Goal: Task Accomplishment & Management: Manage account settings

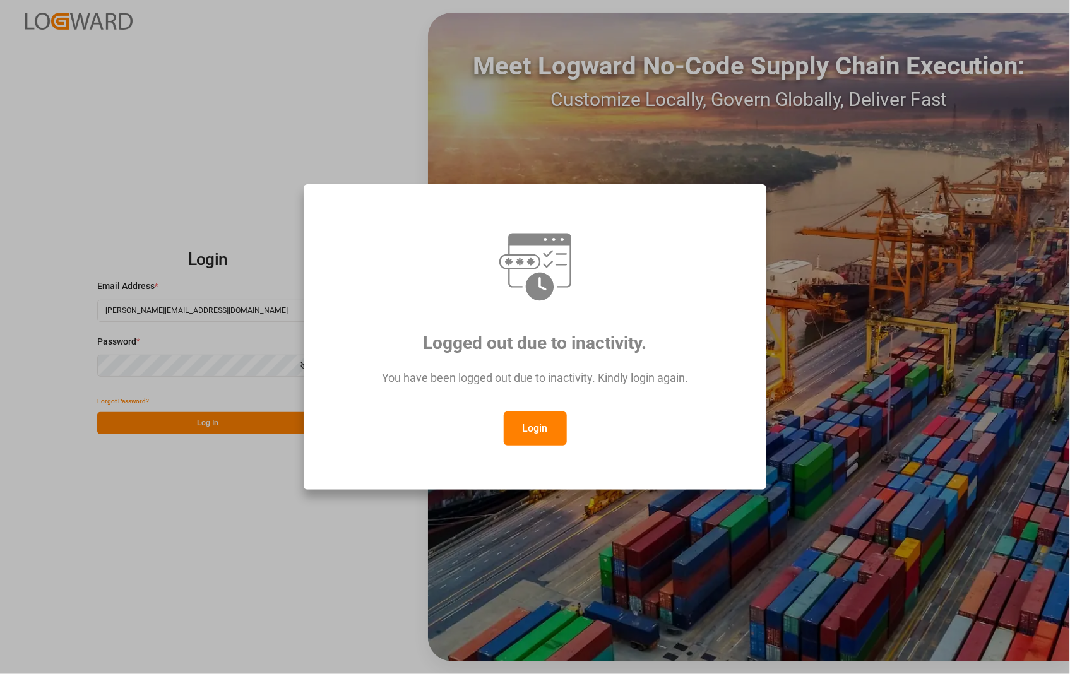
click at [516, 423] on button "Login" at bounding box center [535, 428] width 63 height 34
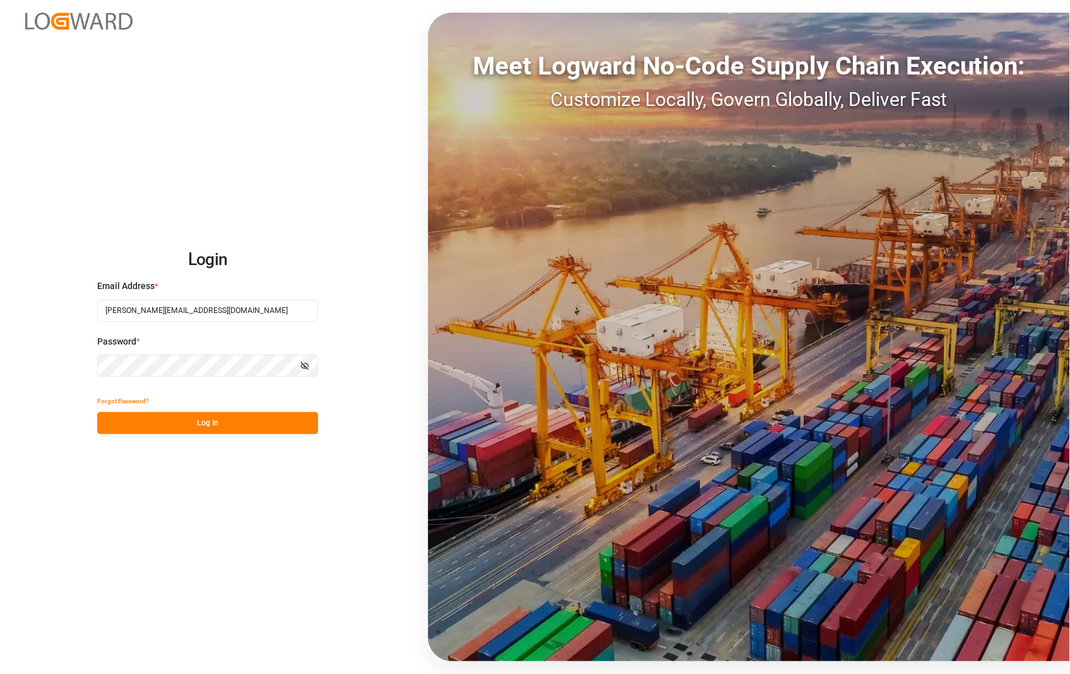
click at [191, 423] on button "Log In" at bounding box center [207, 423] width 221 height 22
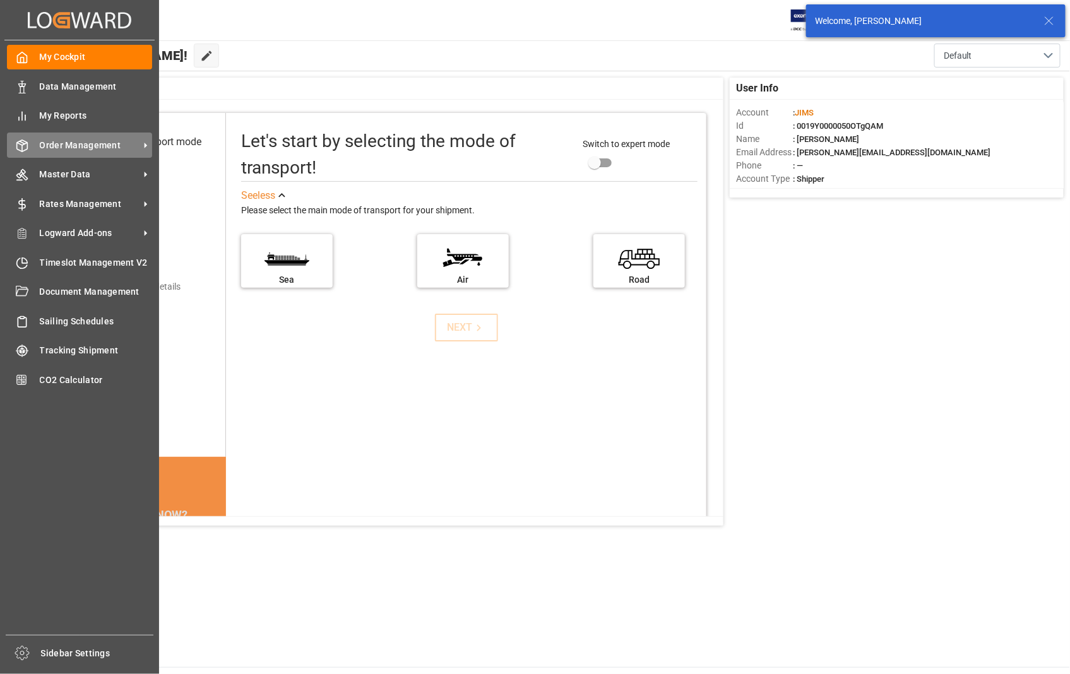
click at [91, 143] on span "Order Management" at bounding box center [90, 145] width 100 height 13
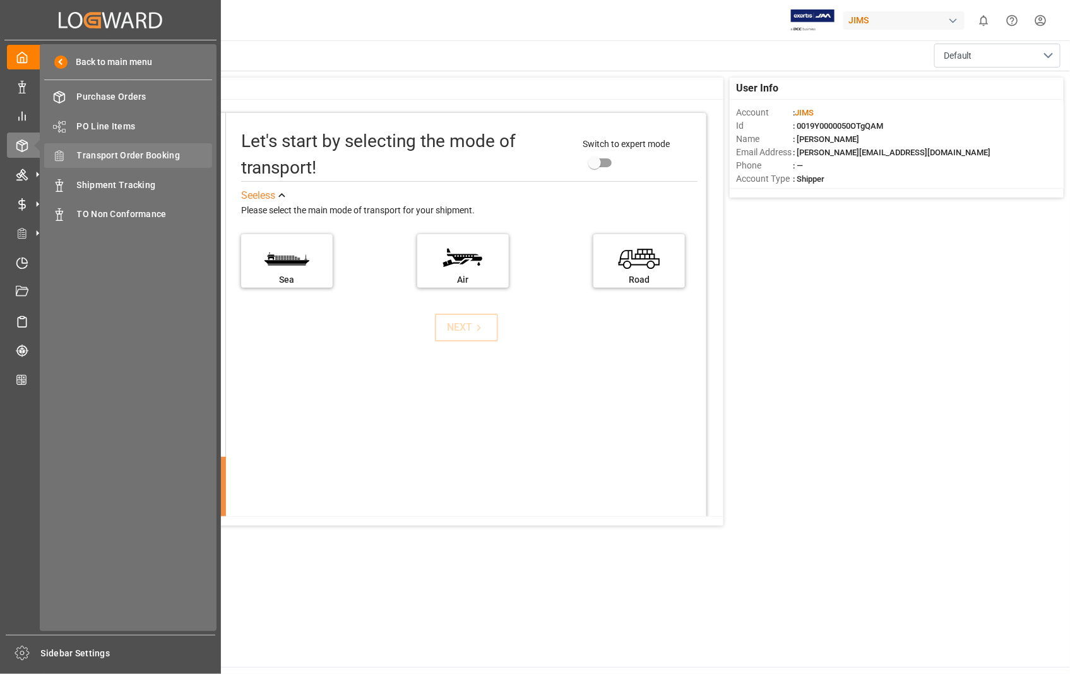
click at [155, 158] on span "Transport Order Booking" at bounding box center [145, 155] width 136 height 13
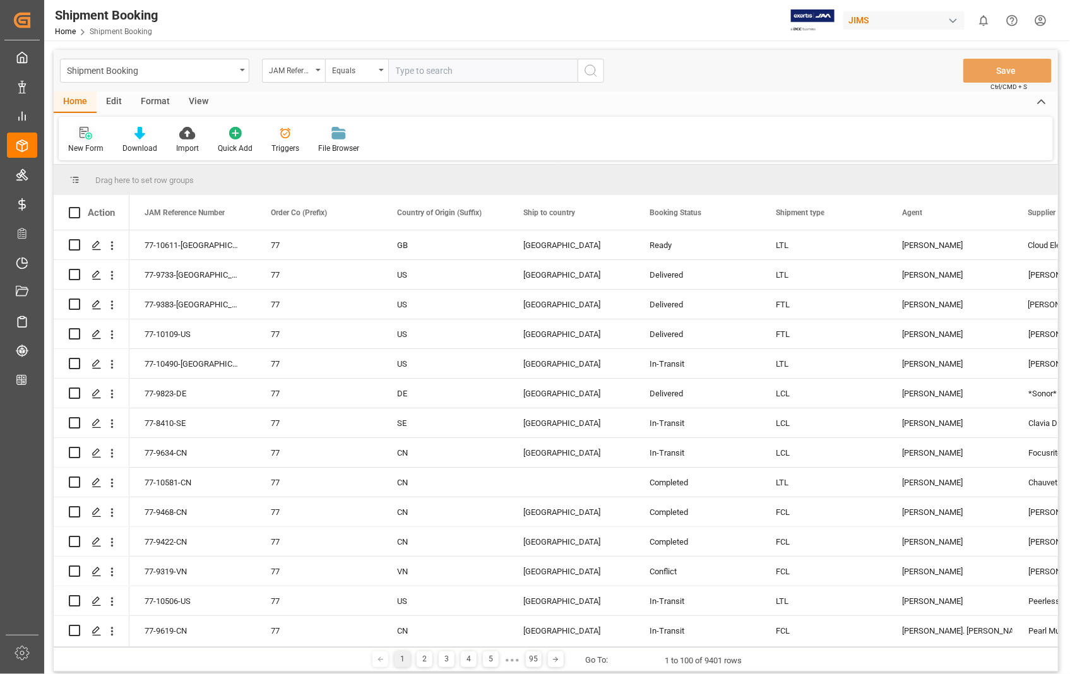
click at [83, 139] on div "New Form" at bounding box center [86, 140] width 54 height 28
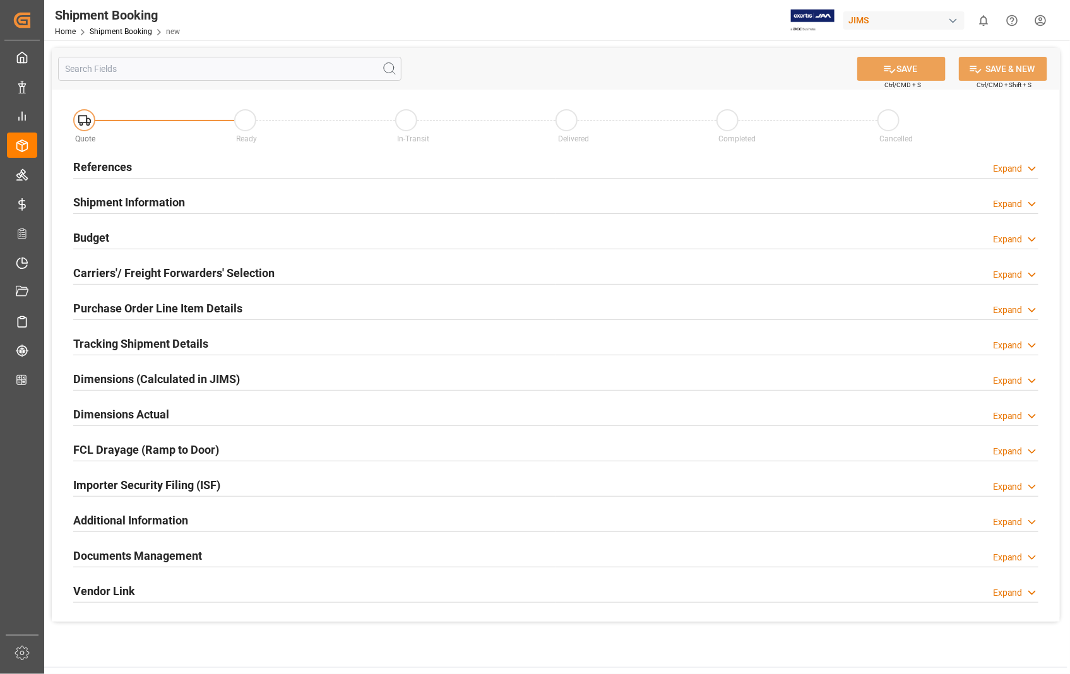
click at [119, 168] on h2 "References" at bounding box center [102, 166] width 59 height 17
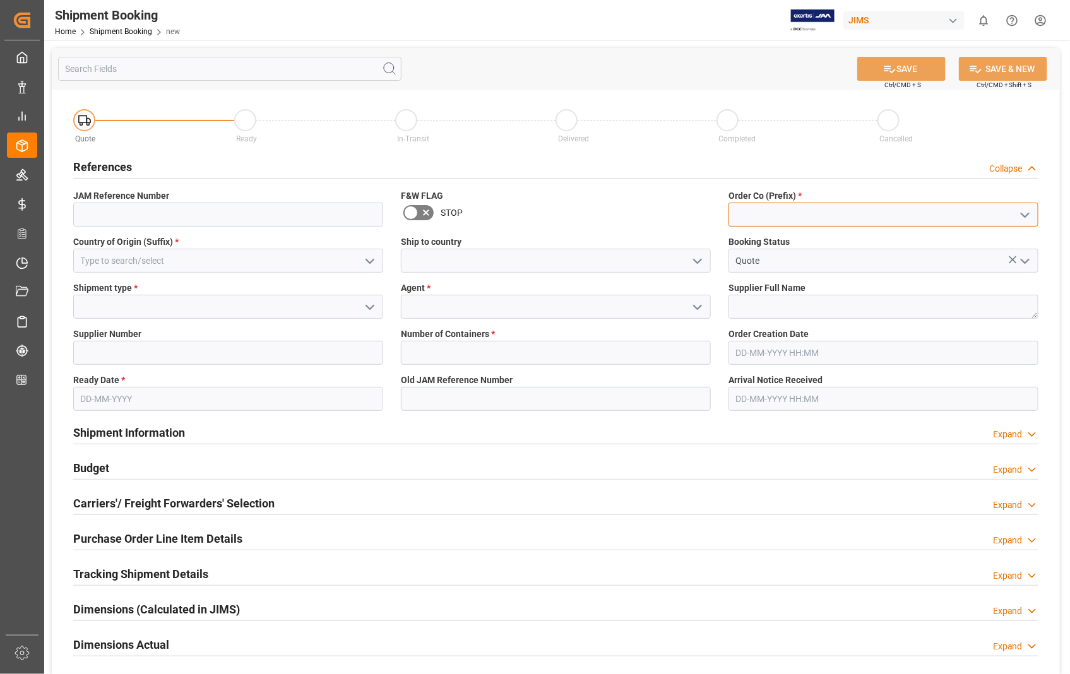
click at [813, 211] on input at bounding box center [883, 215] width 310 height 24
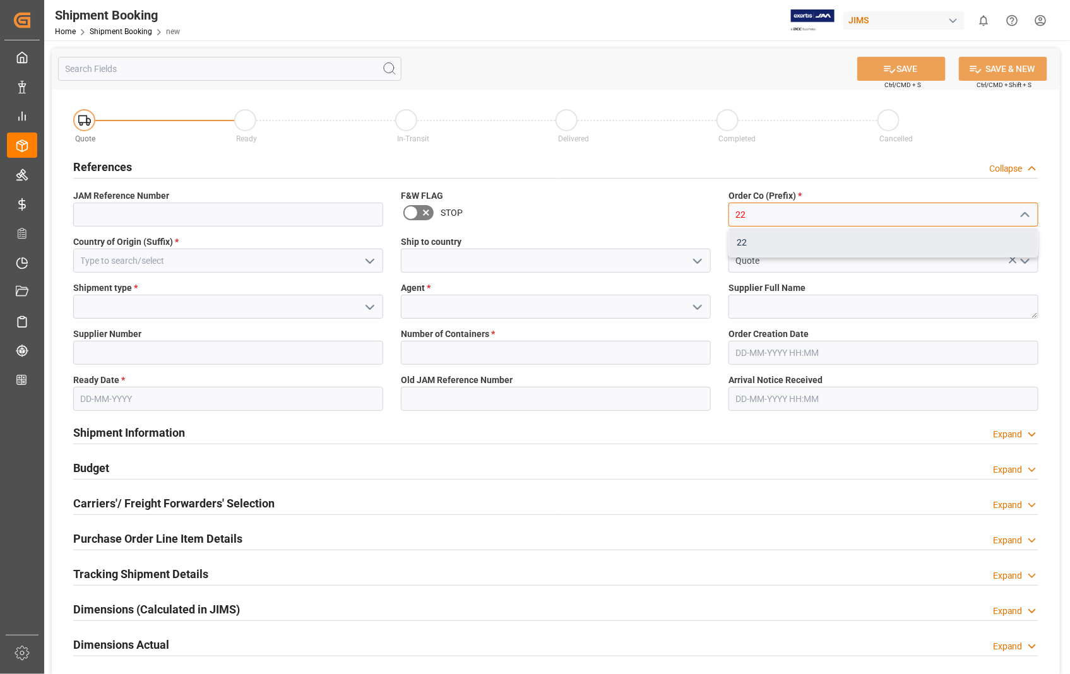
click at [761, 240] on div "22" at bounding box center [883, 242] width 309 height 28
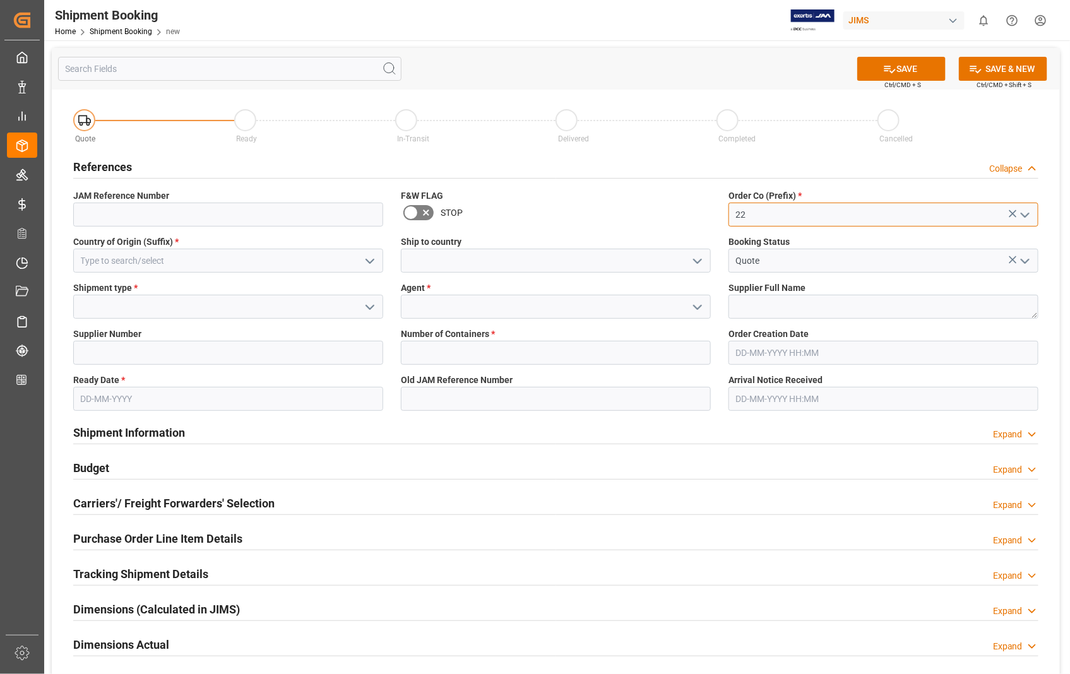
type input "22"
click at [199, 263] on input at bounding box center [228, 261] width 310 height 24
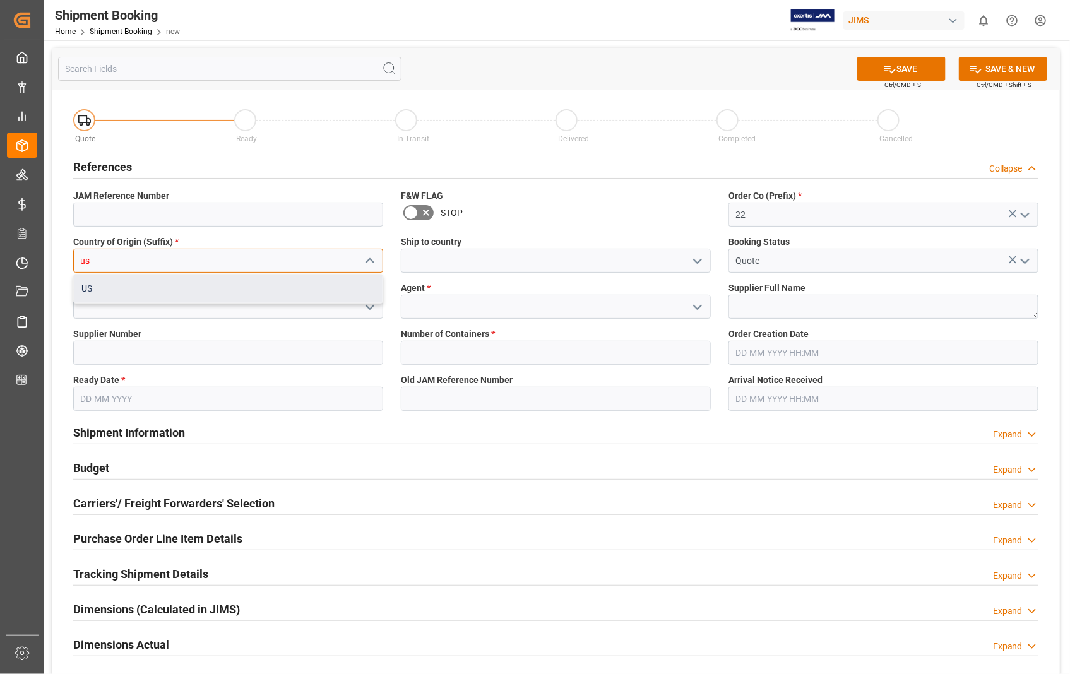
click at [102, 288] on div "US" at bounding box center [228, 289] width 309 height 28
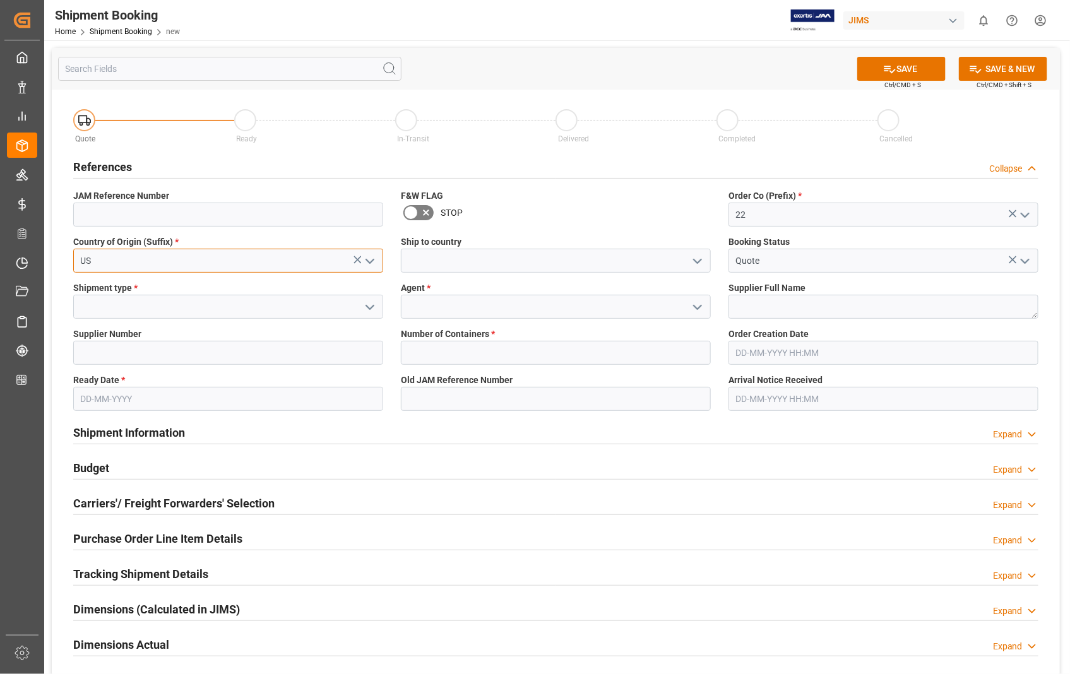
type input "US"
click at [413, 254] on input at bounding box center [556, 261] width 310 height 24
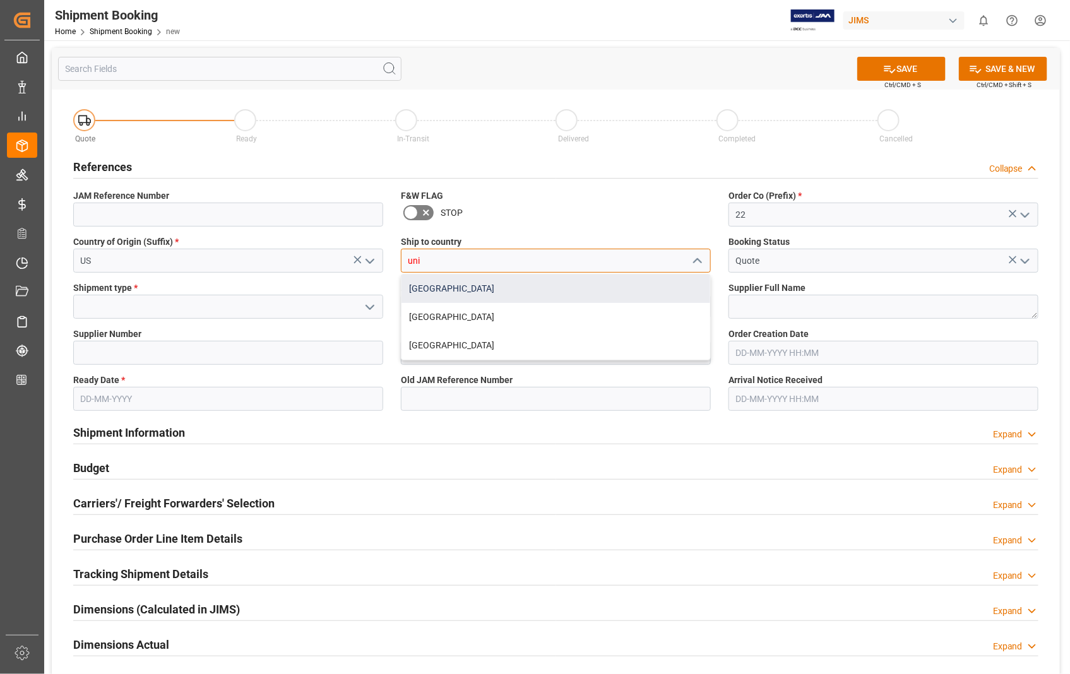
click at [414, 285] on div "[GEOGRAPHIC_DATA]" at bounding box center [555, 289] width 309 height 28
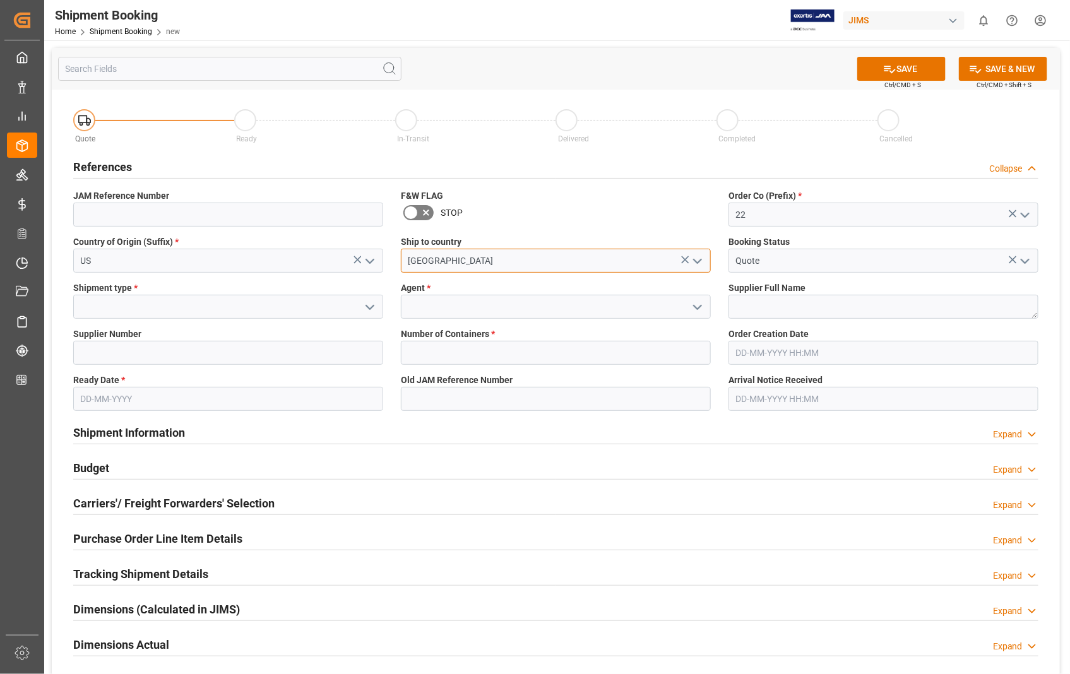
type input "[GEOGRAPHIC_DATA]"
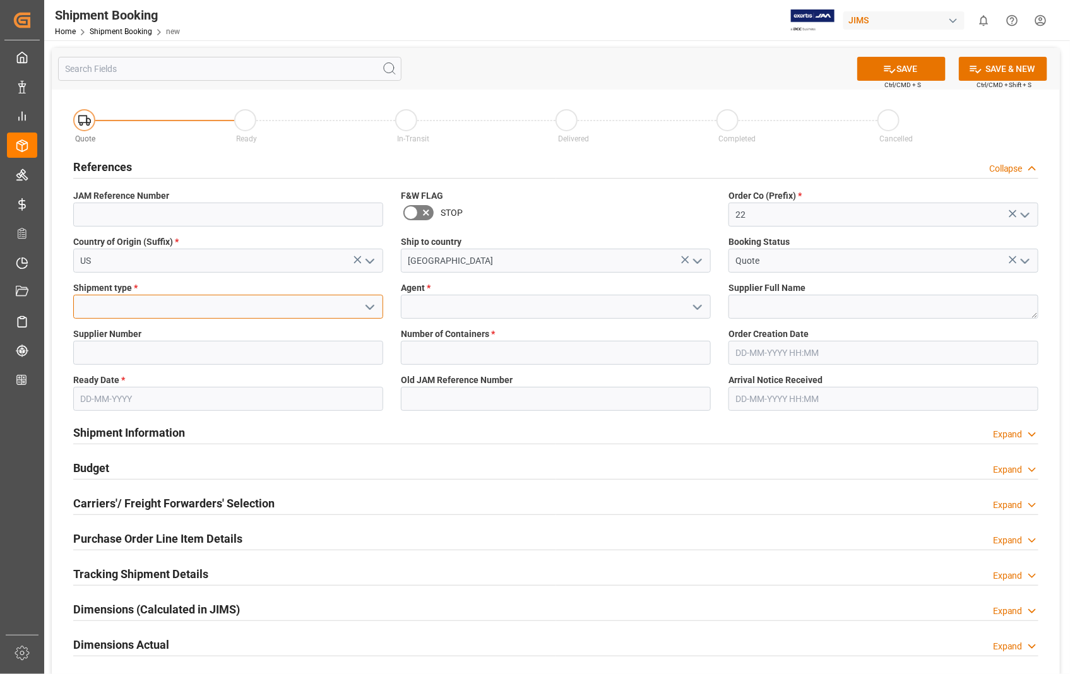
click at [89, 314] on input at bounding box center [228, 307] width 310 height 24
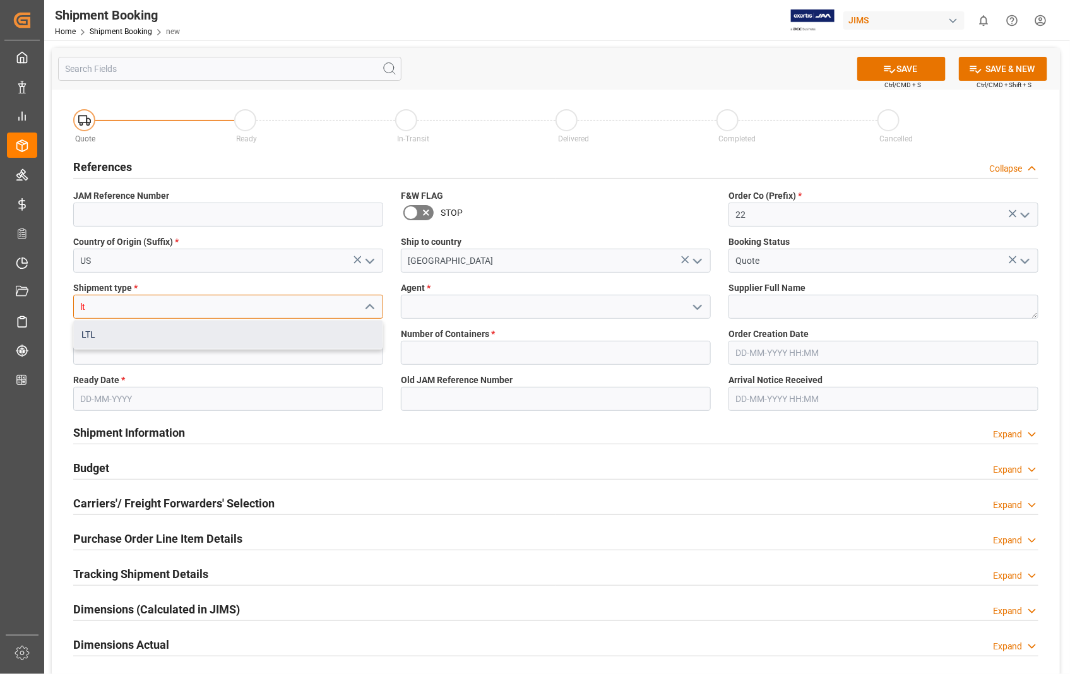
click at [101, 338] on div "LTL" at bounding box center [228, 335] width 309 height 28
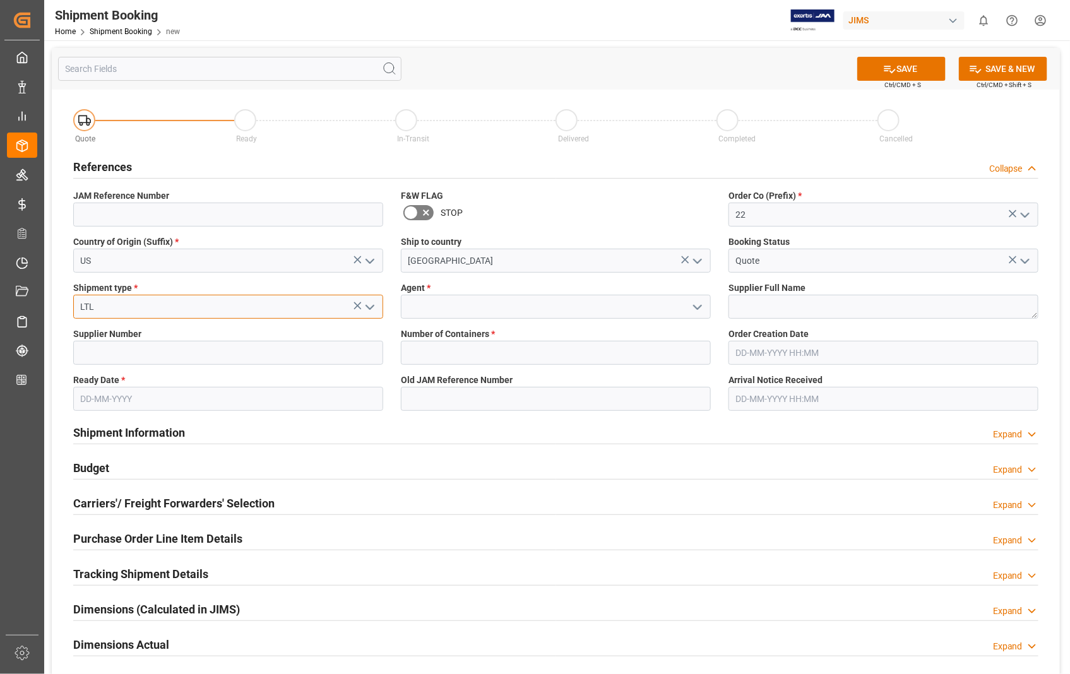
type input "LTL"
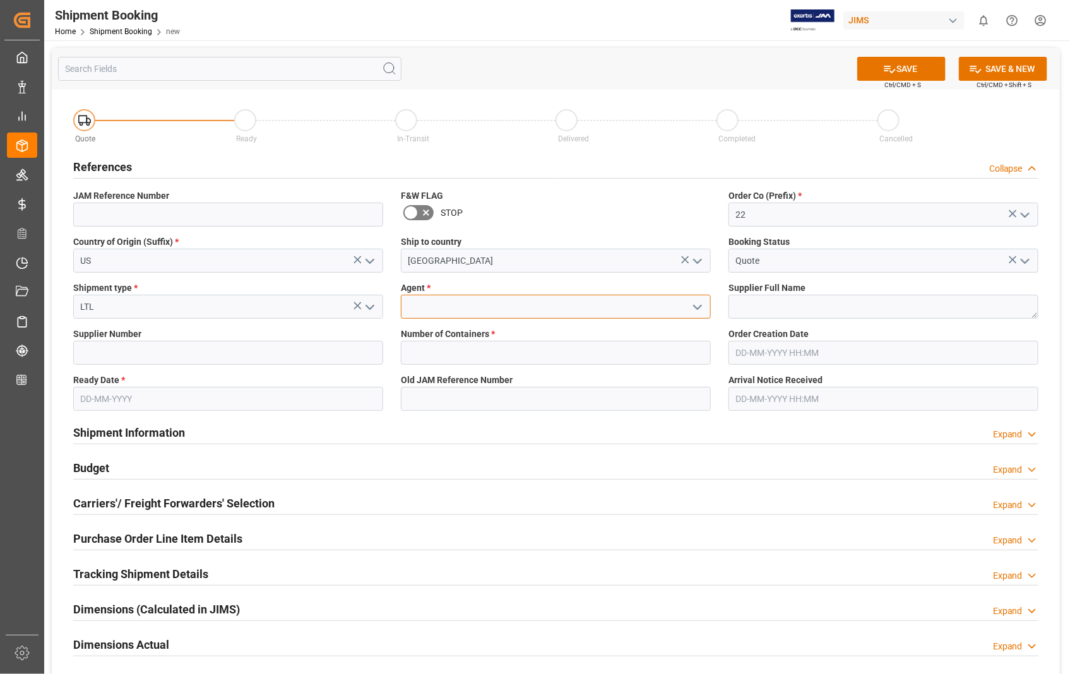
click at [446, 302] on input at bounding box center [556, 307] width 310 height 24
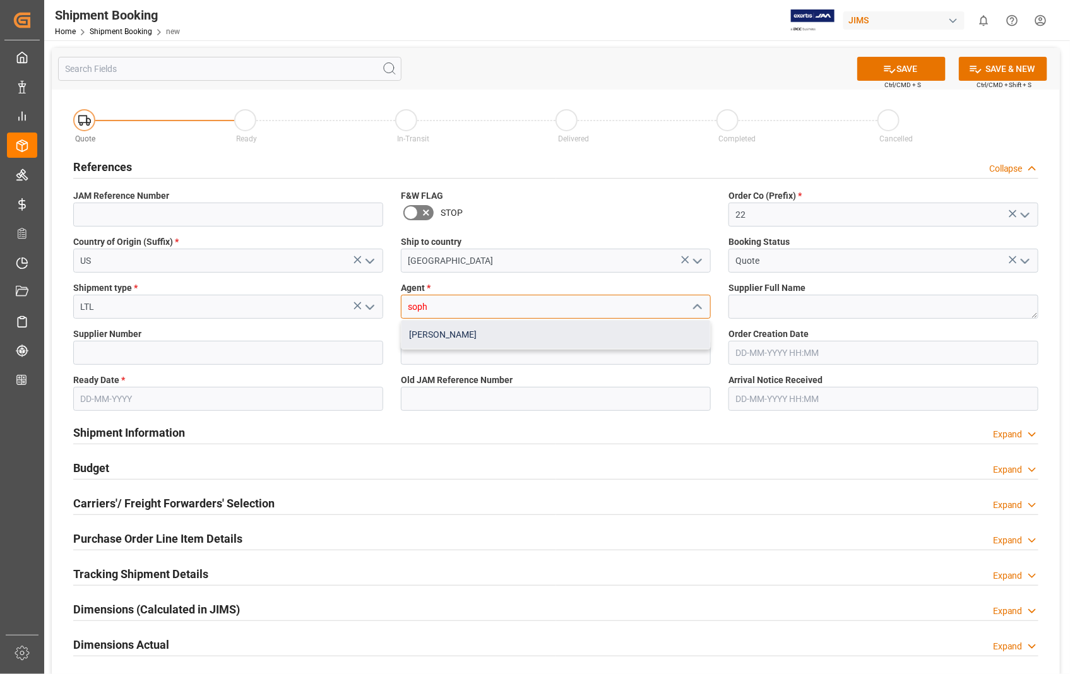
click at [418, 336] on div "[PERSON_NAME]" at bounding box center [555, 335] width 309 height 28
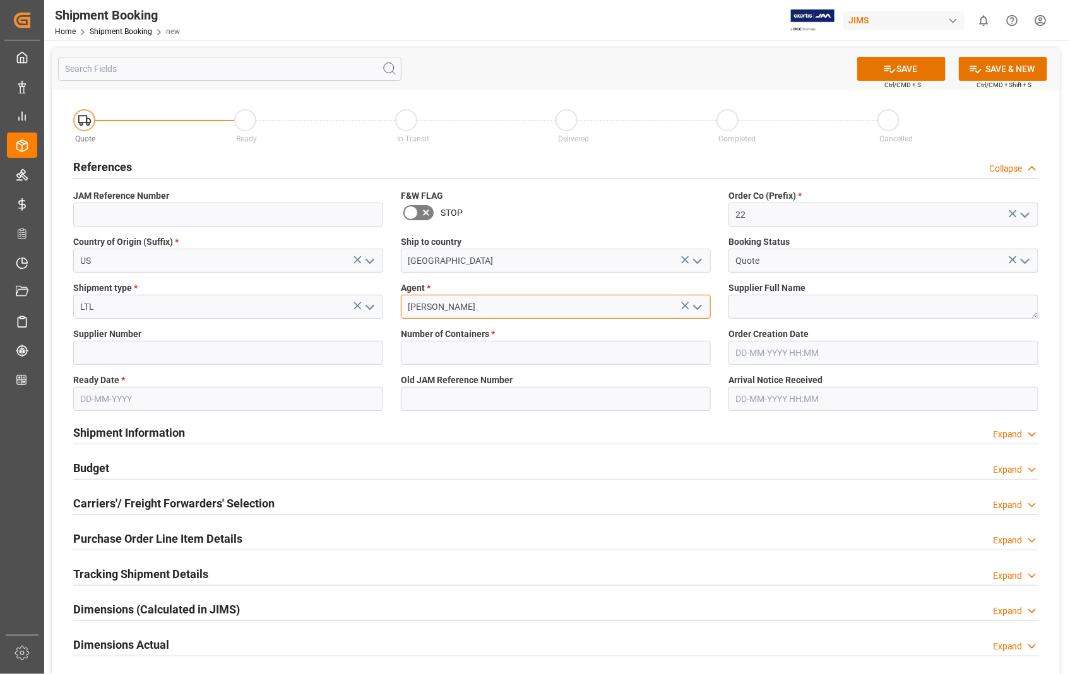
type input "[PERSON_NAME]"
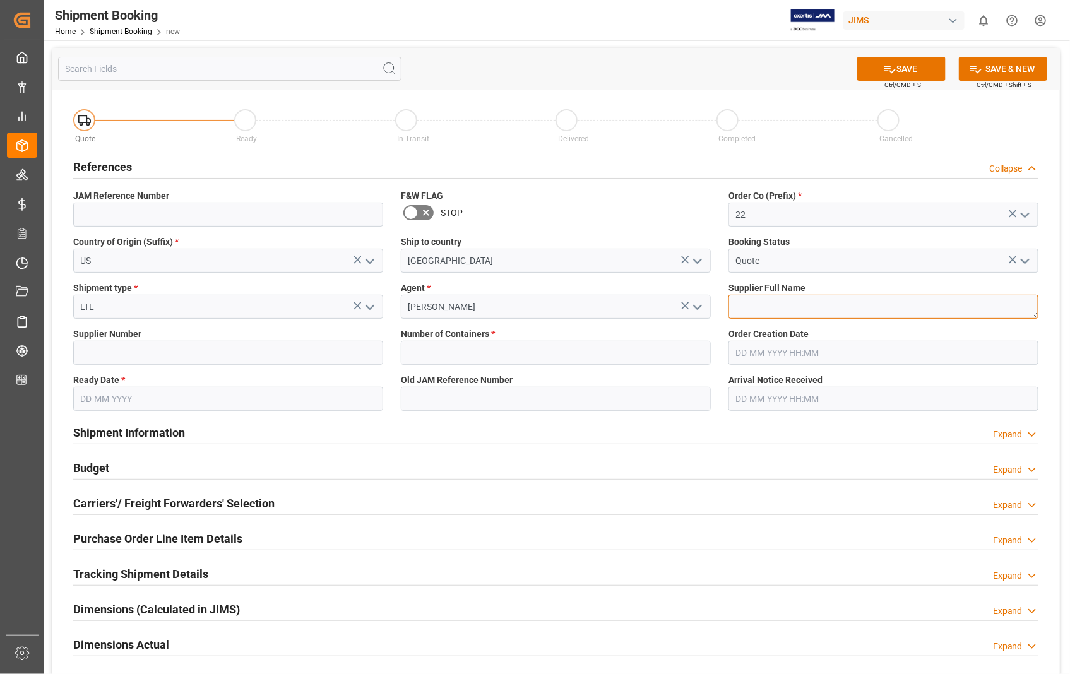
click at [738, 305] on textarea at bounding box center [883, 307] width 310 height 24
paste textarea "Sennheiser Electronic Corporat"
type textarea "Sennheiser Electronic Corporat"
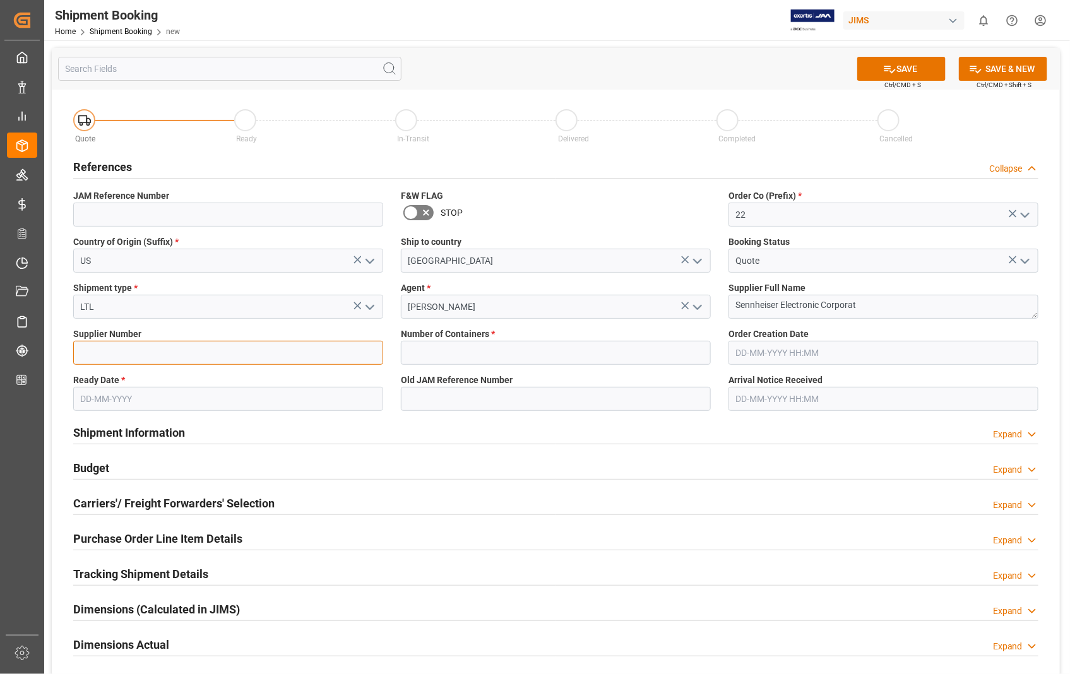
click at [191, 351] on input at bounding box center [228, 353] width 310 height 24
type input "404677"
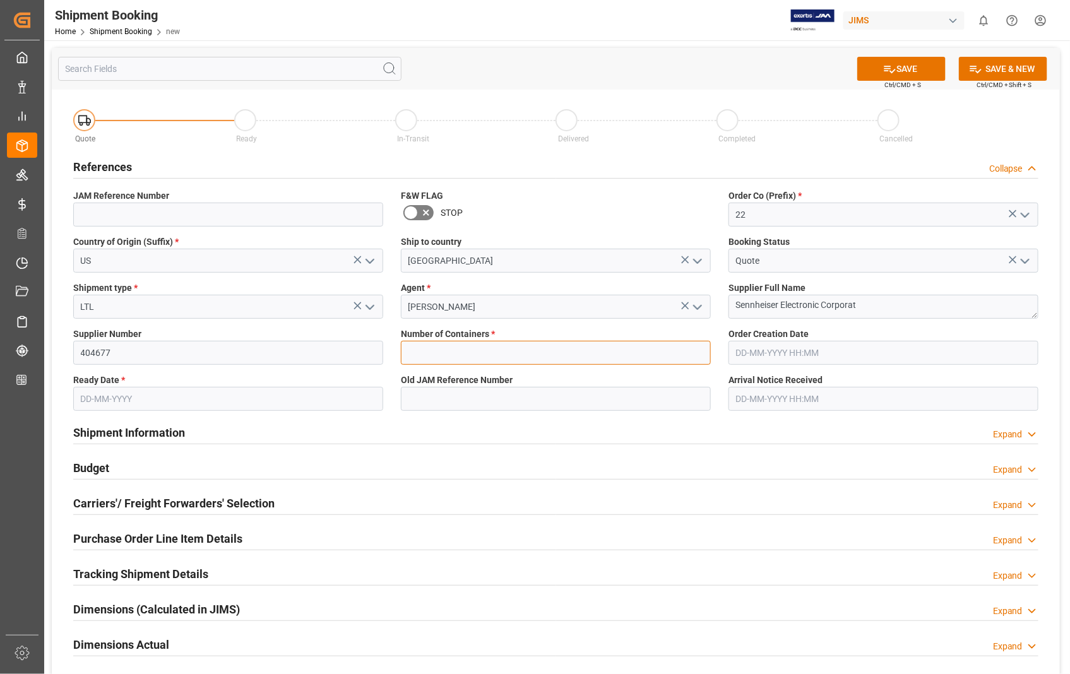
click at [500, 357] on input "text" at bounding box center [556, 353] width 310 height 24
type input "0"
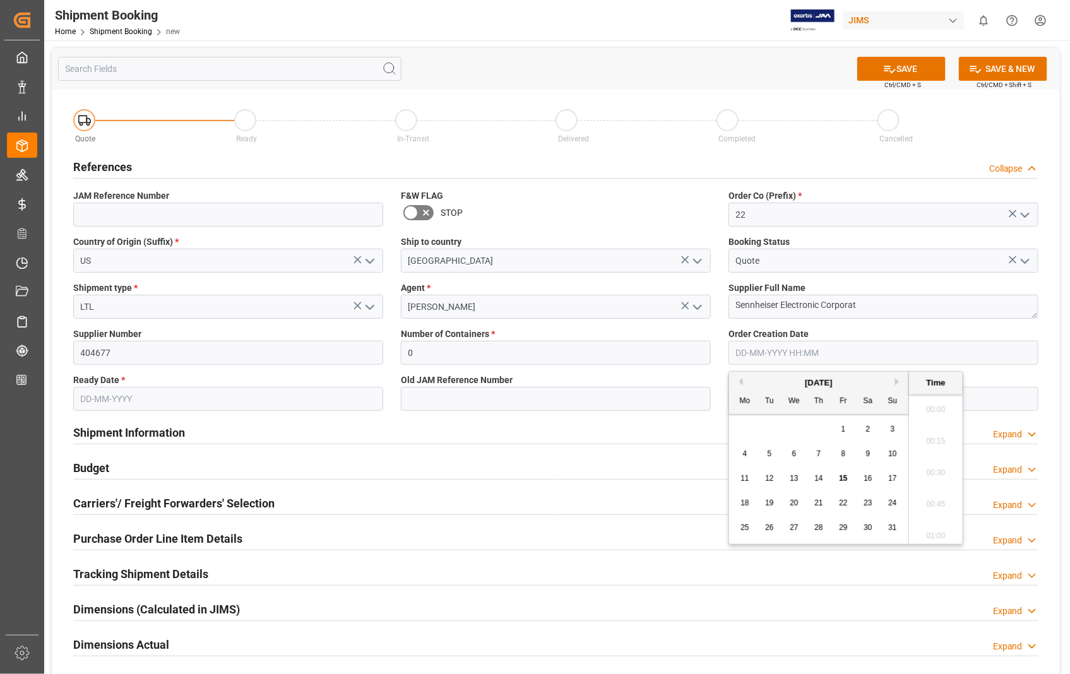
click at [827, 356] on input "text" at bounding box center [883, 353] width 310 height 24
click at [794, 452] on span "6" at bounding box center [794, 453] width 4 height 9
type input "[DATE] 00:00"
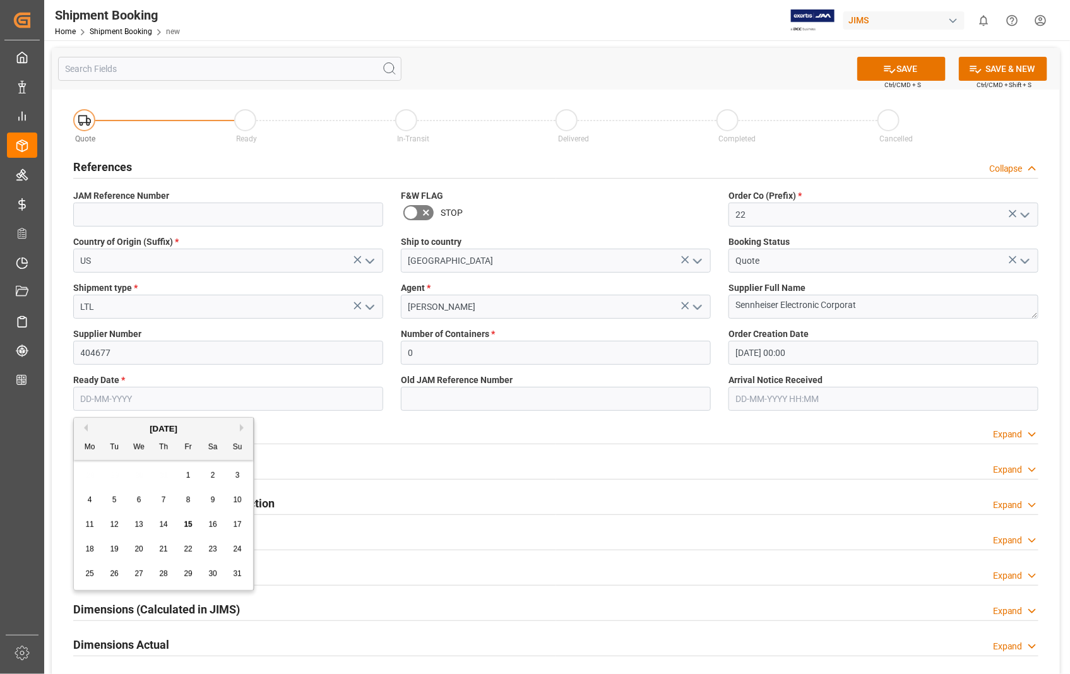
click at [225, 394] on input "text" at bounding box center [228, 399] width 310 height 24
click at [161, 526] on span "14" at bounding box center [163, 524] width 8 height 9
type input "[DATE]"
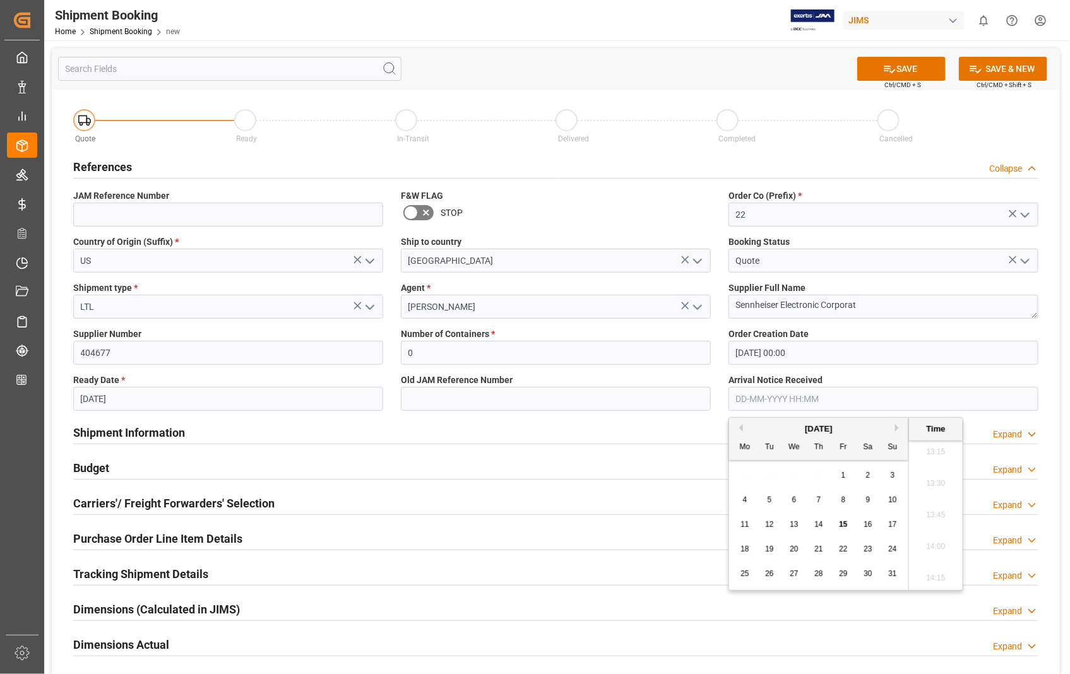
click at [849, 399] on input "text" at bounding box center [883, 399] width 310 height 24
click at [748, 553] on span "18" at bounding box center [744, 549] width 8 height 9
type input "[DATE] 00:00"
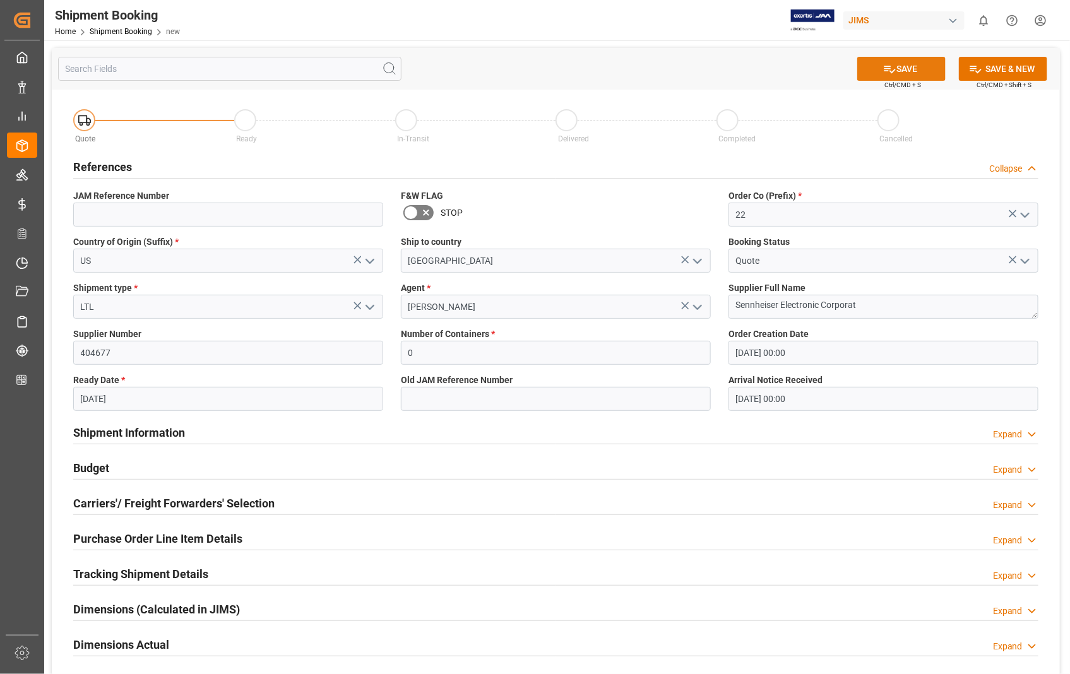
click at [909, 66] on button "SAVE" at bounding box center [901, 69] width 88 height 24
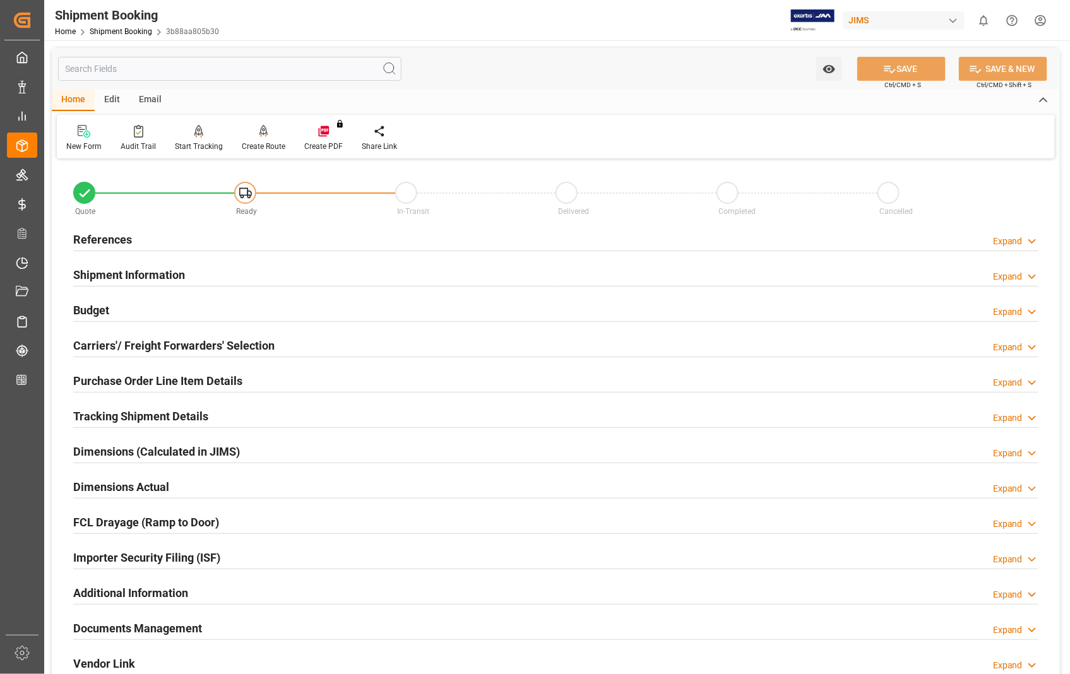
click at [124, 382] on h2 "Purchase Order Line Item Details" at bounding box center [157, 380] width 169 height 17
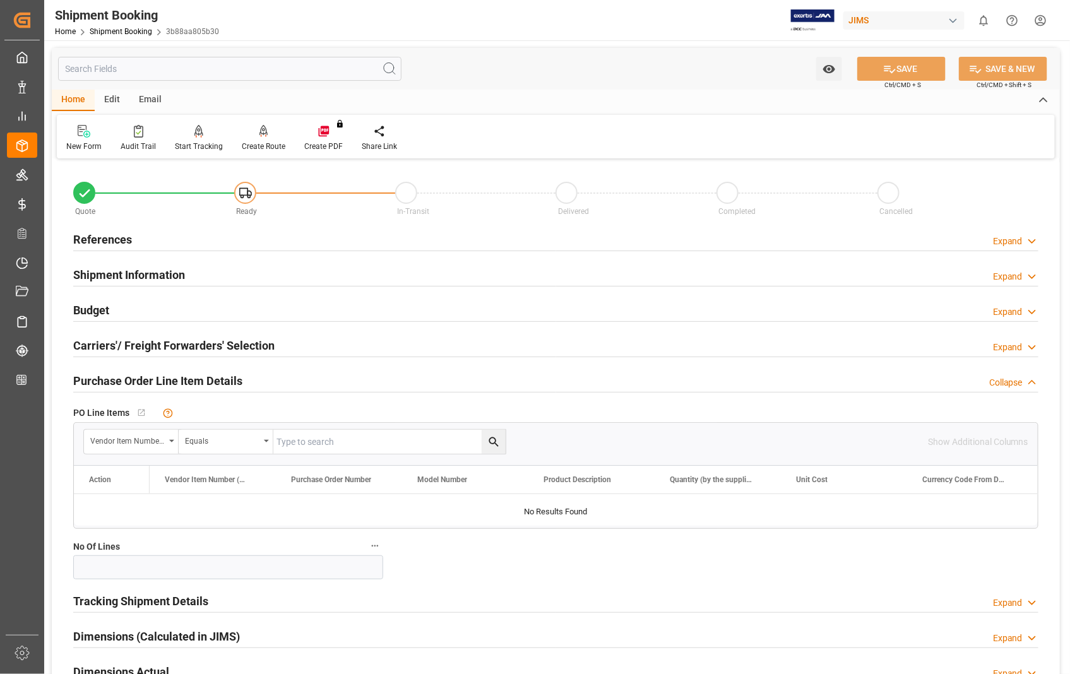
click at [124, 382] on h2 "Purchase Order Line Item Details" at bounding box center [157, 380] width 169 height 17
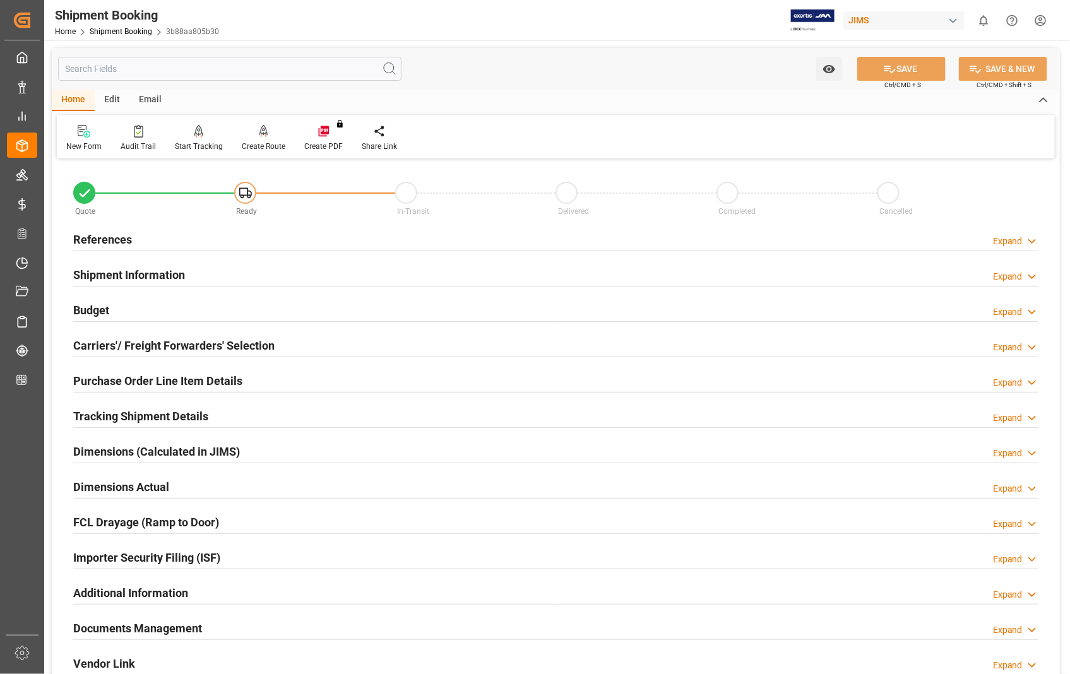
click at [123, 347] on h2 "Carriers'/ Freight Forwarders' Selection" at bounding box center [173, 345] width 201 height 17
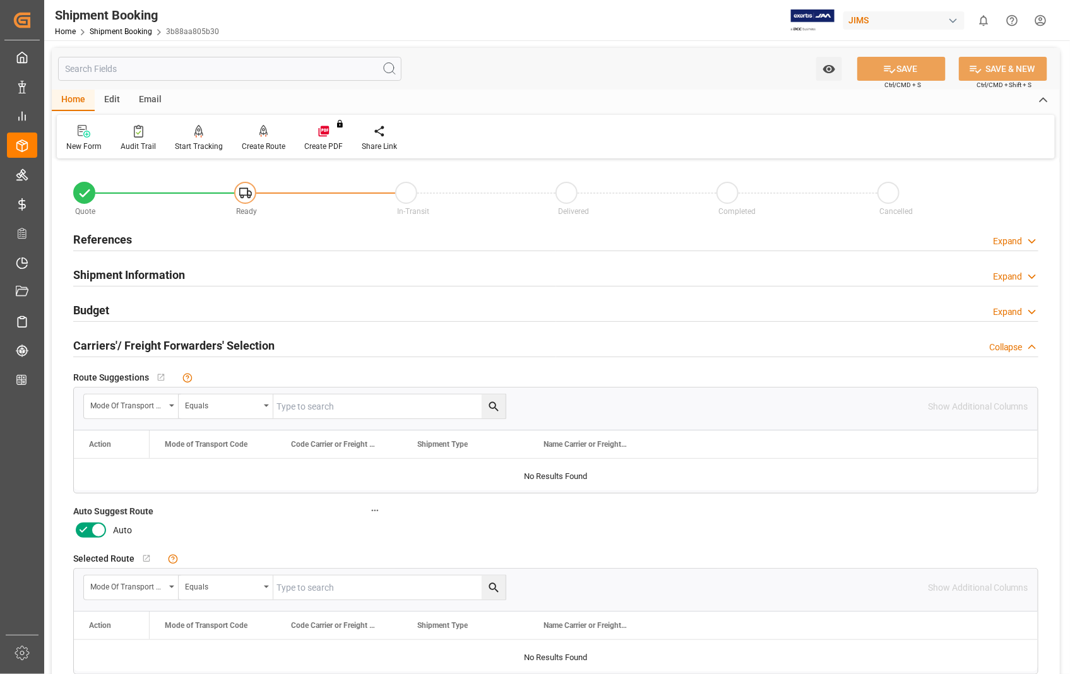
click at [97, 528] on icon at bounding box center [98, 531] width 6 height 6
click at [0, 0] on input "checkbox" at bounding box center [0, 0] width 0 height 0
click at [891, 65] on icon at bounding box center [889, 68] width 13 height 13
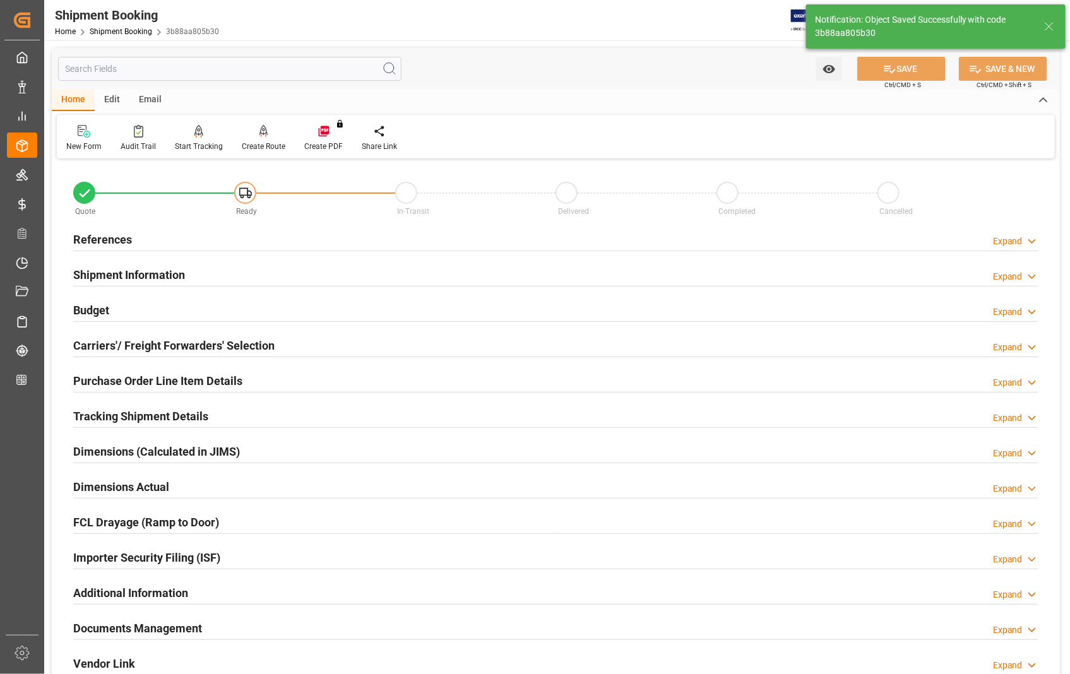
click at [110, 240] on h2 "References" at bounding box center [102, 239] width 59 height 17
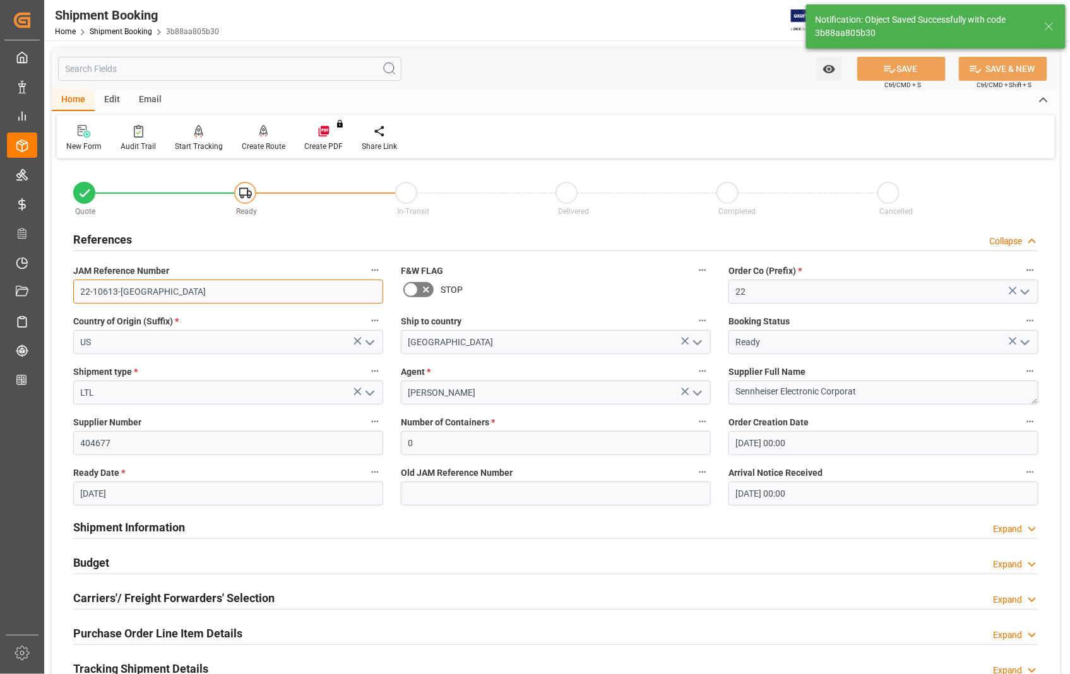
drag, startPoint x: 142, startPoint y: 292, endPoint x: 57, endPoint y: 288, distance: 85.3
click at [57, 288] on div "Quote Ready In-Transit Delivered Completed Cancelled References Collapse JAM Re…" at bounding box center [556, 554] width 1008 height 784
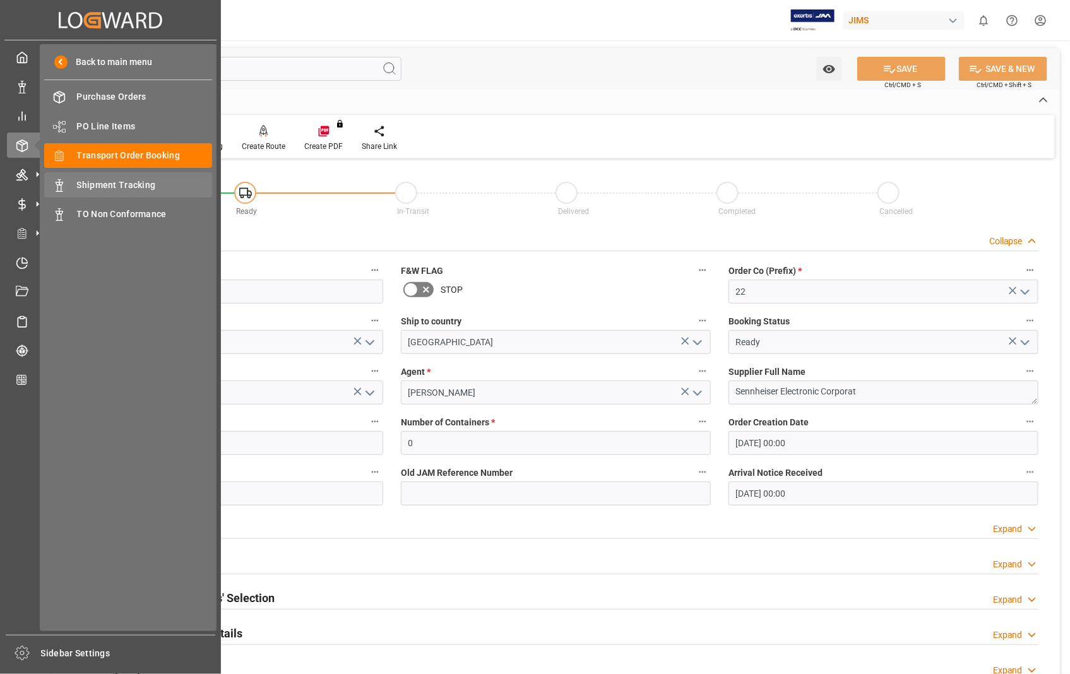
click at [118, 189] on span "Shipment Tracking" at bounding box center [145, 185] width 136 height 13
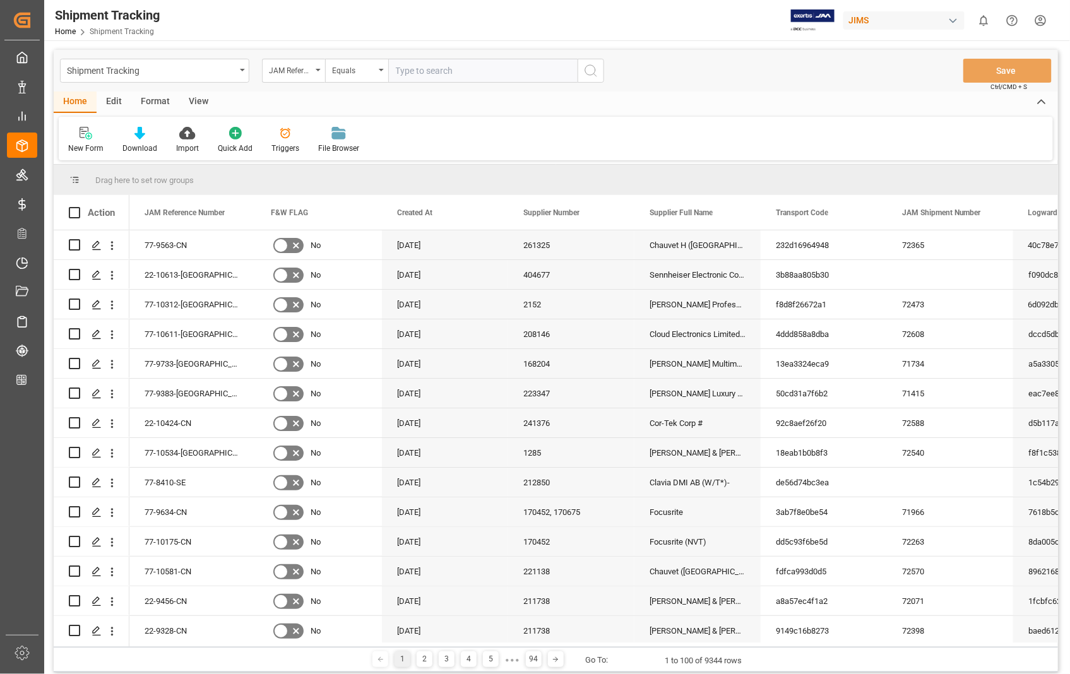
click at [424, 68] on input "text" at bounding box center [482, 71] width 189 height 24
type input "22-10613-[GEOGRAPHIC_DATA]"
click at [589, 66] on icon "search button" at bounding box center [590, 70] width 15 height 15
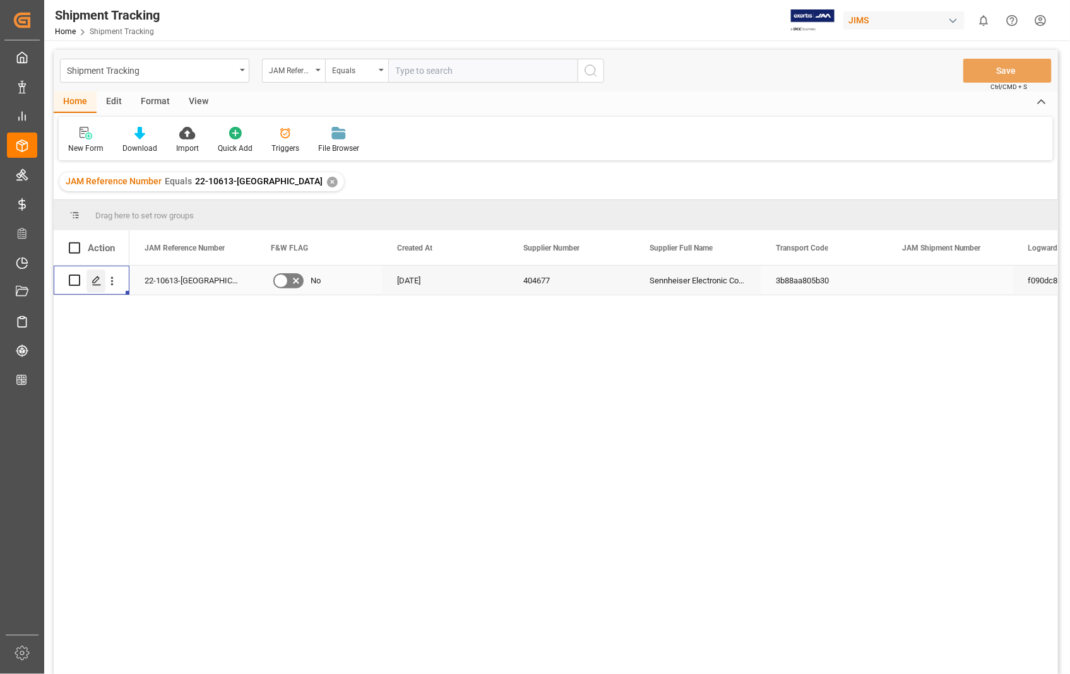
click at [97, 284] on icon "Press SPACE to select this row." at bounding box center [97, 281] width 10 height 10
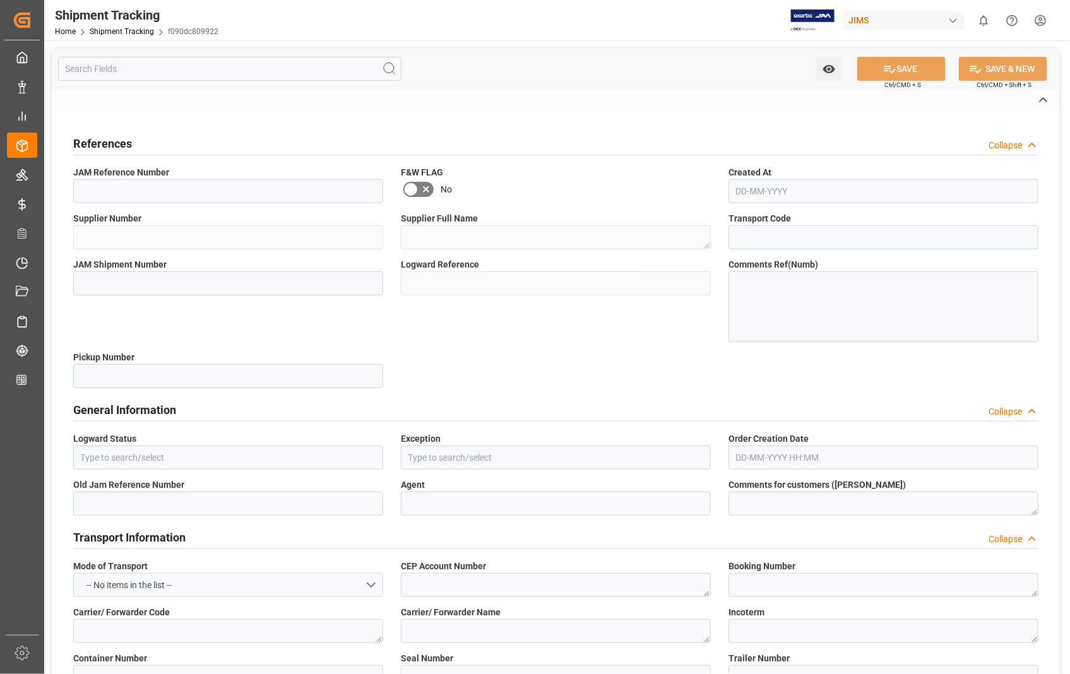
type input "22-10613-[GEOGRAPHIC_DATA]"
type input "404677"
type textarea "Sennheiser Electronic Corporat"
type input "3b88aa805b30"
type input "f090dc809922"
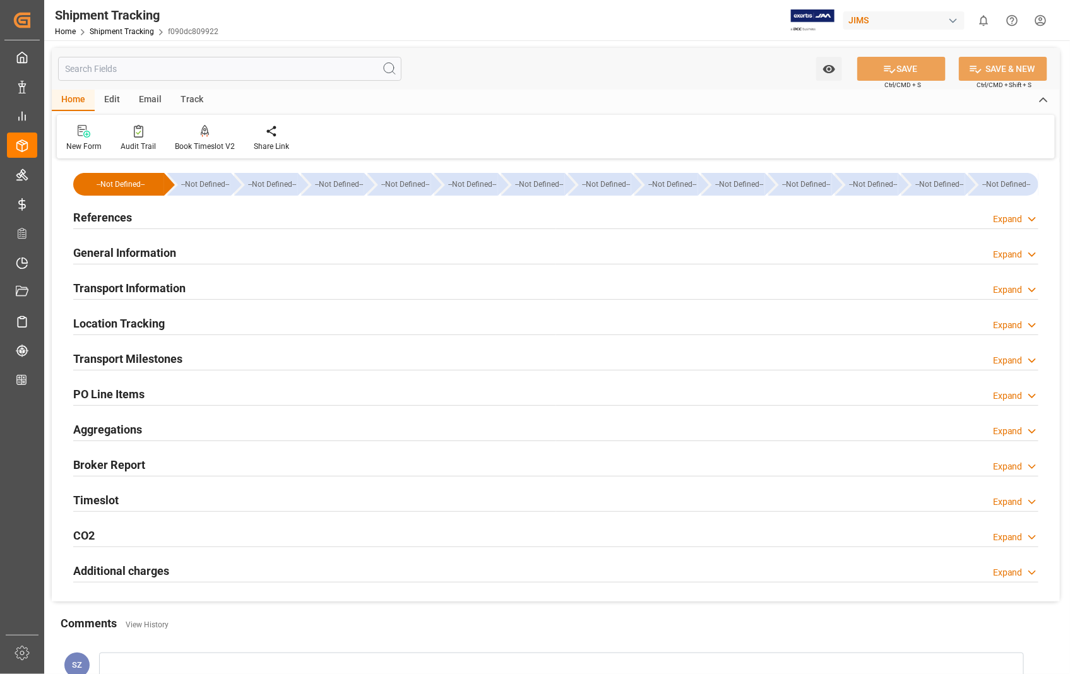
type input "[DATE]"
click at [122, 215] on h2 "References" at bounding box center [102, 217] width 59 height 17
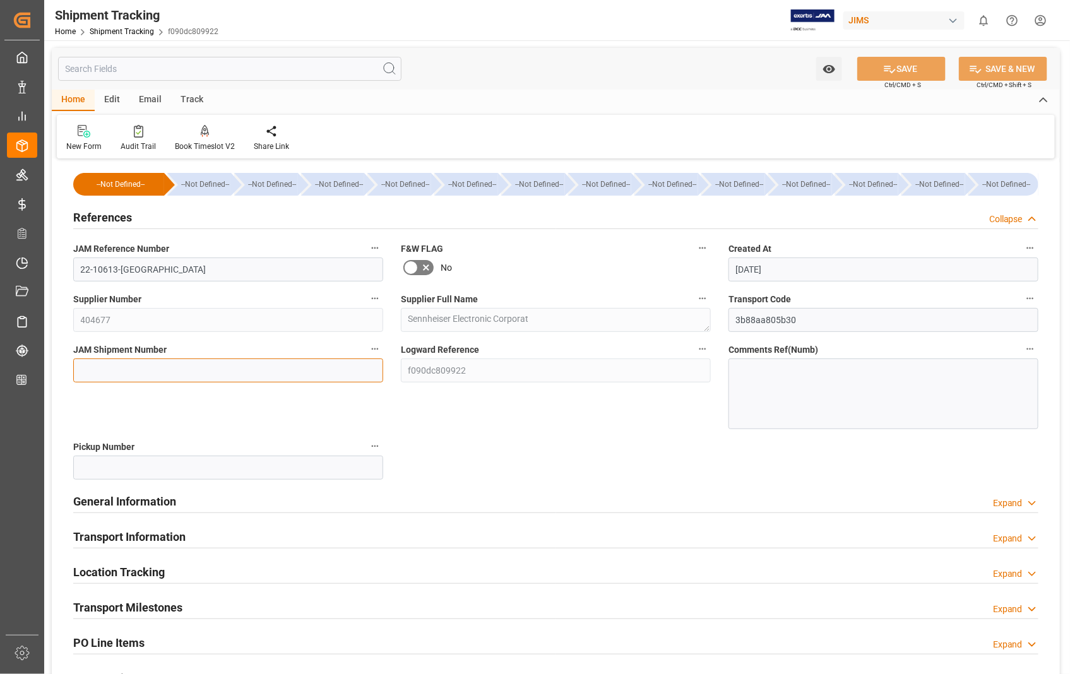
click at [138, 367] on input at bounding box center [228, 370] width 310 height 24
paste input "72609"
type input "72609"
click at [899, 71] on button "SAVE" at bounding box center [901, 69] width 88 height 24
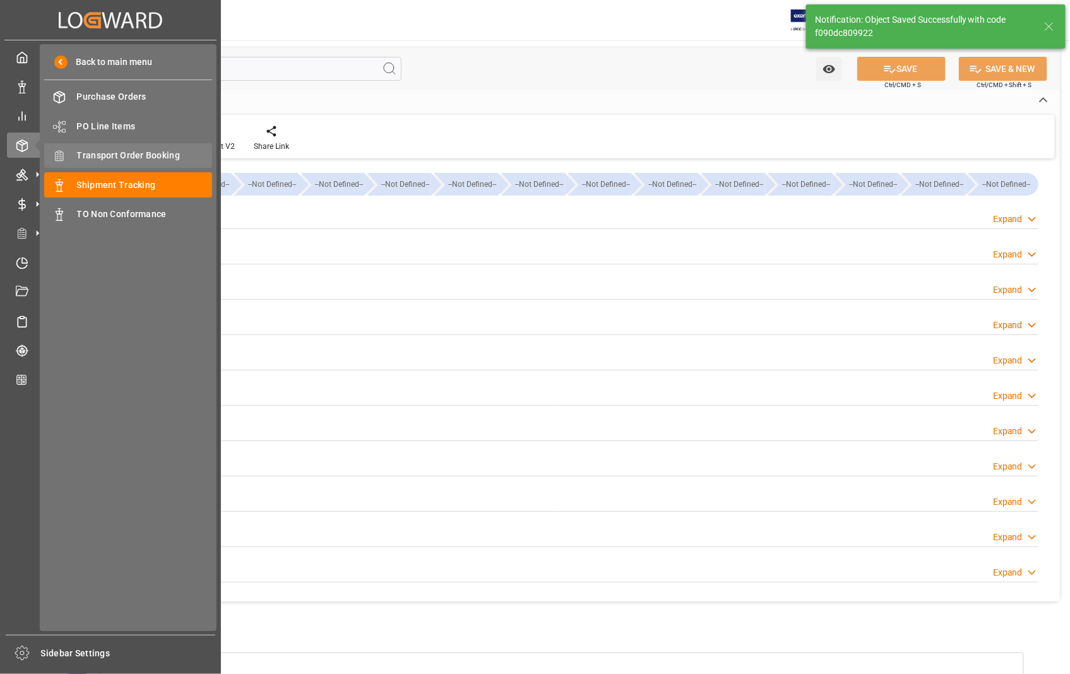
click at [133, 154] on span "Transport Order Booking" at bounding box center [145, 155] width 136 height 13
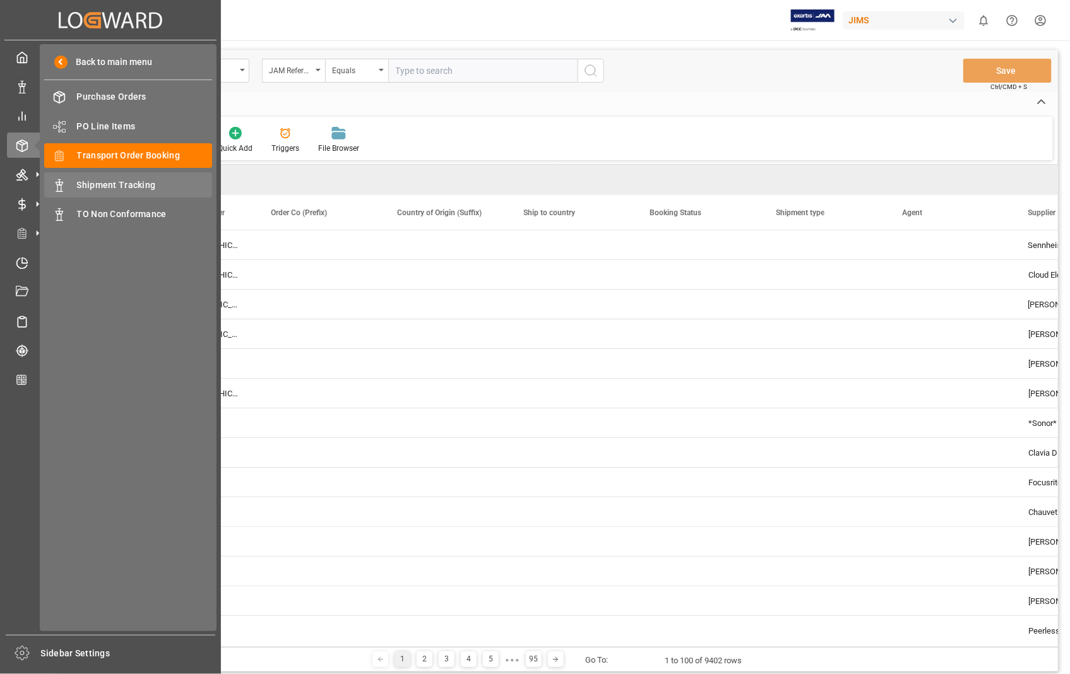
click at [115, 180] on span "Shipment Tracking" at bounding box center [145, 185] width 136 height 13
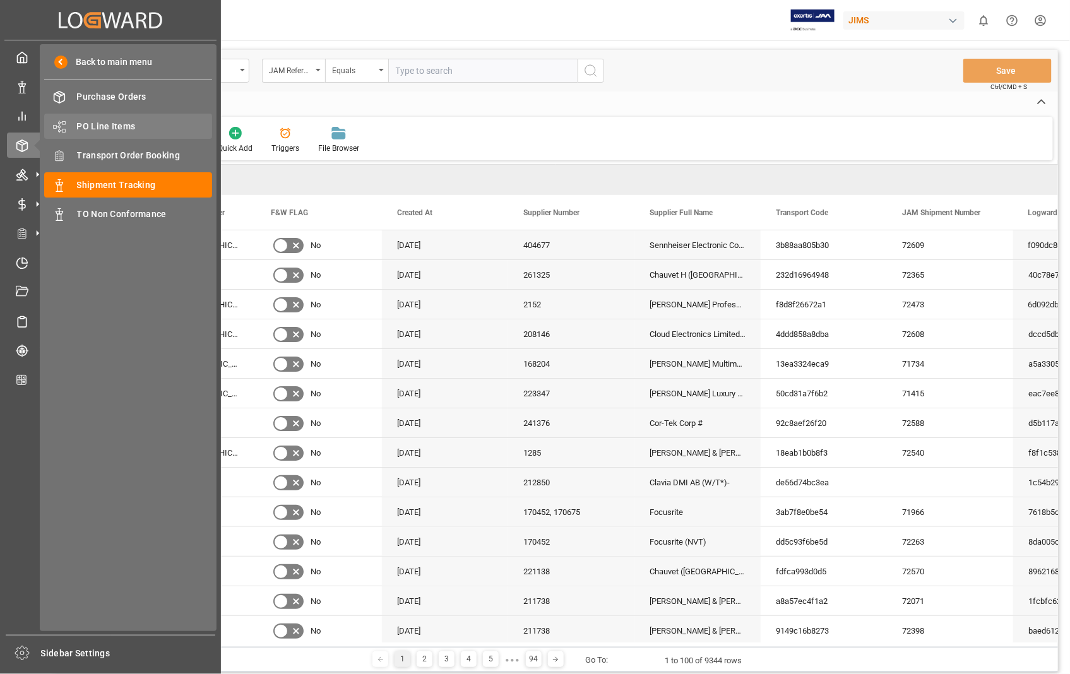
click at [97, 124] on span "PO Line Items" at bounding box center [145, 126] width 136 height 13
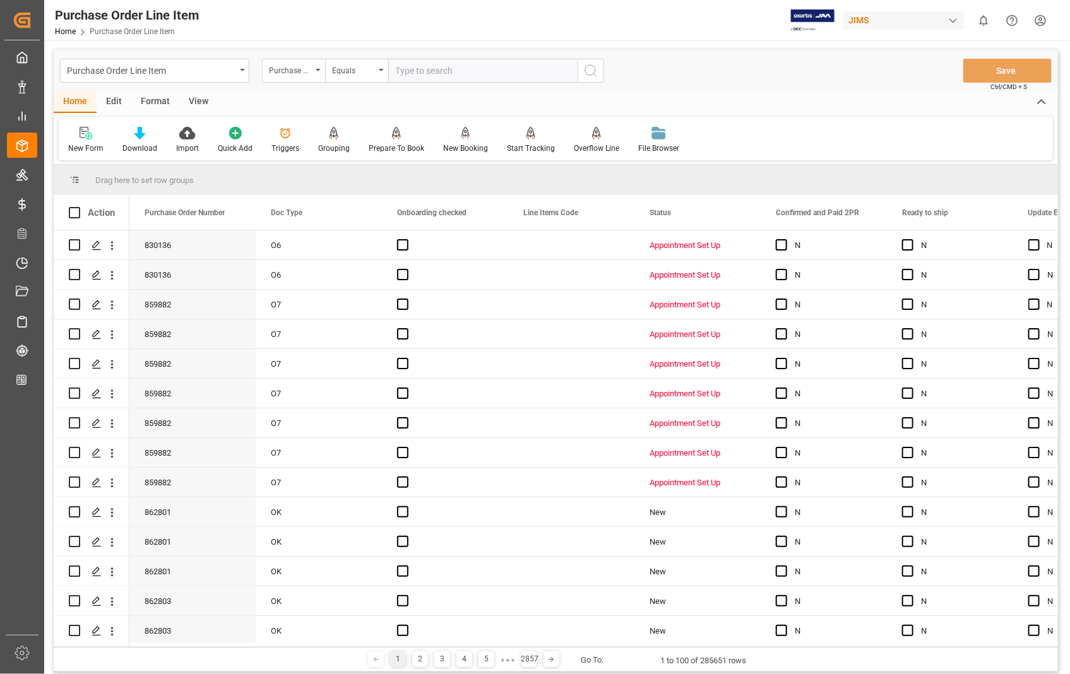
click at [421, 67] on input "text" at bounding box center [482, 71] width 189 height 24
type input "861426"
click at [596, 68] on icon "search button" at bounding box center [590, 70] width 15 height 15
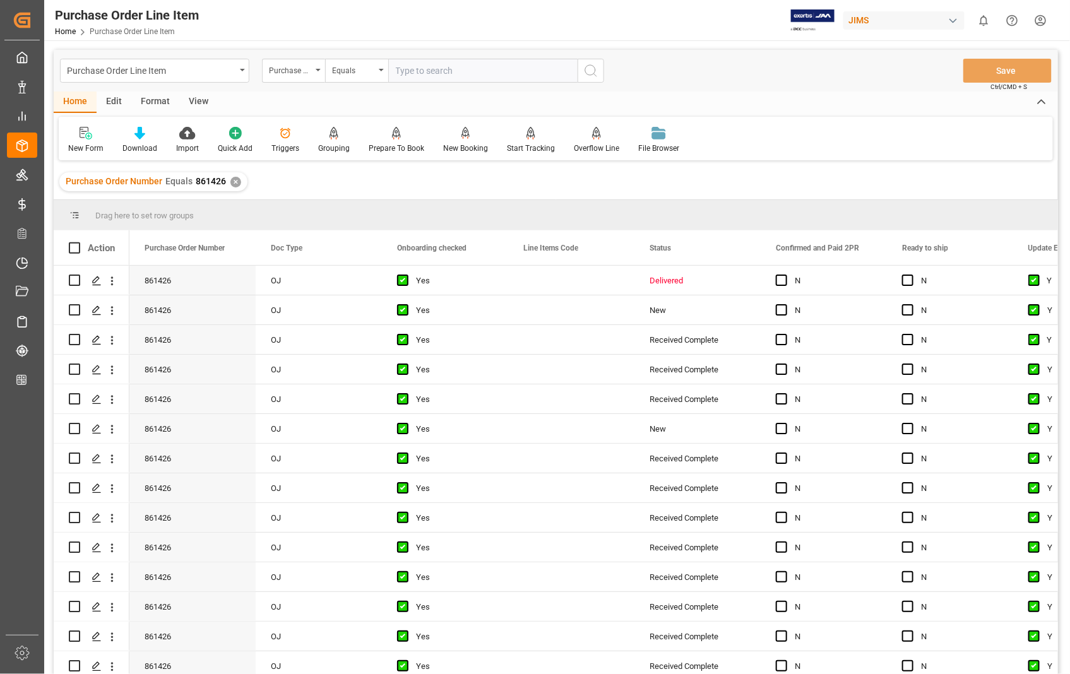
click at [200, 102] on div "View" at bounding box center [198, 102] width 38 height 21
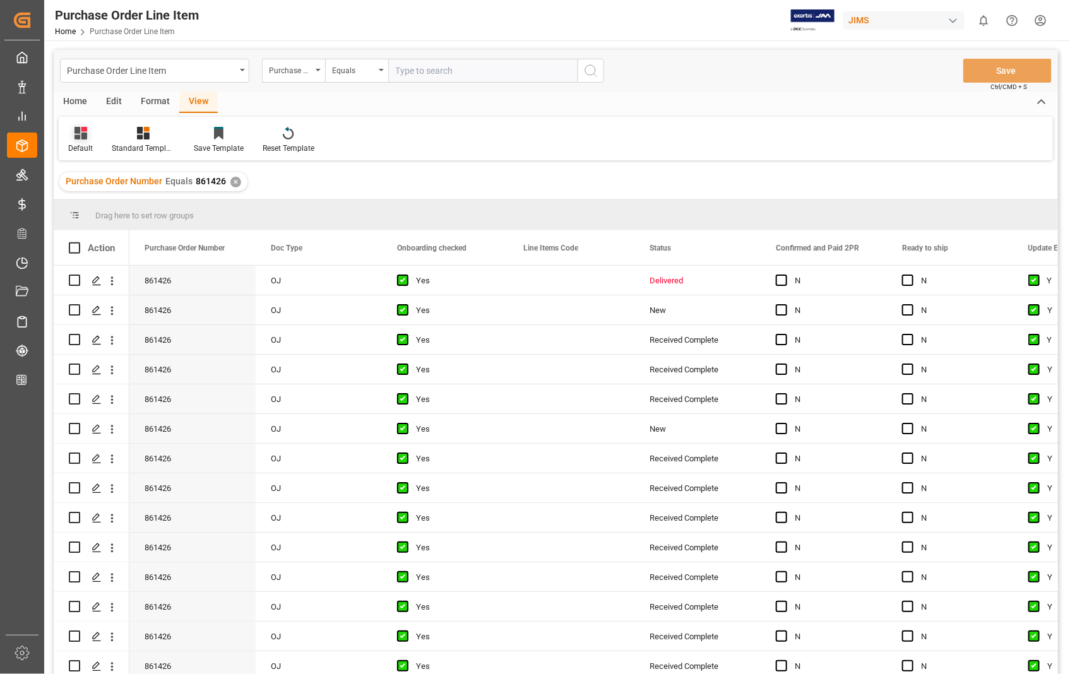
click at [86, 149] on div "Default" at bounding box center [80, 148] width 25 height 11
click at [92, 205] on div "Sophia setting." at bounding box center [129, 204] width 110 height 13
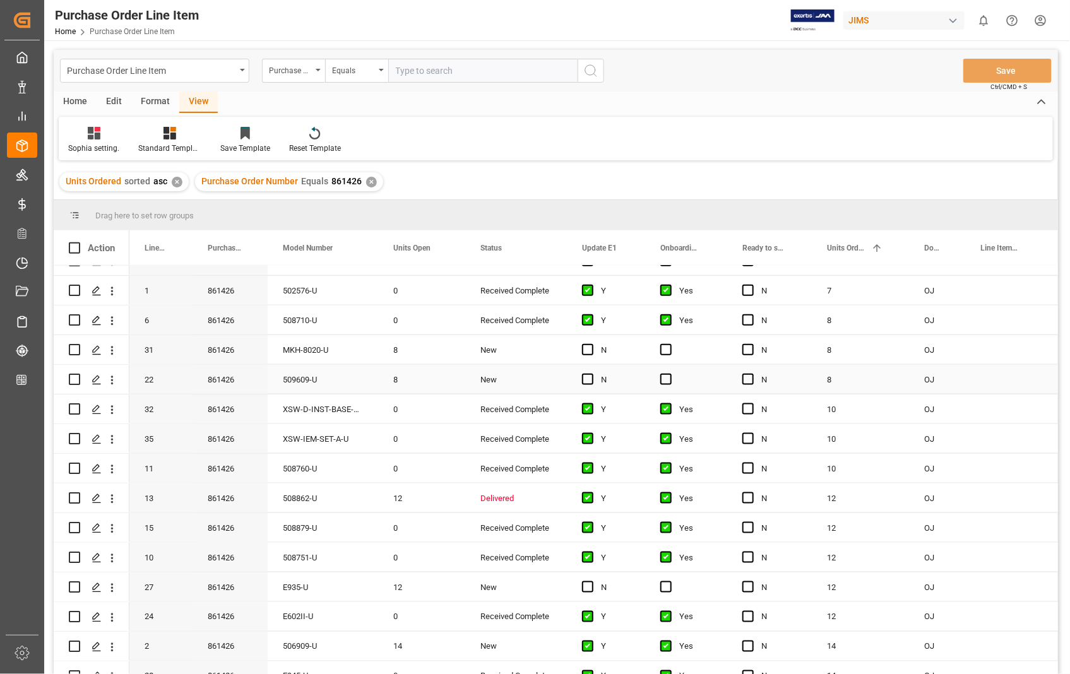
scroll to position [631, 0]
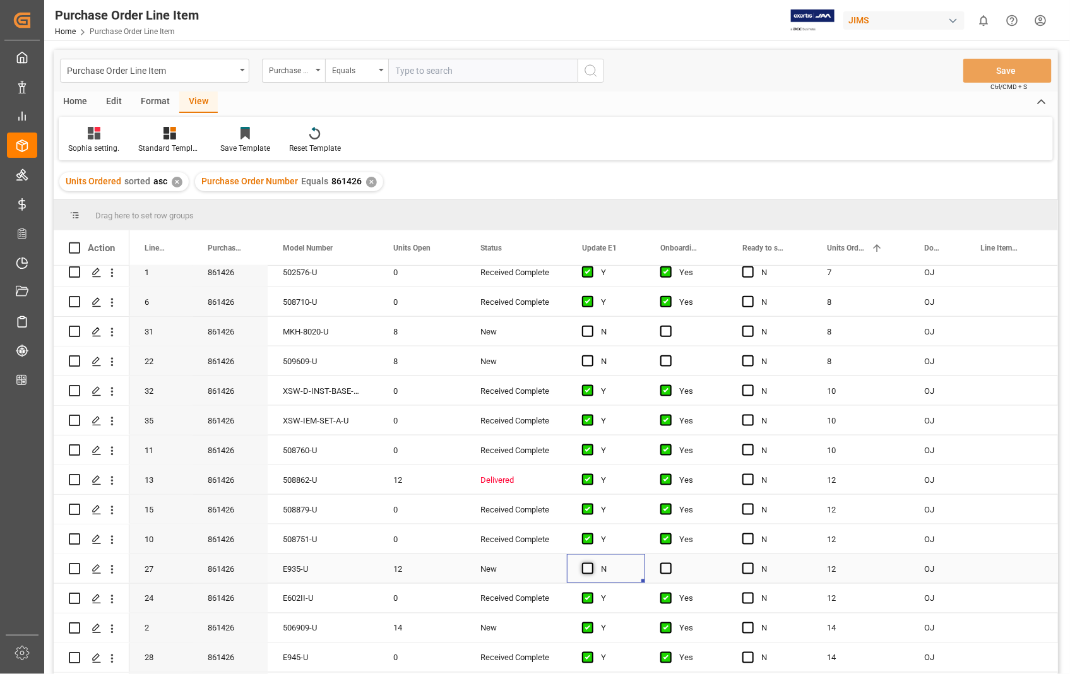
click at [582, 566] on span "Press SPACE to select this row." at bounding box center [587, 568] width 11 height 11
click at [591, 563] on input "Press SPACE to select this row." at bounding box center [591, 563] width 0 height 0
click at [664, 571] on span "Press SPACE to select this row." at bounding box center [665, 568] width 11 height 11
click at [670, 563] on input "Press SPACE to select this row." at bounding box center [670, 563] width 0 height 0
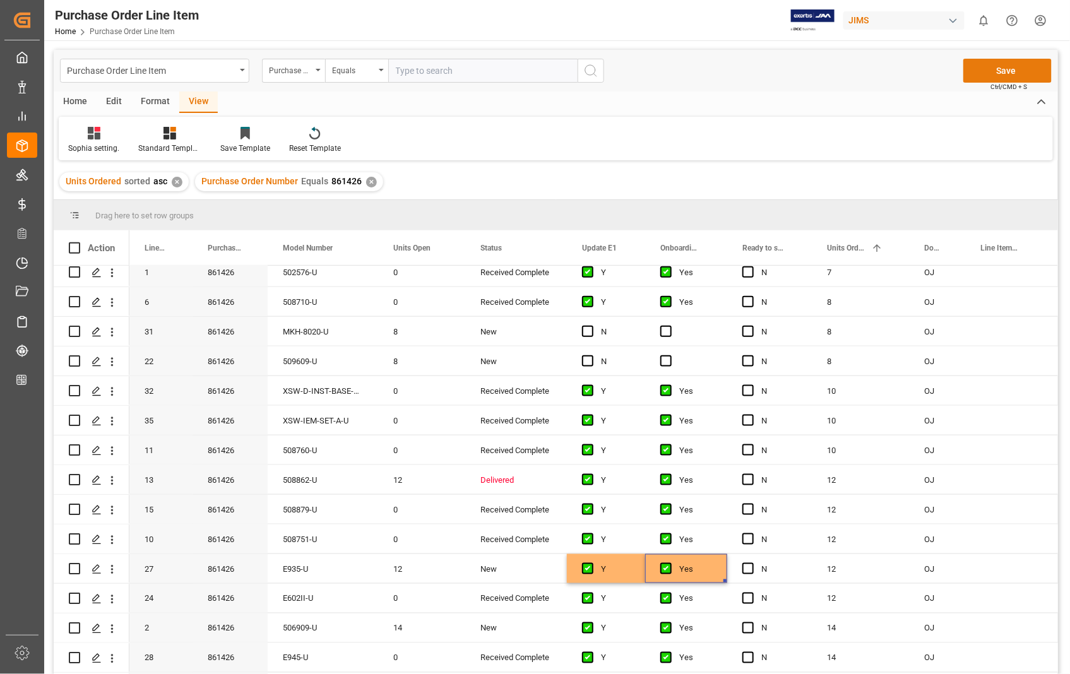
click at [1001, 63] on button "Save" at bounding box center [1007, 71] width 88 height 24
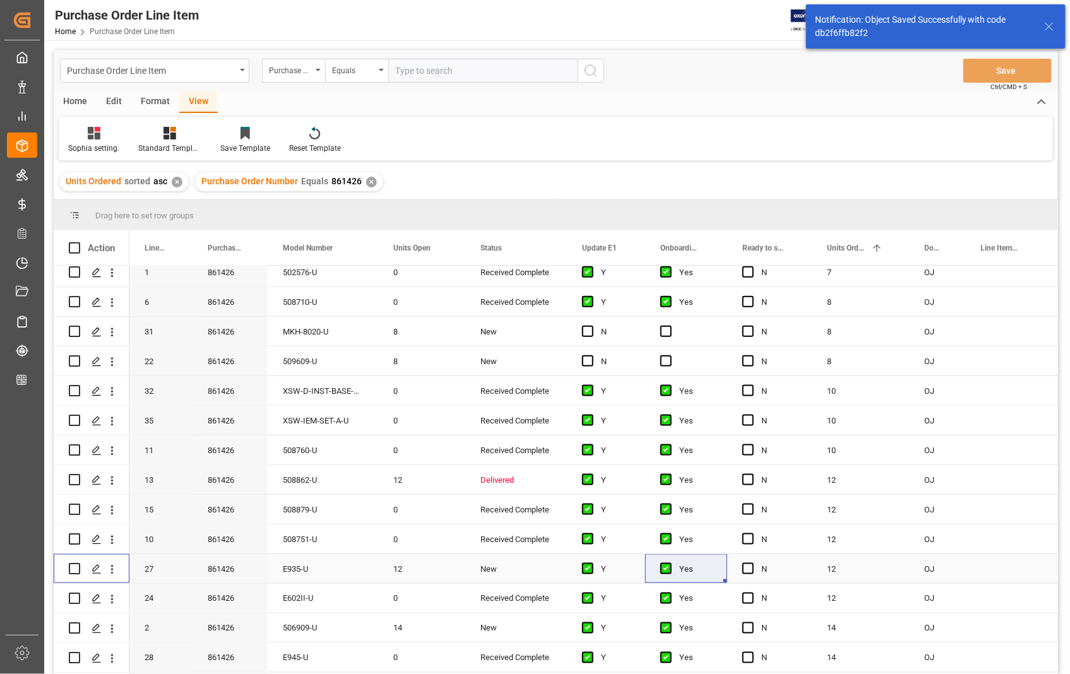
click at [71, 569] on input "Press Space to toggle row selection (unchecked)" at bounding box center [74, 568] width 11 height 11
checkbox input "true"
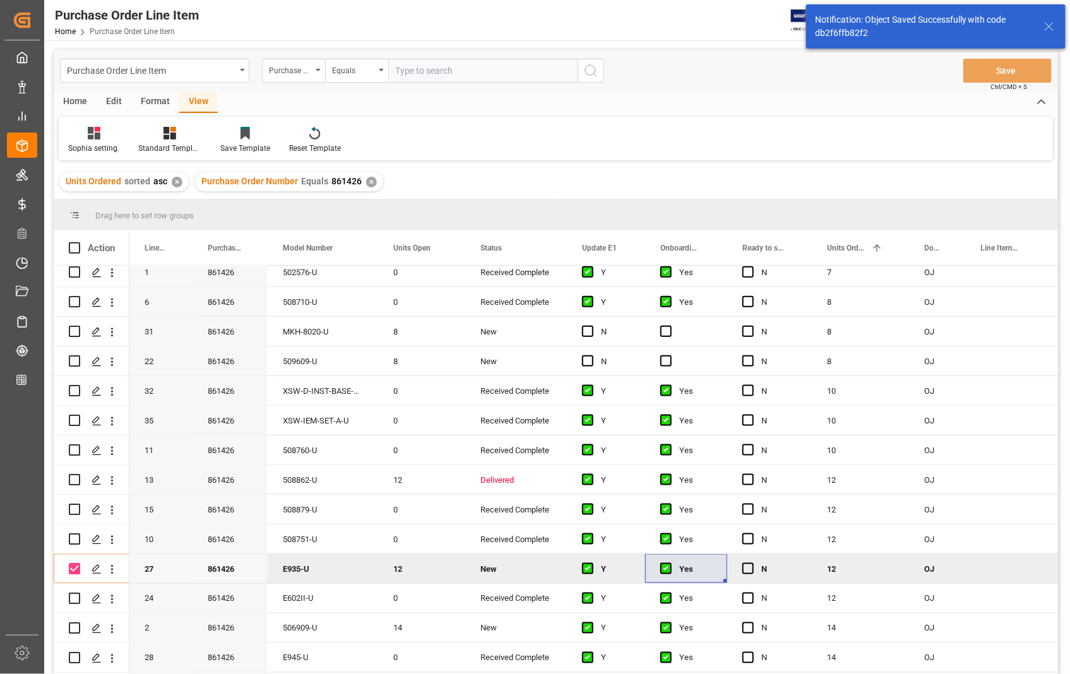
click at [83, 97] on div "Home" at bounding box center [75, 102] width 43 height 21
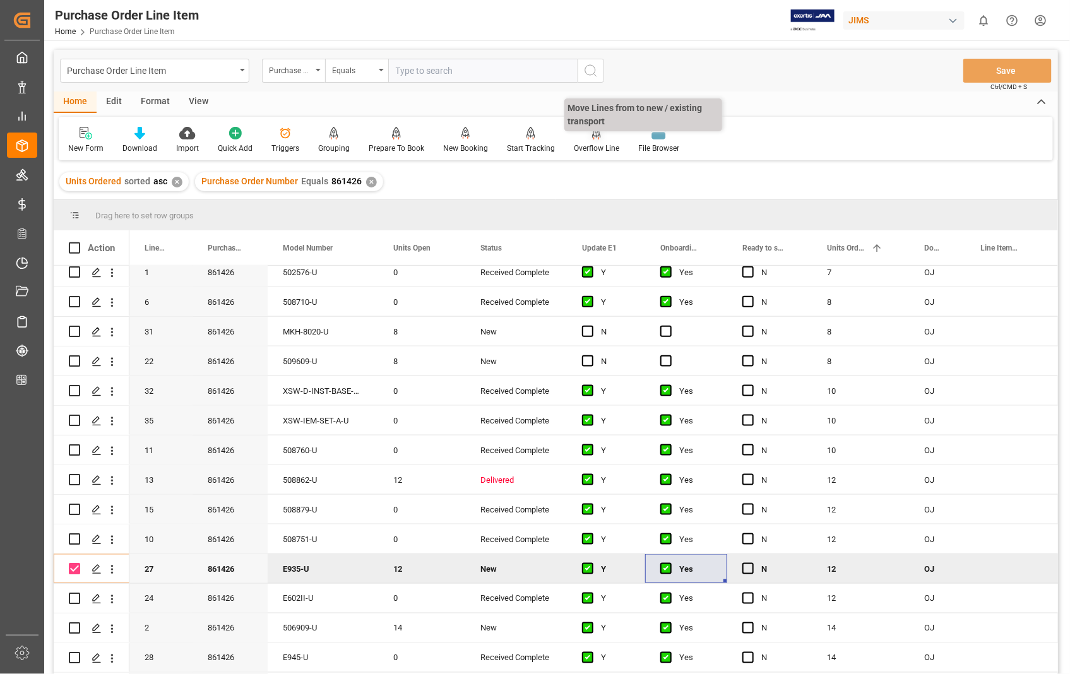
click at [601, 140] on div "Overflow Line" at bounding box center [596, 140] width 64 height 28
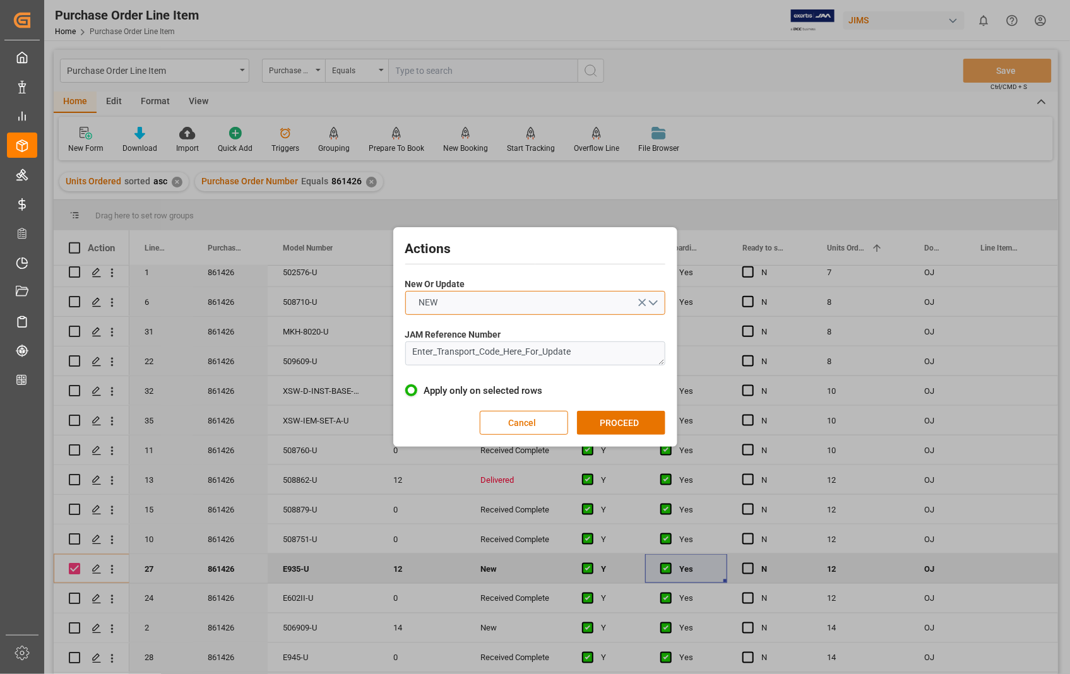
click at [658, 302] on button "NEW" at bounding box center [535, 303] width 260 height 24
click at [419, 333] on div "UPDATE" at bounding box center [535, 332] width 259 height 27
drag, startPoint x: 581, startPoint y: 358, endPoint x: 384, endPoint y: 358, distance: 197.5
click at [384, 358] on div "Actions New Or Update UPDATE JAM Reference Number Enter_Transport_Code_Here_For…" at bounding box center [535, 337] width 1070 height 674
paste textarea "22-10613-[GEOGRAPHIC_DATA]"
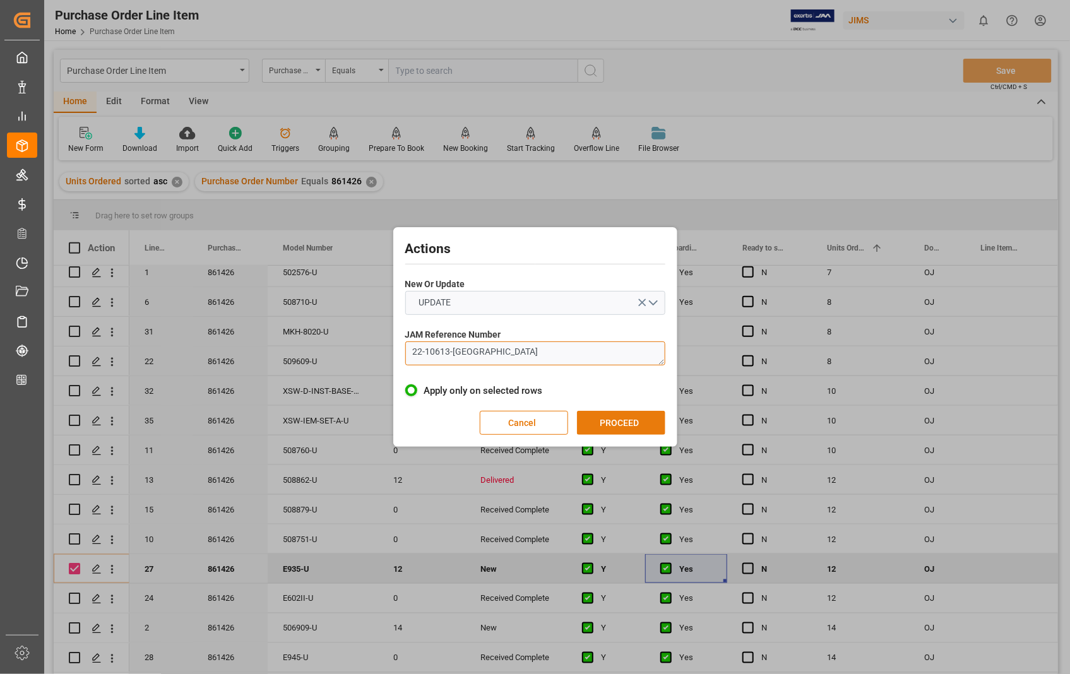
type textarea "22-10613-[GEOGRAPHIC_DATA]"
click at [602, 414] on button "PROCEED" at bounding box center [621, 423] width 88 height 24
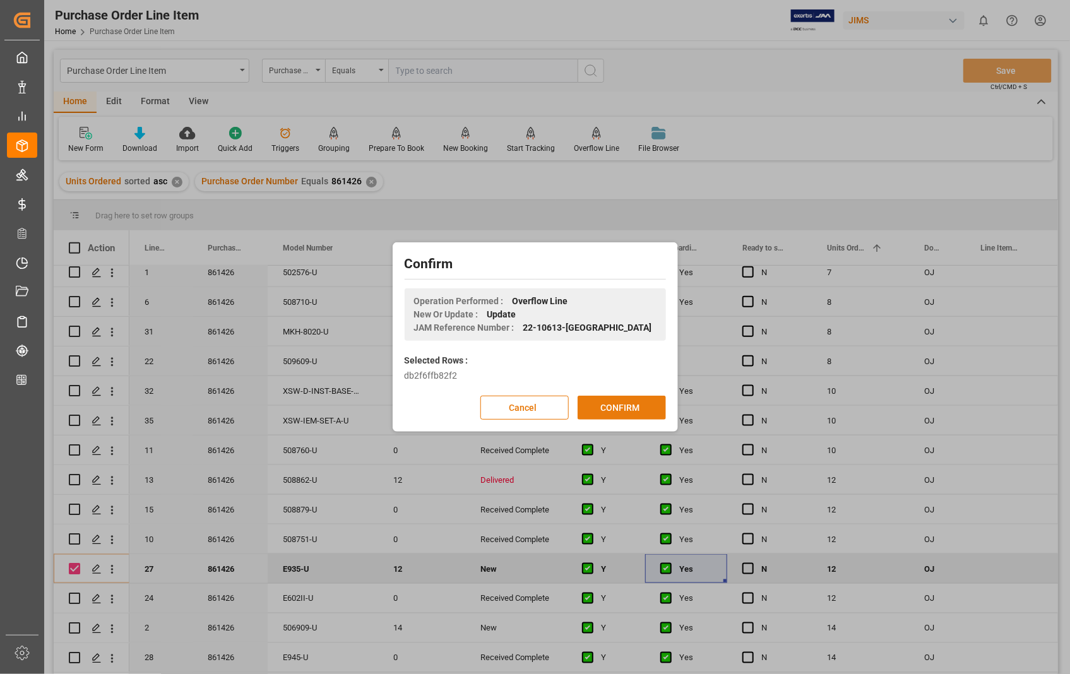
click at [623, 407] on button "CONFIRM" at bounding box center [621, 408] width 88 height 24
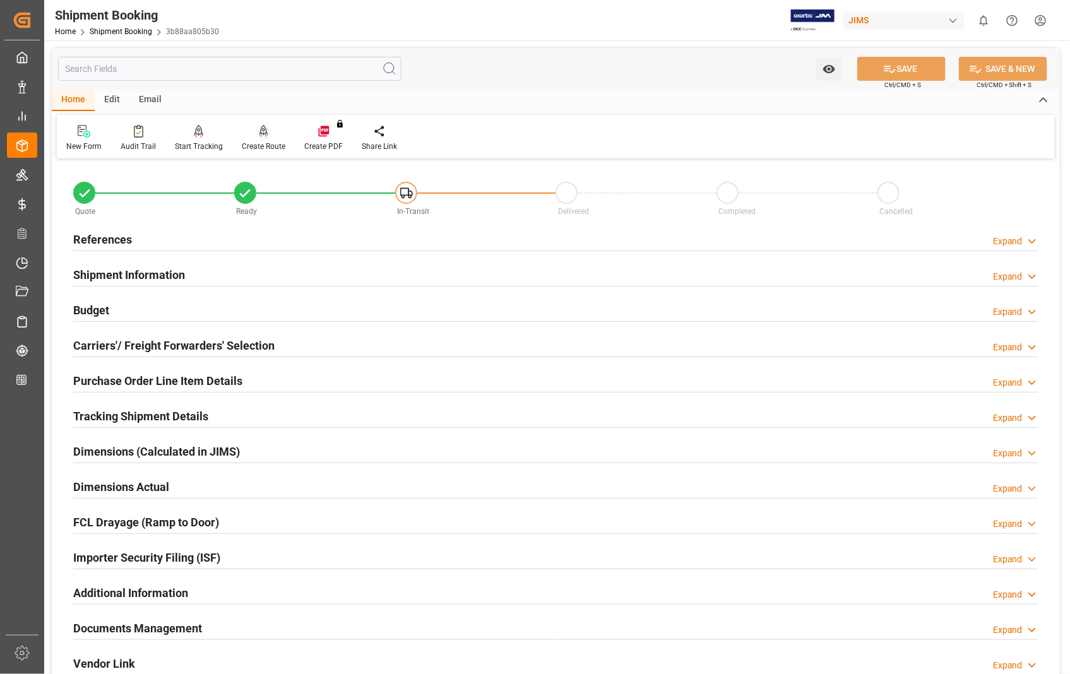
click at [263, 143] on div "Create Route" at bounding box center [264, 146] width 44 height 11
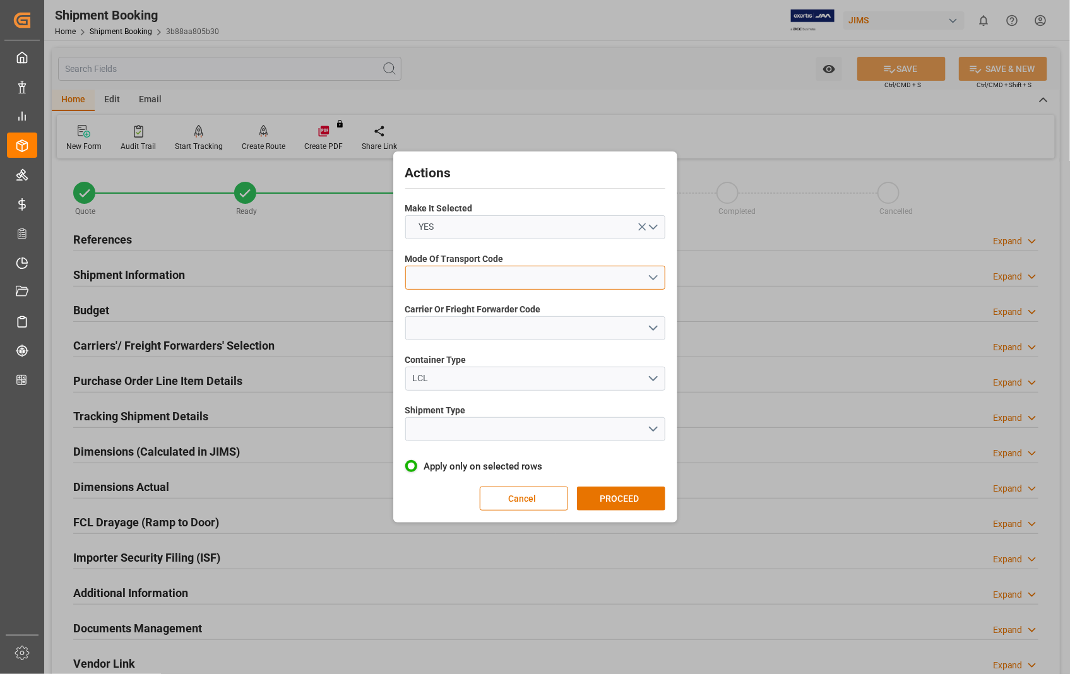
click at [654, 276] on button "open menu" at bounding box center [535, 278] width 260 height 24
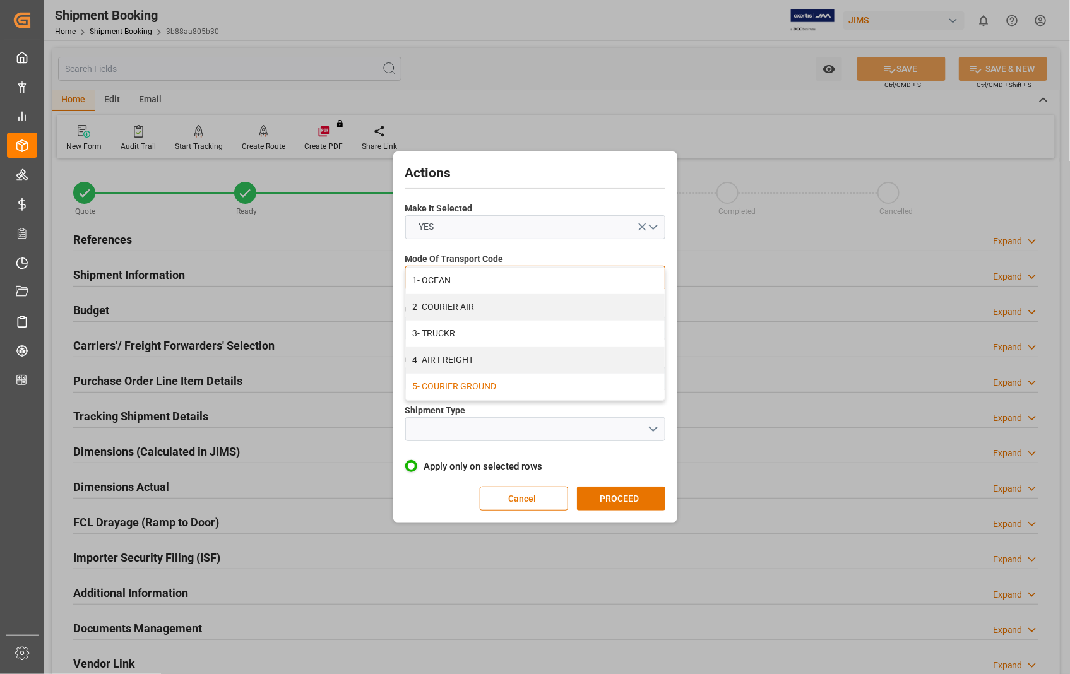
click at [454, 386] on div "5- COURIER GROUND" at bounding box center [535, 387] width 259 height 27
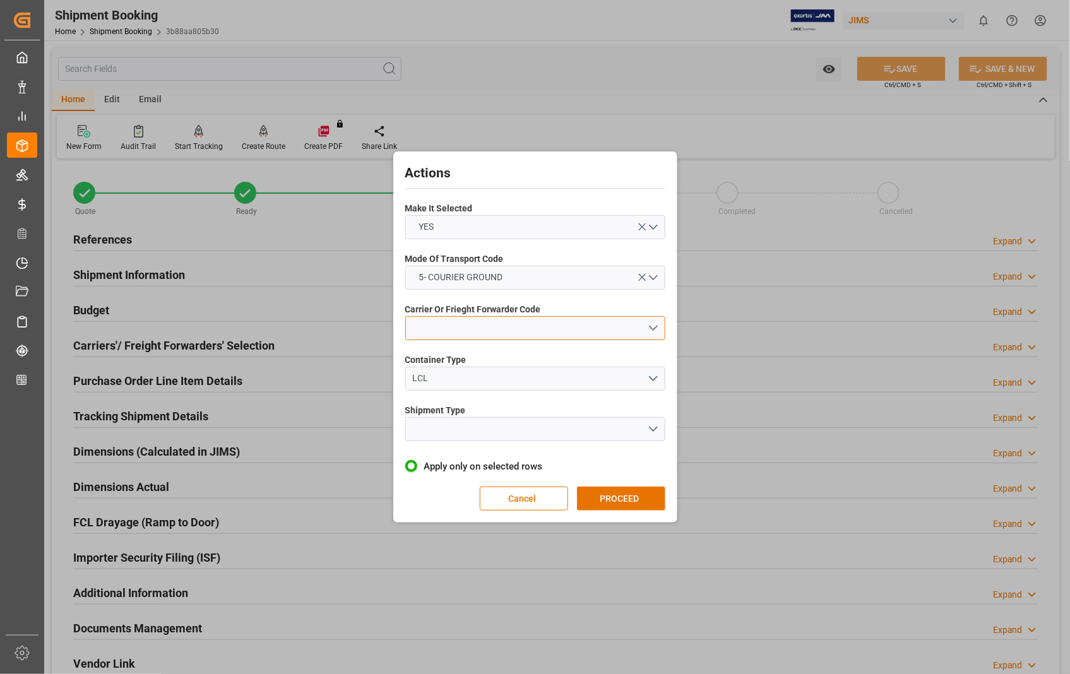
click at [588, 329] on button "open menu" at bounding box center [535, 328] width 260 height 24
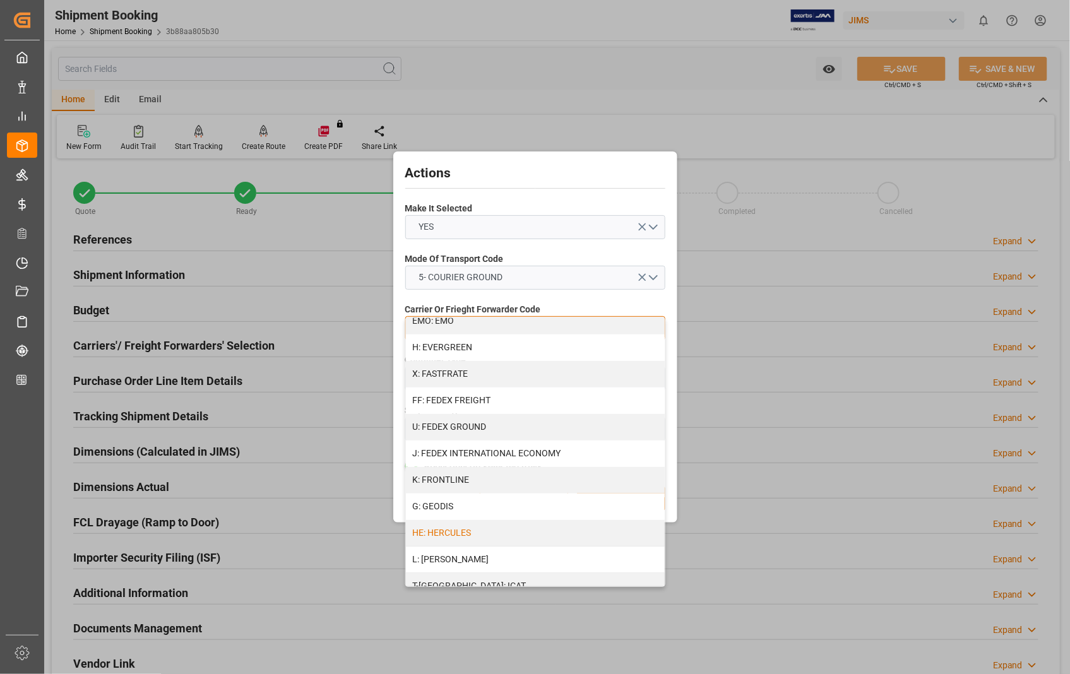
scroll to position [294, 0]
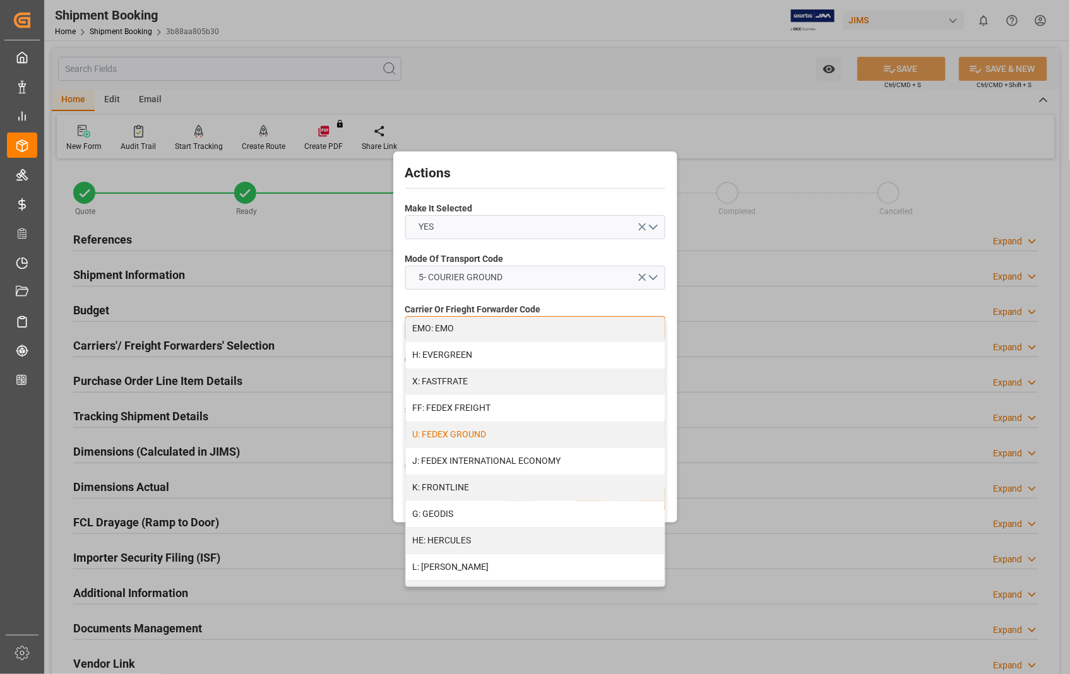
click at [510, 438] on div "U: FEDEX GROUND" at bounding box center [535, 435] width 259 height 27
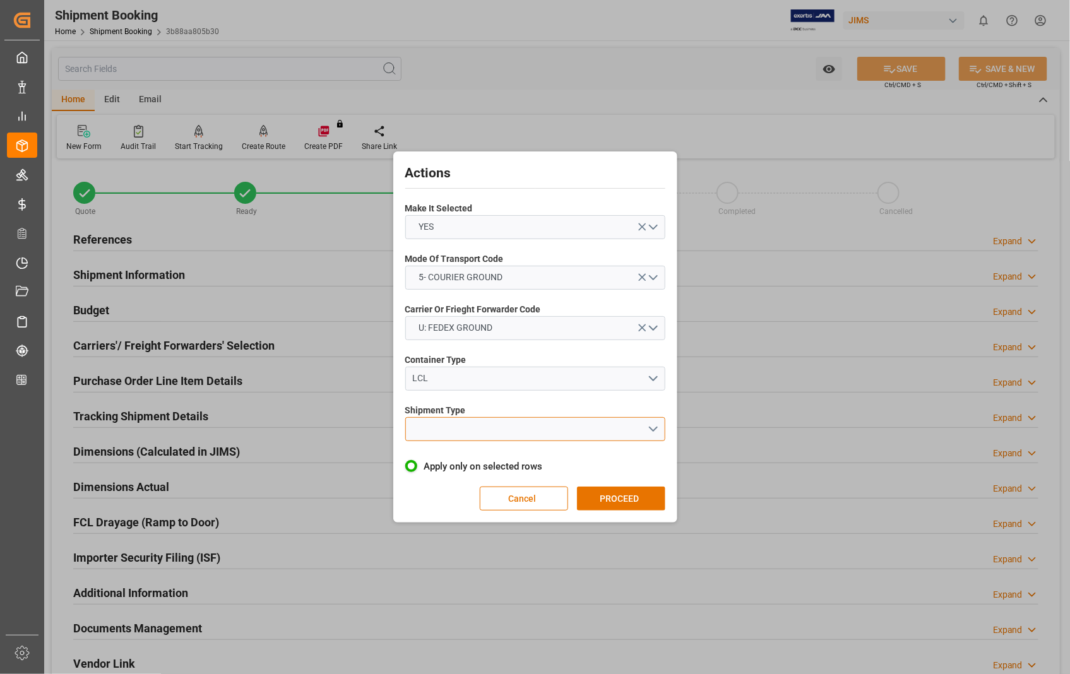
click at [539, 425] on button "open menu" at bounding box center [535, 429] width 260 height 24
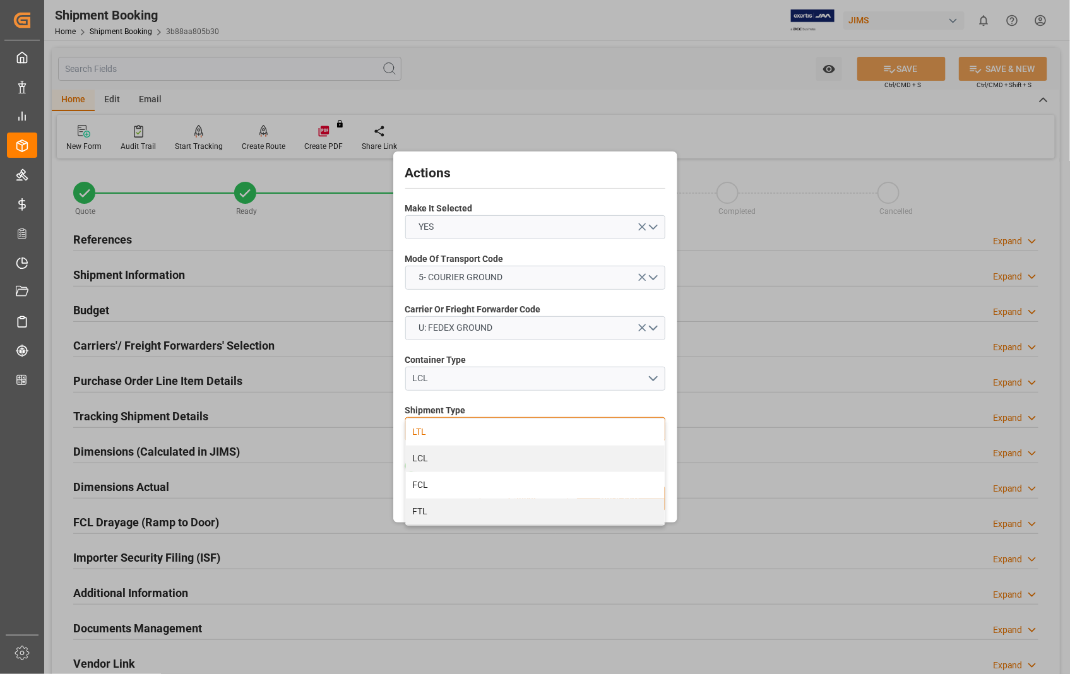
click at [423, 431] on div "LTL" at bounding box center [535, 432] width 259 height 27
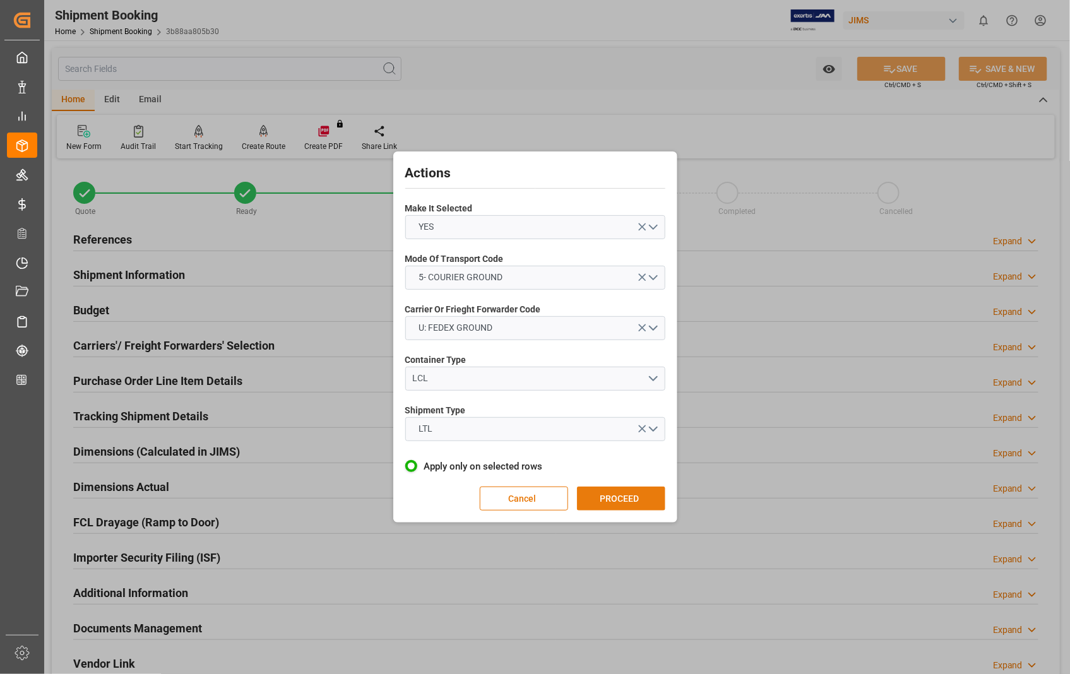
click at [612, 499] on button "PROCEED" at bounding box center [621, 499] width 88 height 24
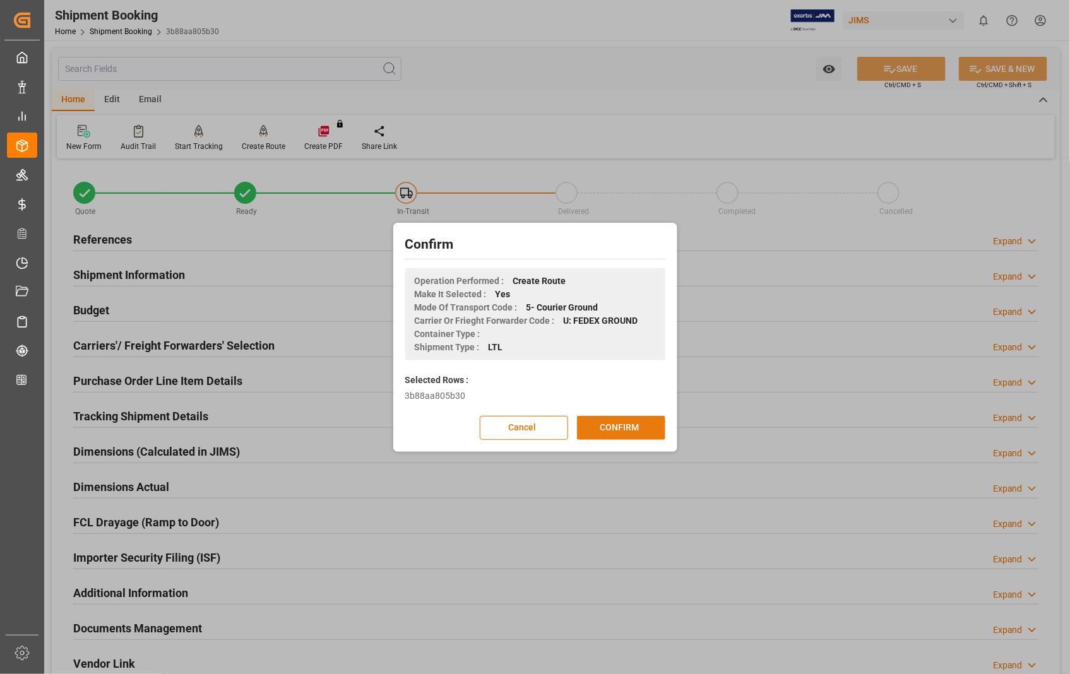
click at [627, 434] on button "CONFIRM" at bounding box center [621, 428] width 88 height 24
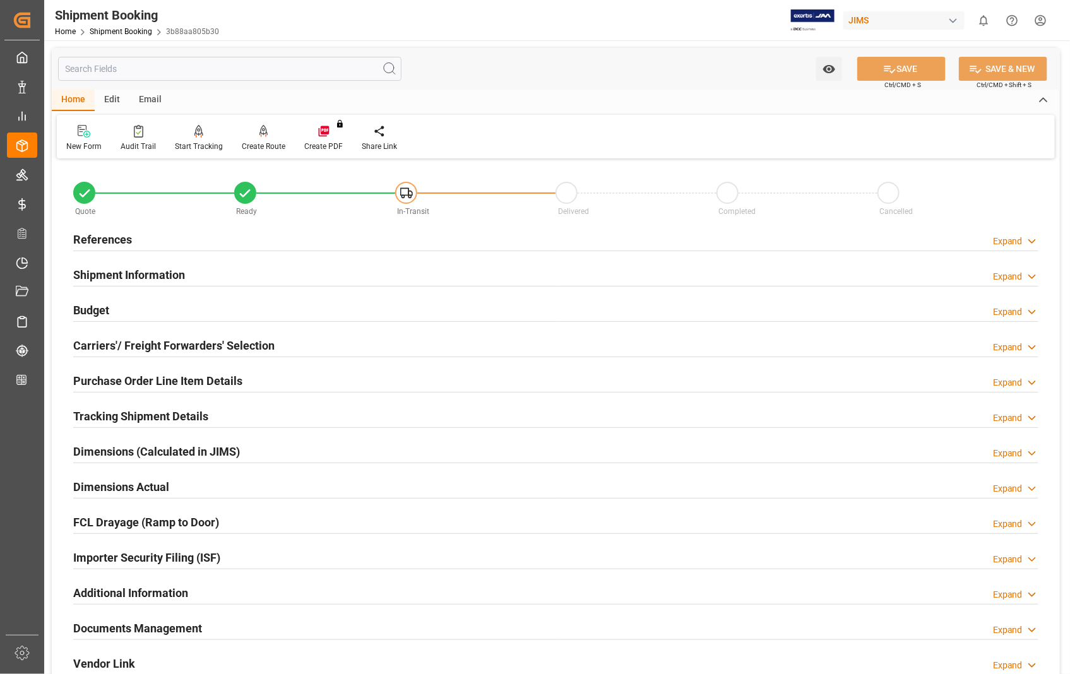
click at [136, 489] on h2 "Dimensions Actual" at bounding box center [121, 486] width 96 height 17
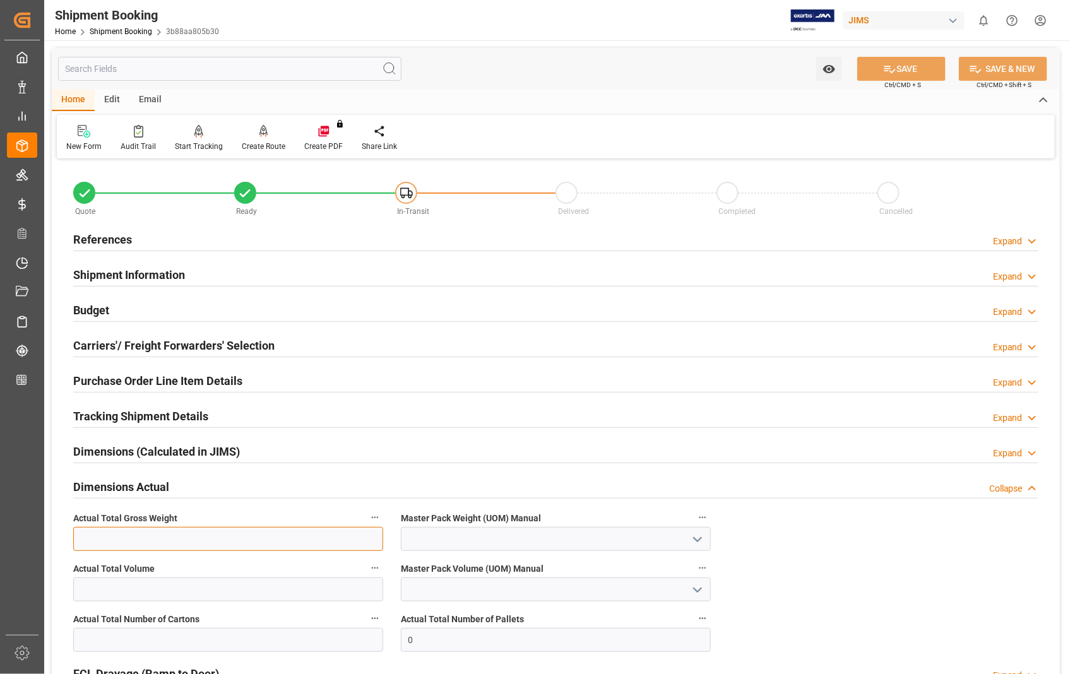
click at [209, 538] on input "text" at bounding box center [228, 539] width 310 height 24
type input "16.9"
click at [696, 535] on icon "open menu" at bounding box center [697, 539] width 15 height 15
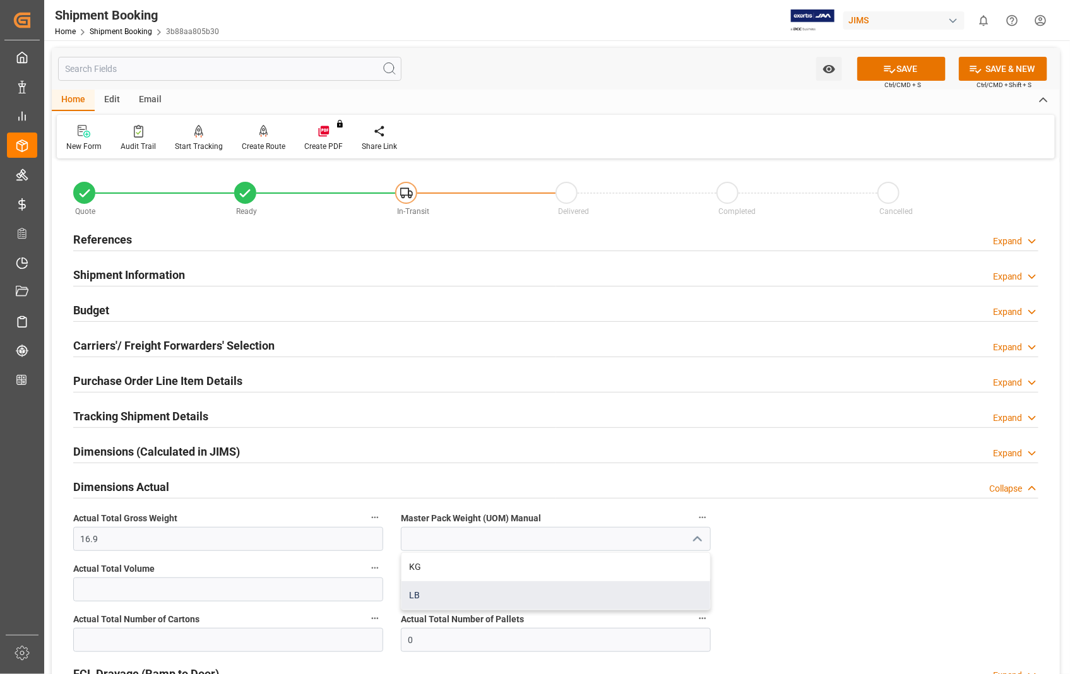
click at [414, 594] on div "LB" at bounding box center [555, 595] width 309 height 28
type input "LB"
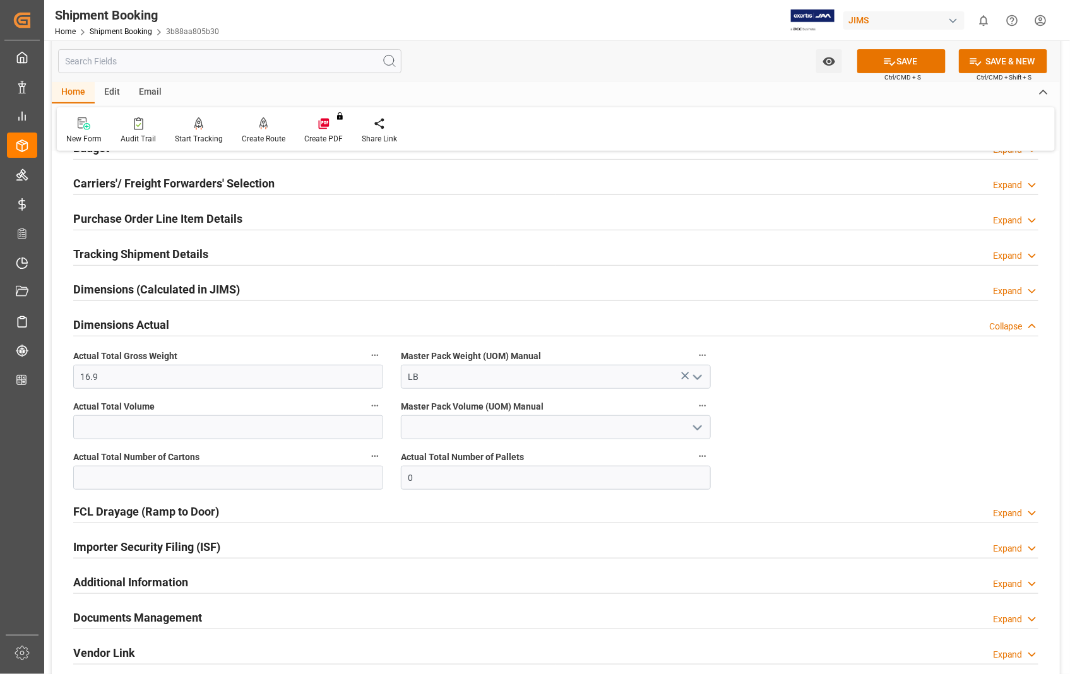
scroll to position [210, 0]
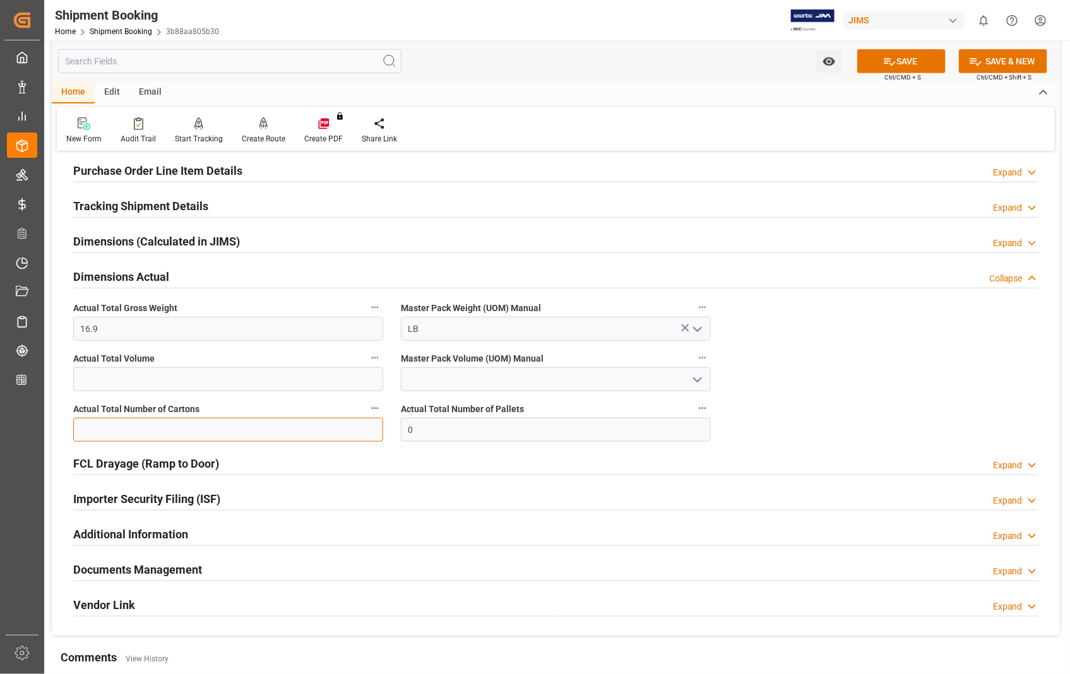
click at [136, 421] on input "text" at bounding box center [228, 430] width 310 height 24
type input "1"
click at [913, 63] on button "SAVE" at bounding box center [901, 61] width 88 height 24
click at [168, 565] on h2 "Documents Management" at bounding box center [137, 569] width 129 height 17
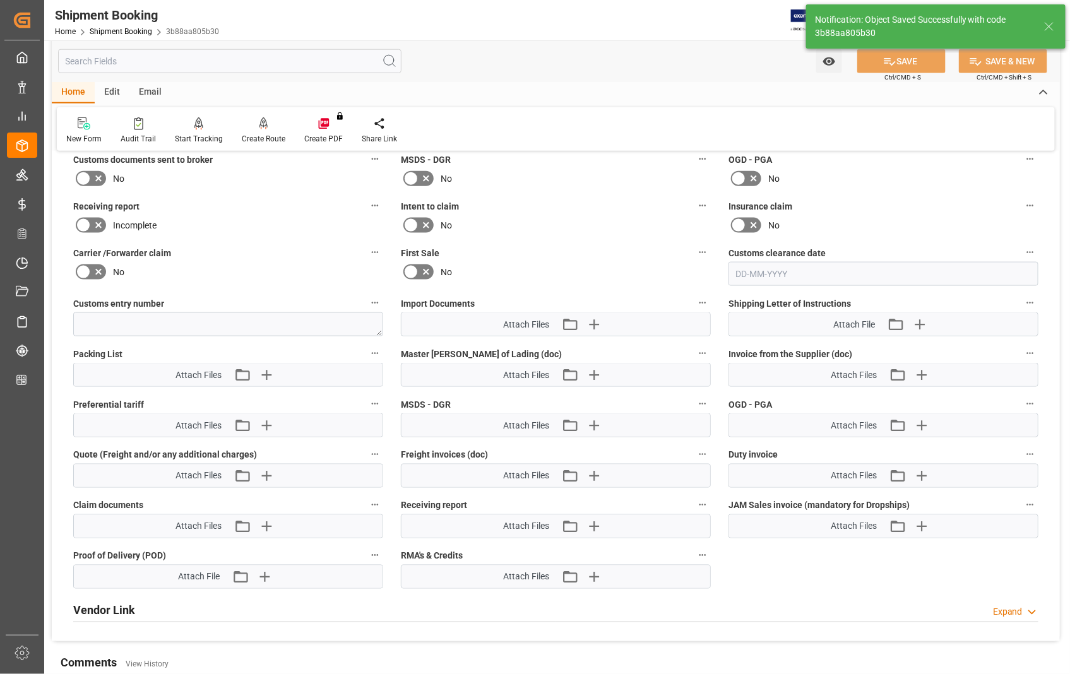
scroll to position [560, 0]
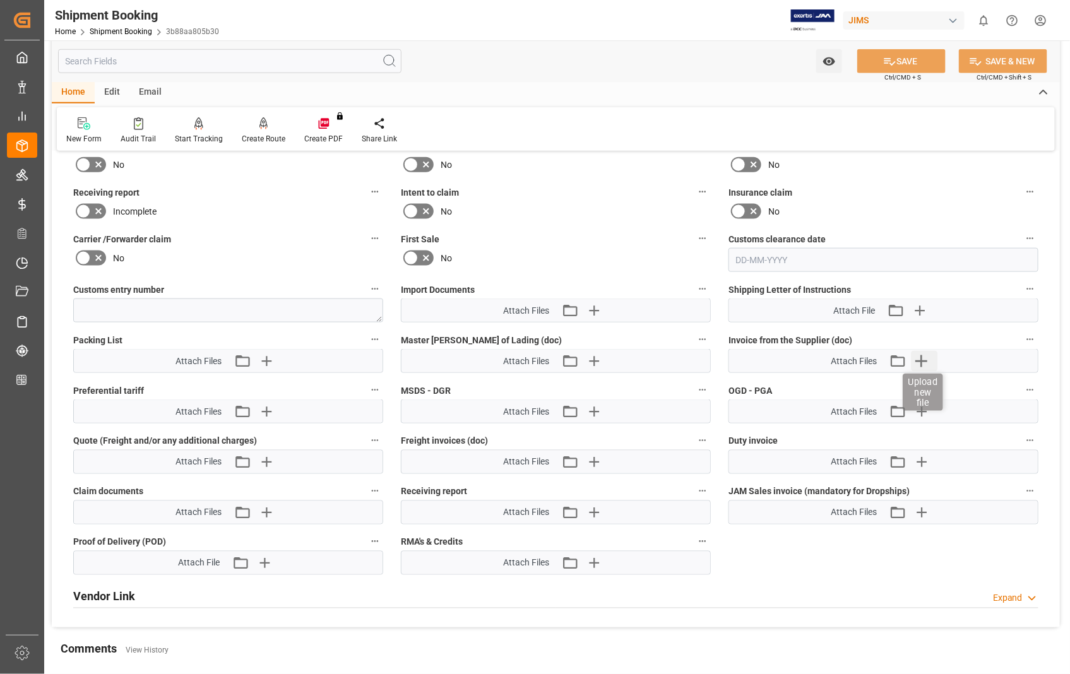
click at [919, 357] on icon "button" at bounding box center [922, 361] width 12 height 12
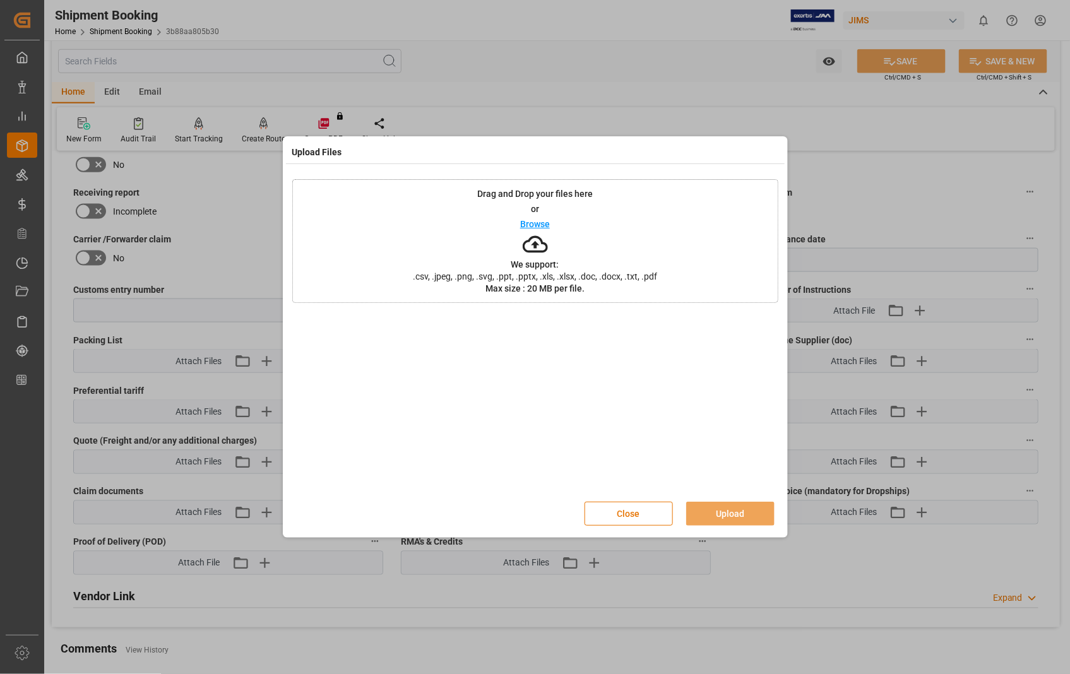
click at [530, 225] on p "Browse" at bounding box center [535, 224] width 30 height 9
click at [734, 511] on button "Upload" at bounding box center [730, 514] width 88 height 24
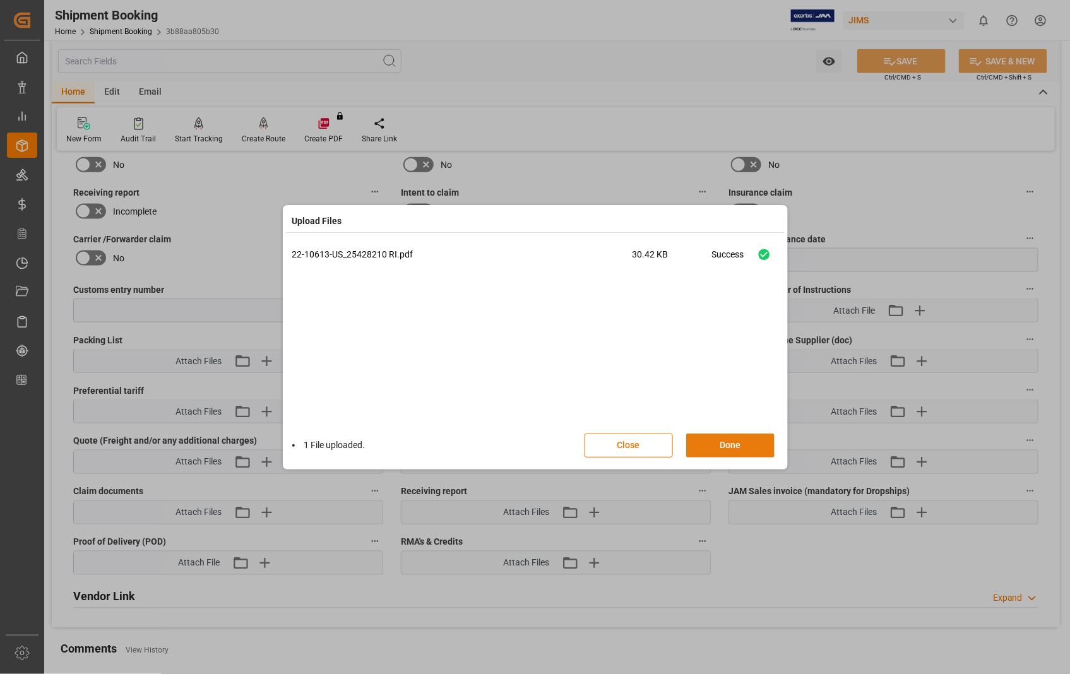
click at [723, 445] on button "Done" at bounding box center [730, 446] width 88 height 24
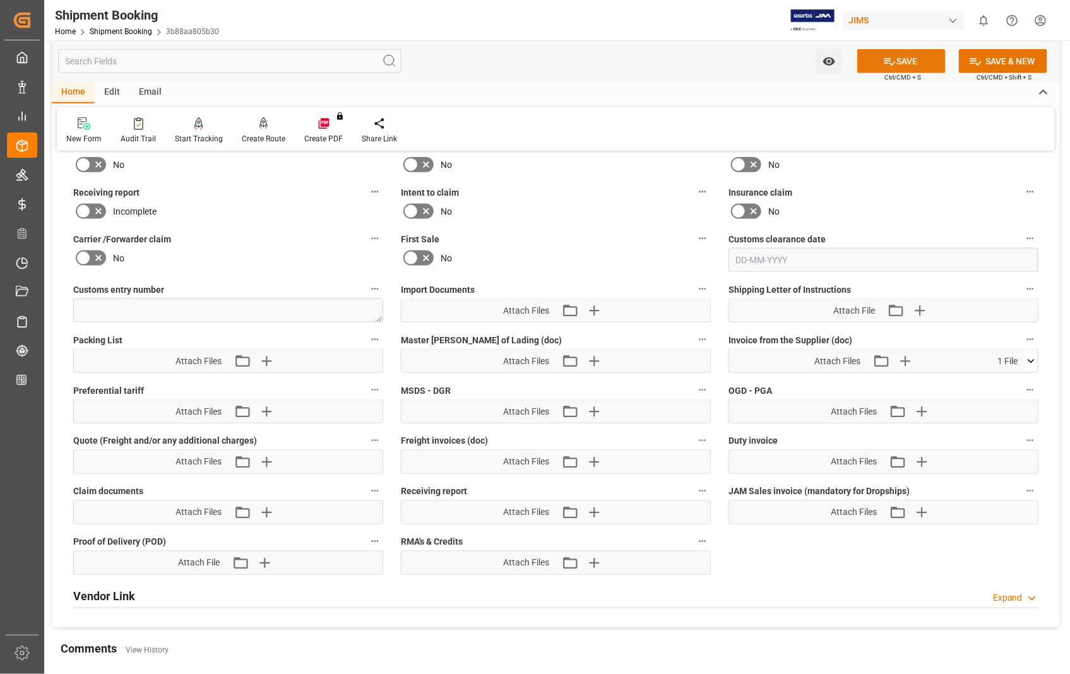
click at [907, 61] on button "SAVE" at bounding box center [901, 61] width 88 height 24
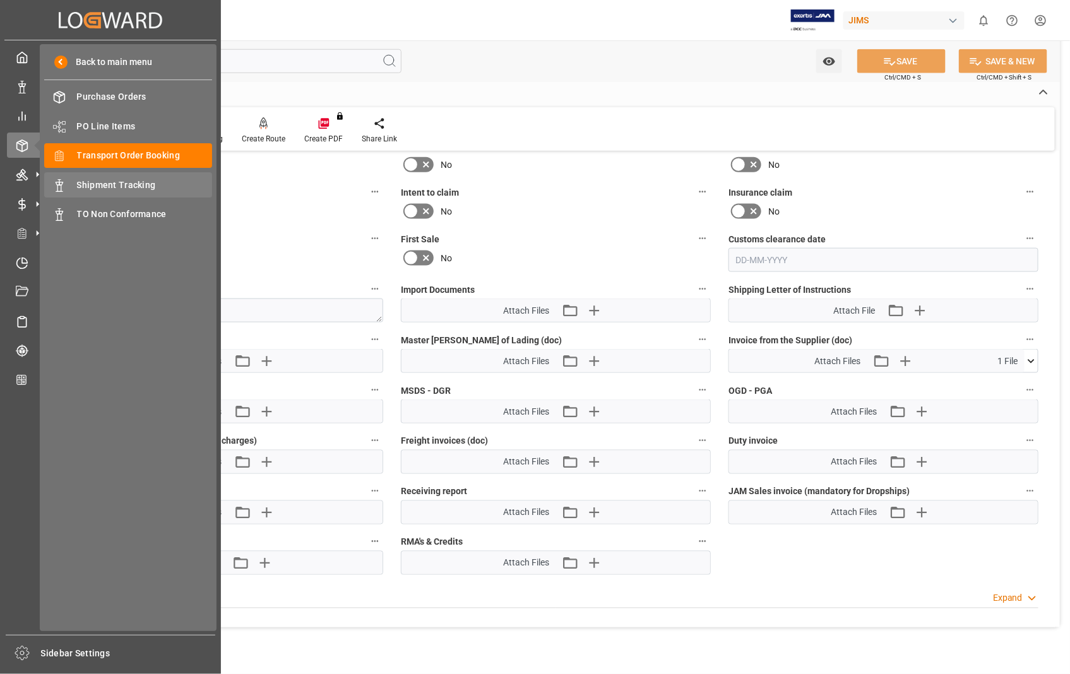
click at [106, 179] on span "Shipment Tracking" at bounding box center [145, 185] width 136 height 13
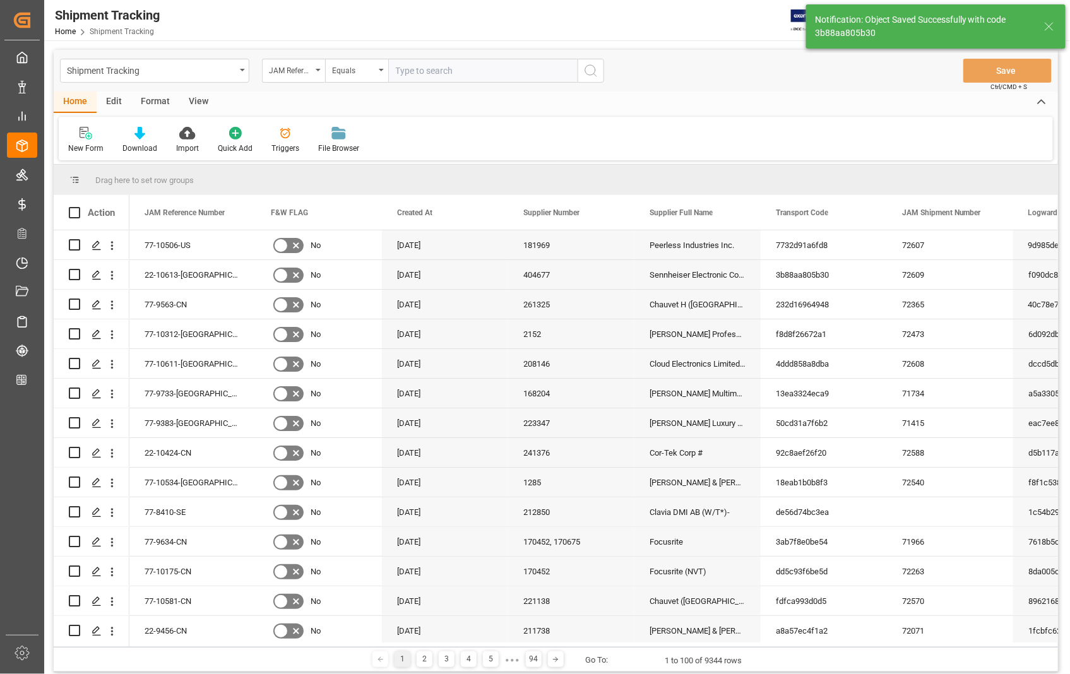
click at [457, 73] on input "text" at bounding box center [482, 71] width 189 height 24
paste input "22-10613-[GEOGRAPHIC_DATA]"
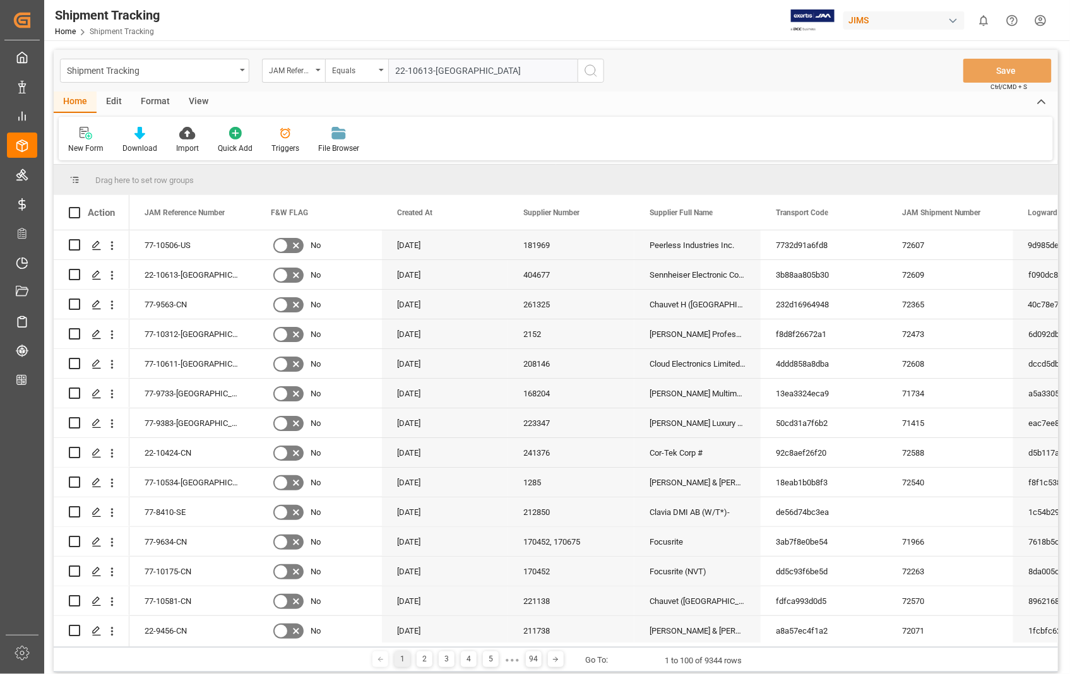
type input "22-10613-[GEOGRAPHIC_DATA]"
click at [590, 71] on icon "search button" at bounding box center [590, 70] width 15 height 15
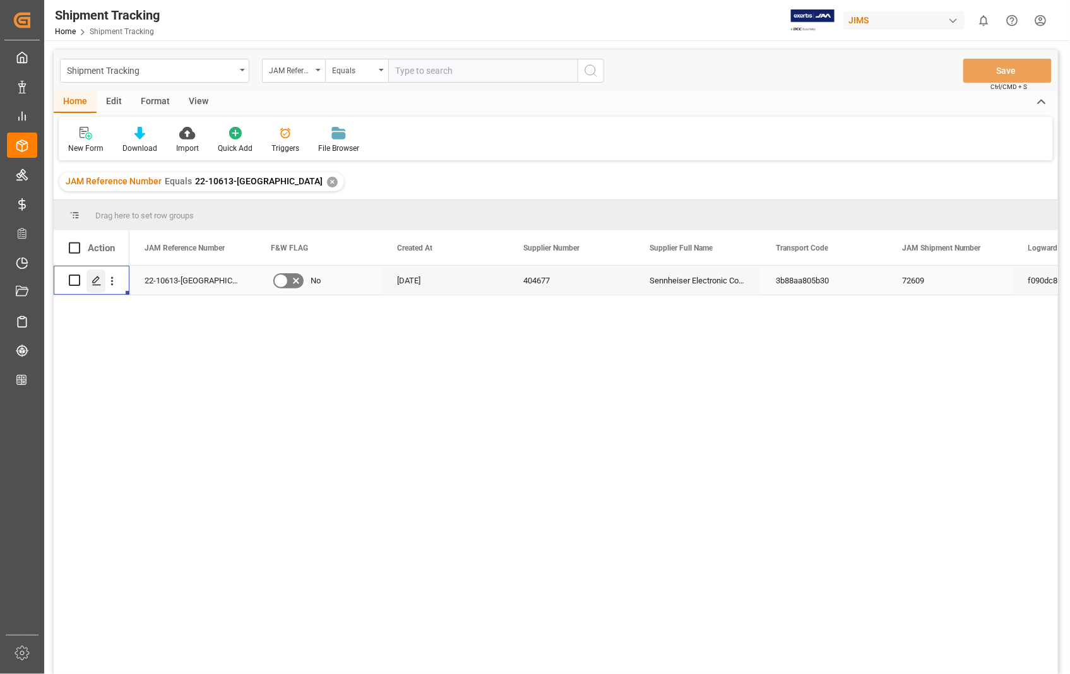
click at [90, 285] on div "Press SPACE to select this row." at bounding box center [95, 280] width 19 height 23
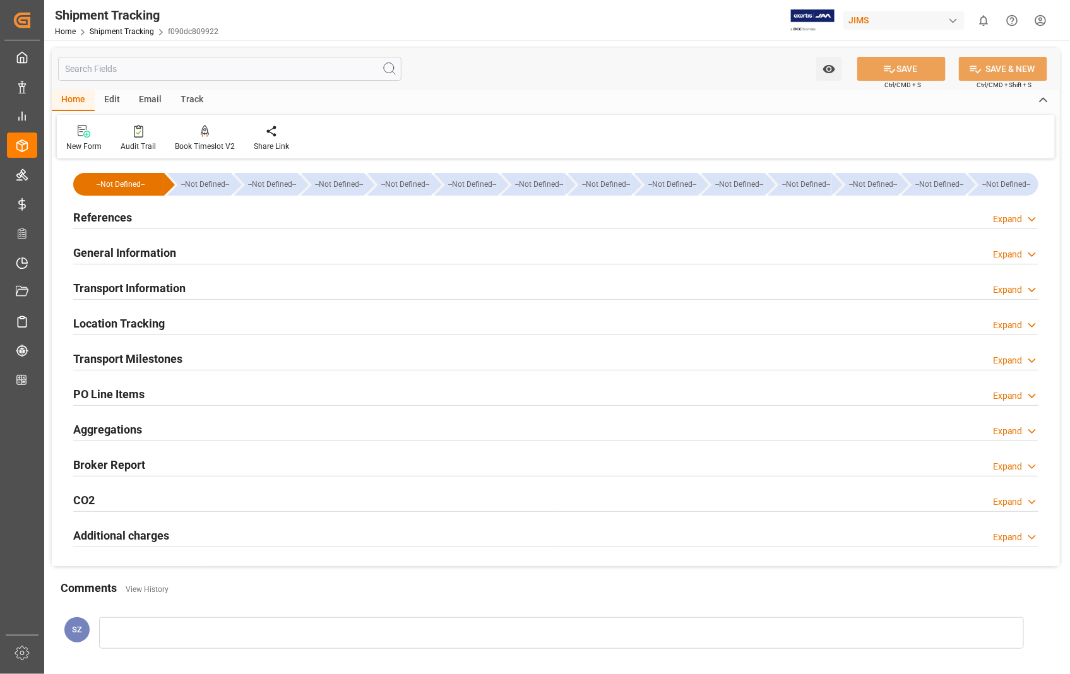
click at [117, 285] on h2 "Transport Information" at bounding box center [129, 288] width 112 height 17
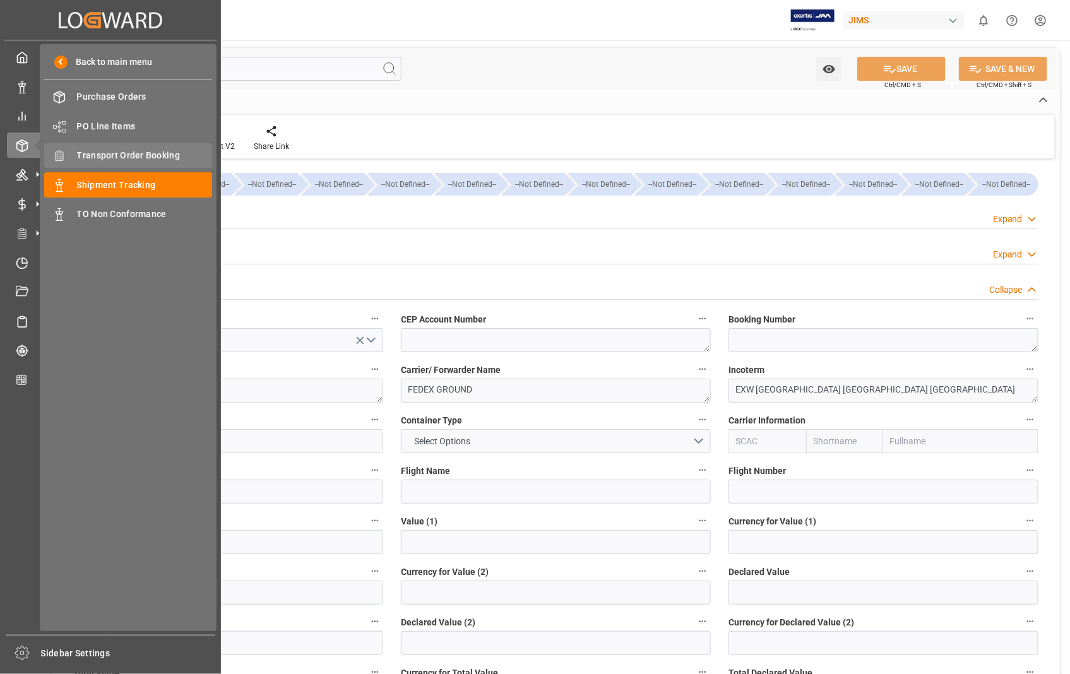
click at [131, 155] on span "Transport Order Booking" at bounding box center [145, 155] width 136 height 13
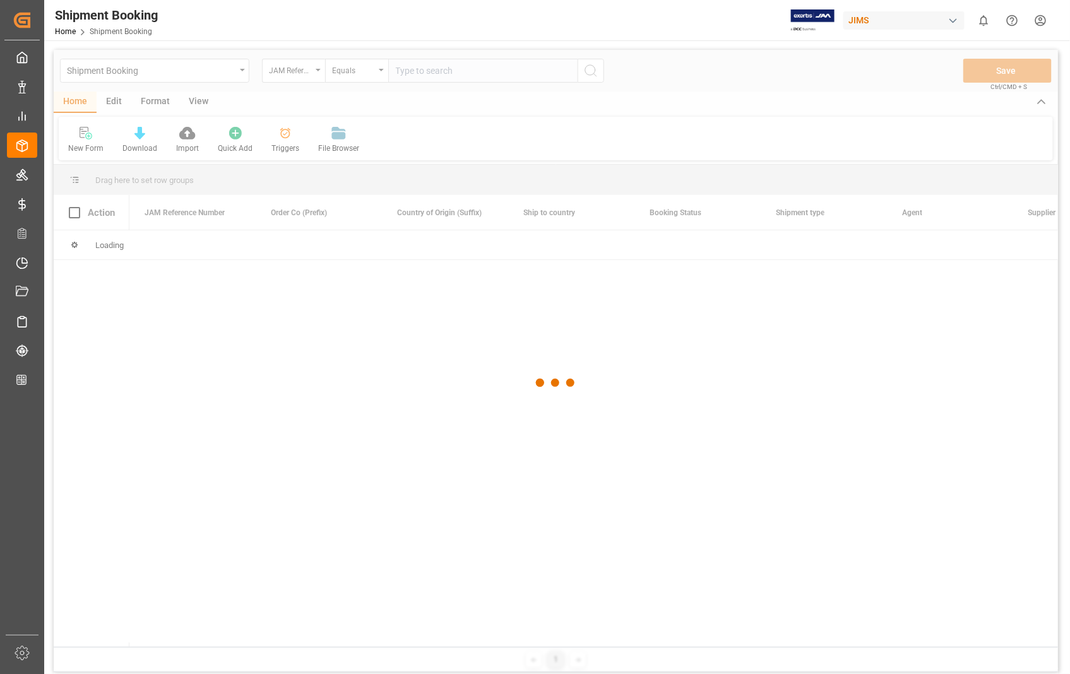
click at [487, 70] on div at bounding box center [556, 383] width 1004 height 666
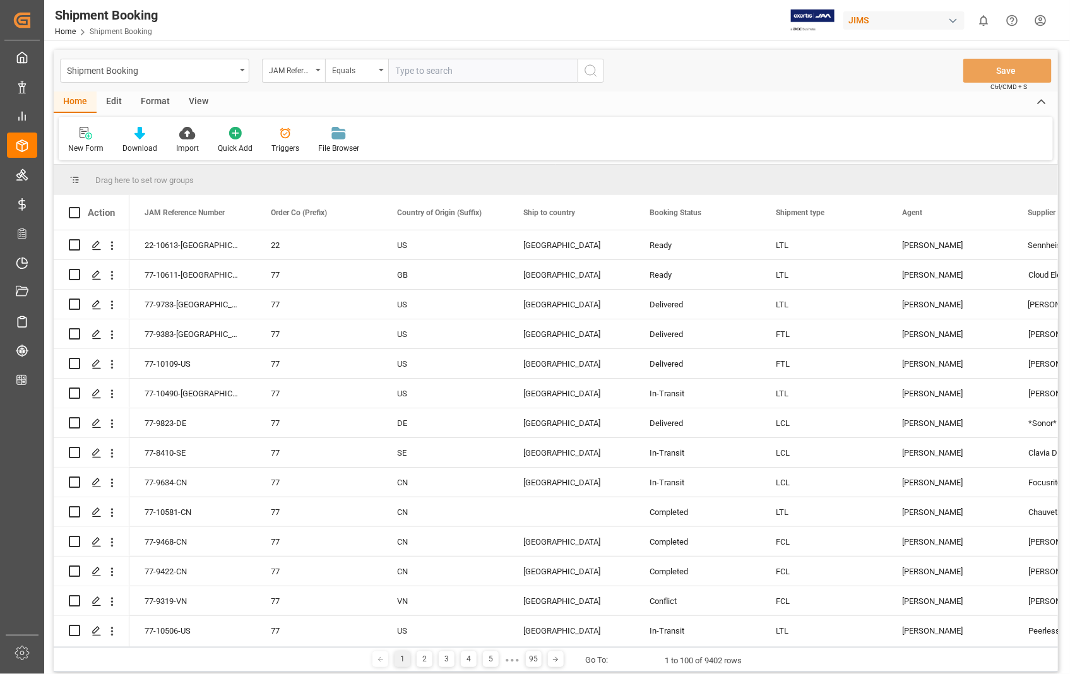
click at [487, 70] on input "text" at bounding box center [482, 71] width 189 height 24
paste input "22-10613-[GEOGRAPHIC_DATA]"
type input "22-10613-[GEOGRAPHIC_DATA]"
click at [584, 67] on icon "search button" at bounding box center [590, 70] width 15 height 15
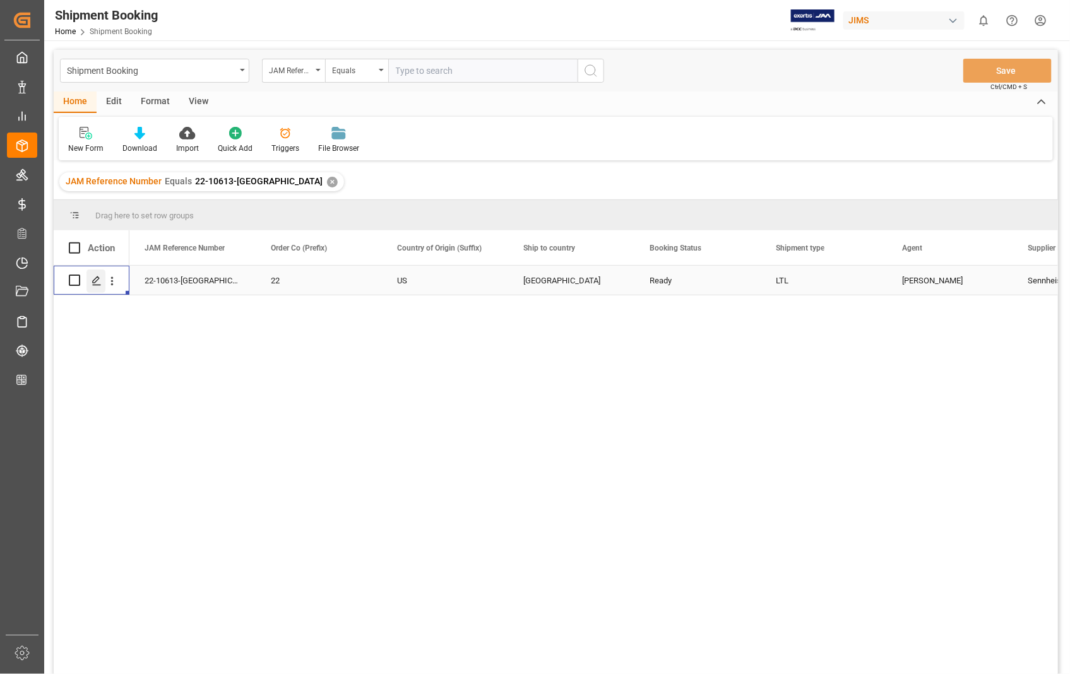
click at [97, 280] on polygon "Press SPACE to select this row." at bounding box center [96, 279] width 6 height 6
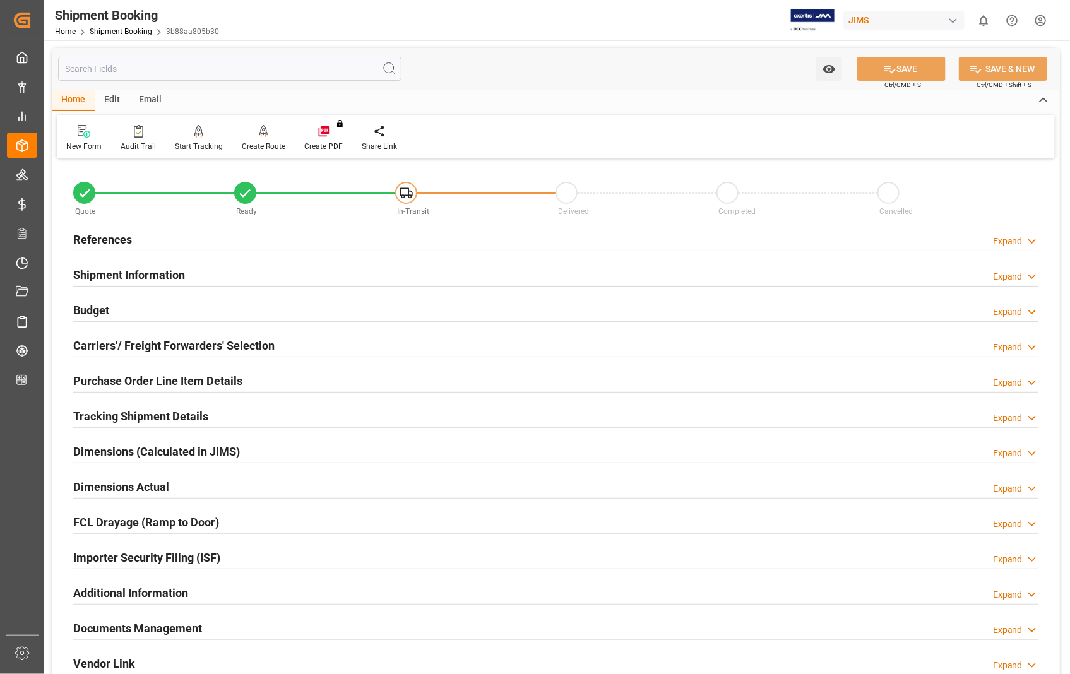
click at [177, 350] on h2 "Carriers'/ Freight Forwarders' Selection" at bounding box center [173, 345] width 201 height 17
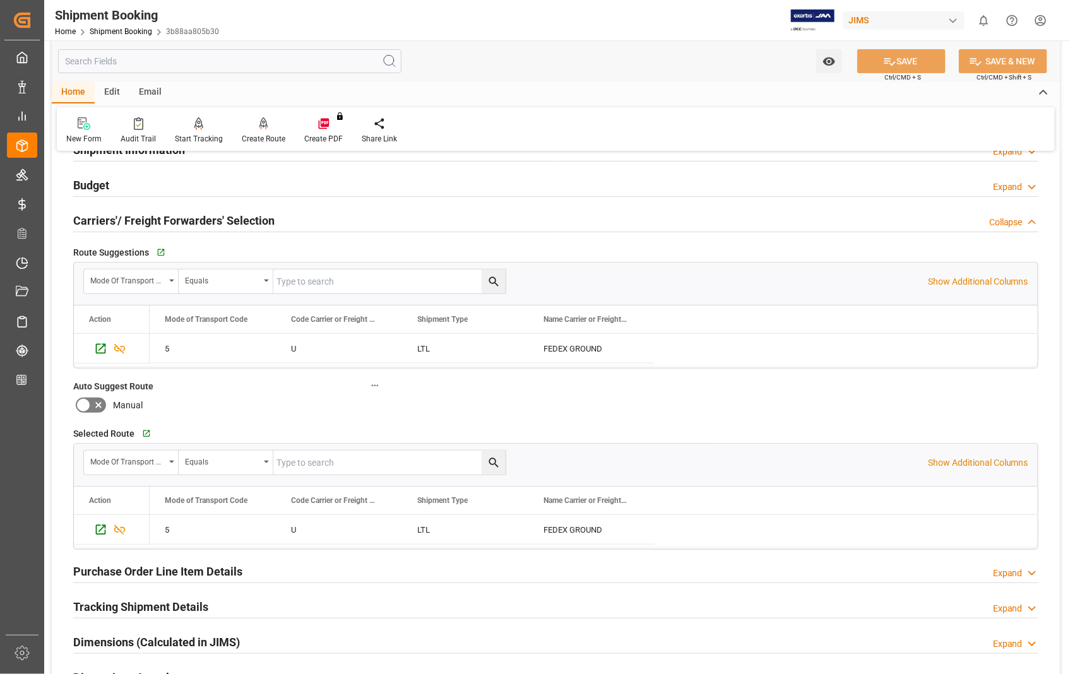
scroll to position [140, 0]
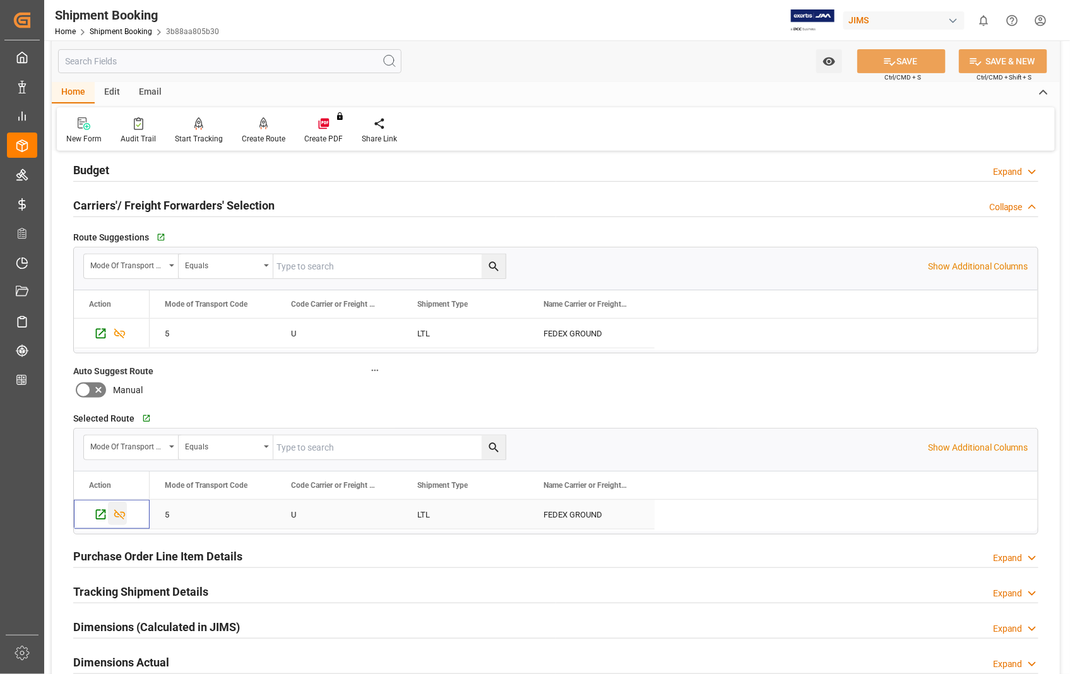
click at [124, 511] on icon "Press SPACE to select this row." at bounding box center [119, 514] width 13 height 13
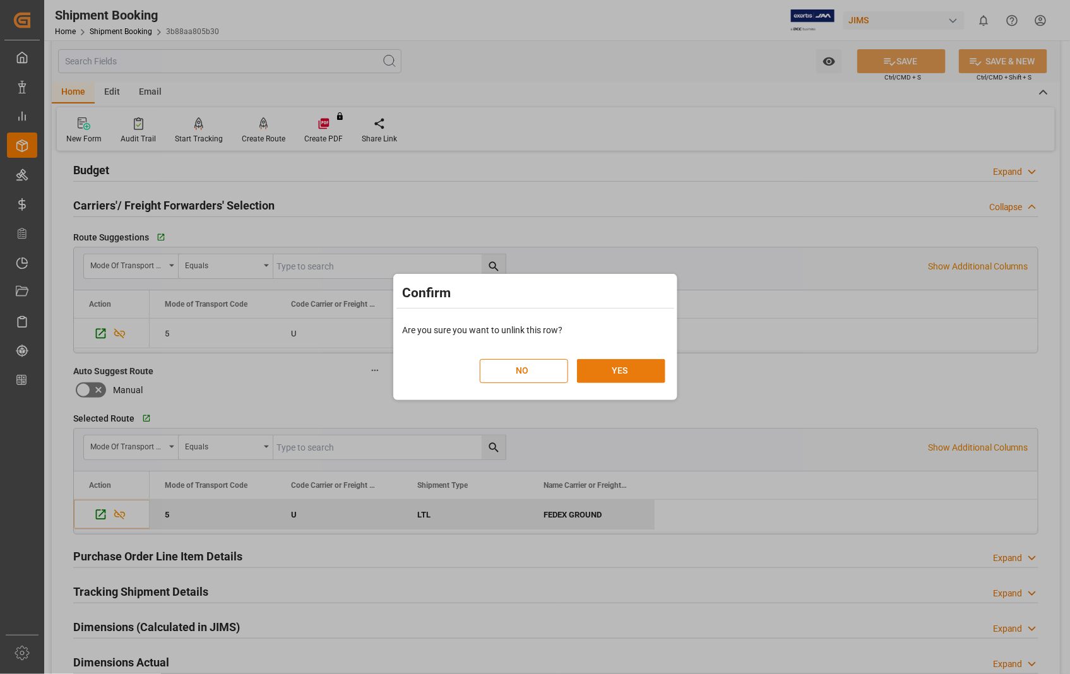
click at [621, 369] on button "YES" at bounding box center [621, 371] width 88 height 24
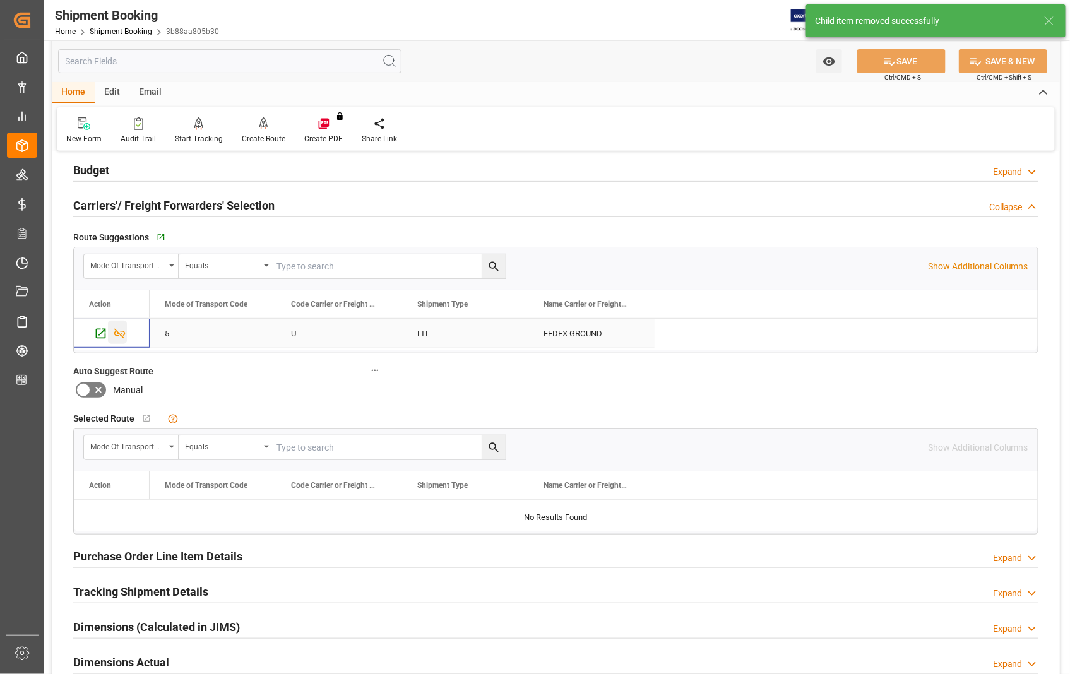
click at [117, 334] on icon "Press SPACE to select this row." at bounding box center [119, 333] width 13 height 13
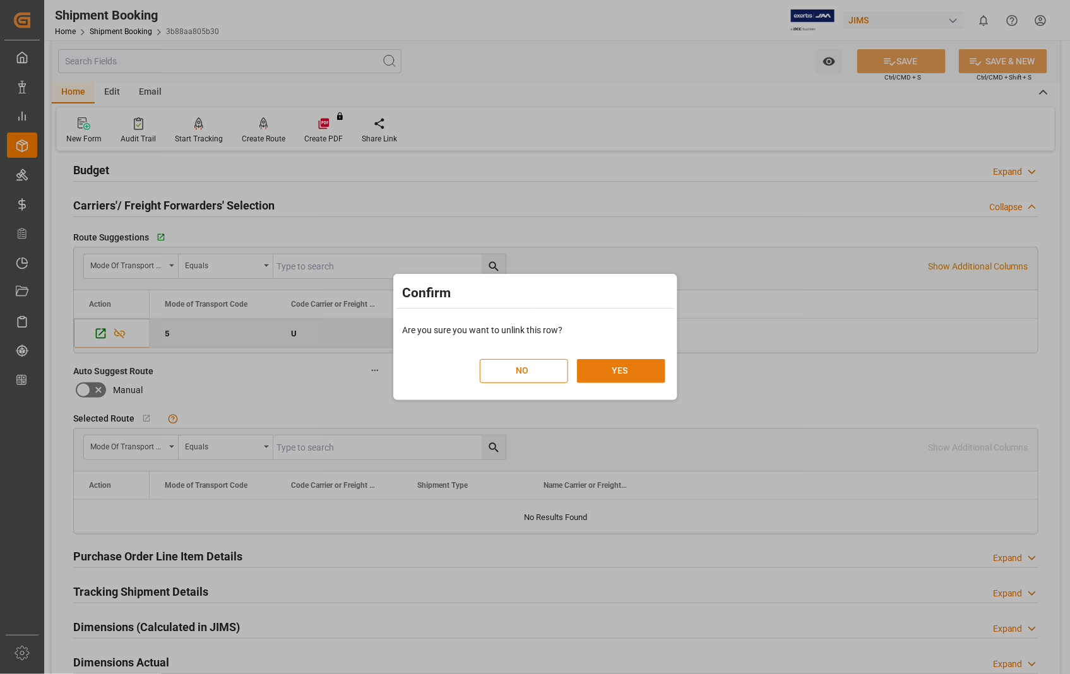
click at [634, 363] on button "YES" at bounding box center [621, 371] width 88 height 24
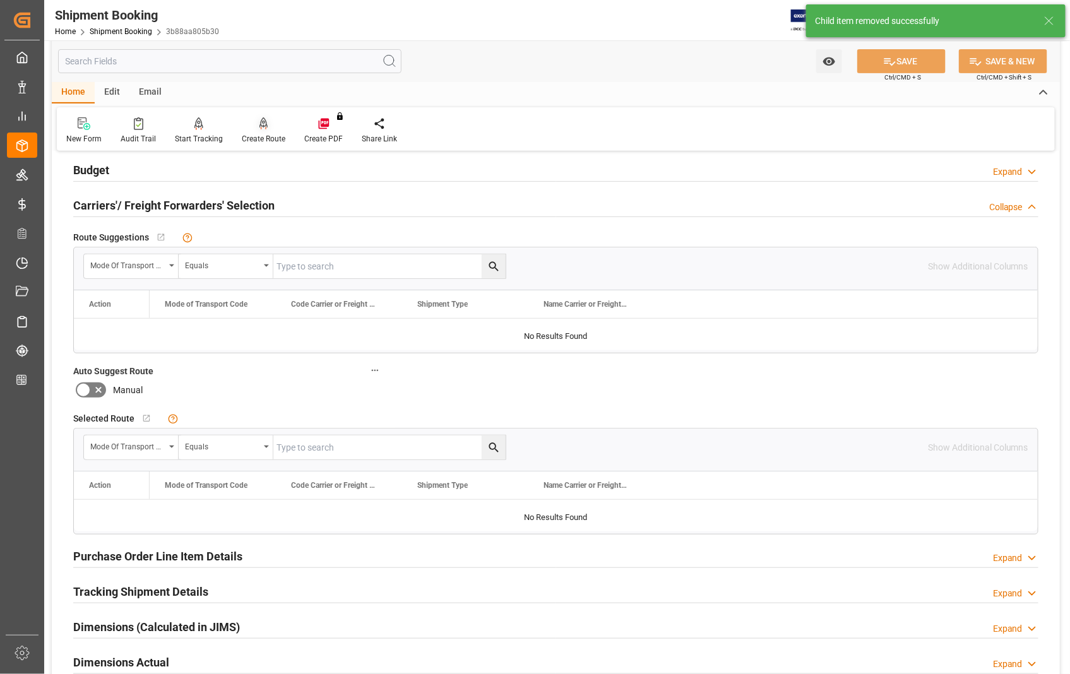
click at [256, 134] on div "Create Route" at bounding box center [264, 138] width 44 height 11
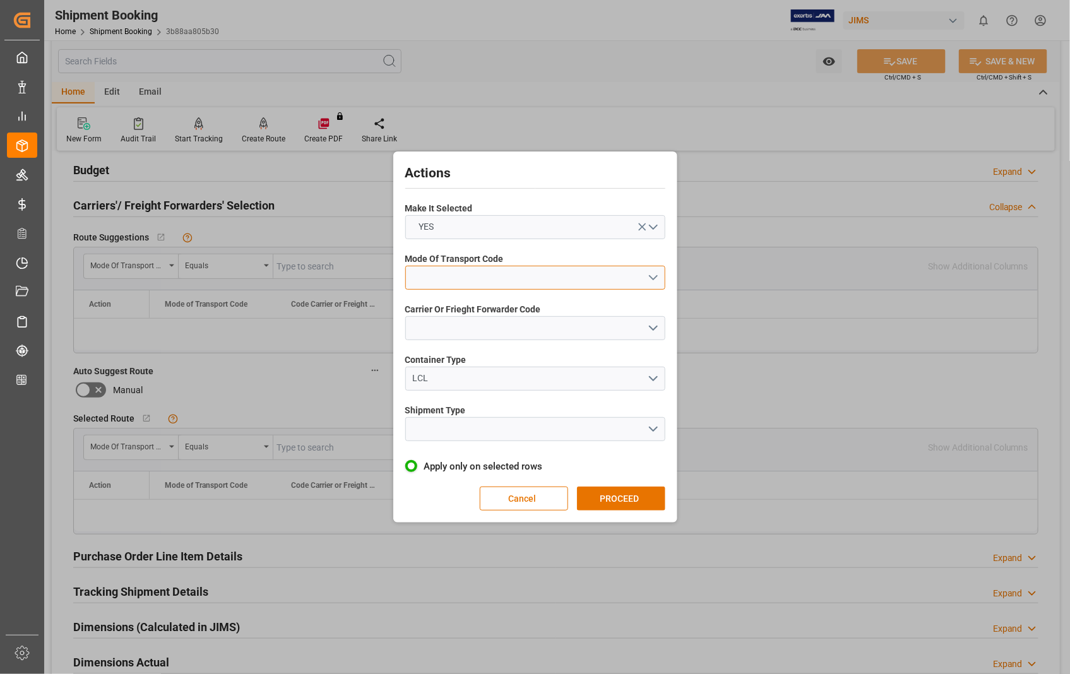
click at [656, 275] on button "open menu" at bounding box center [535, 278] width 260 height 24
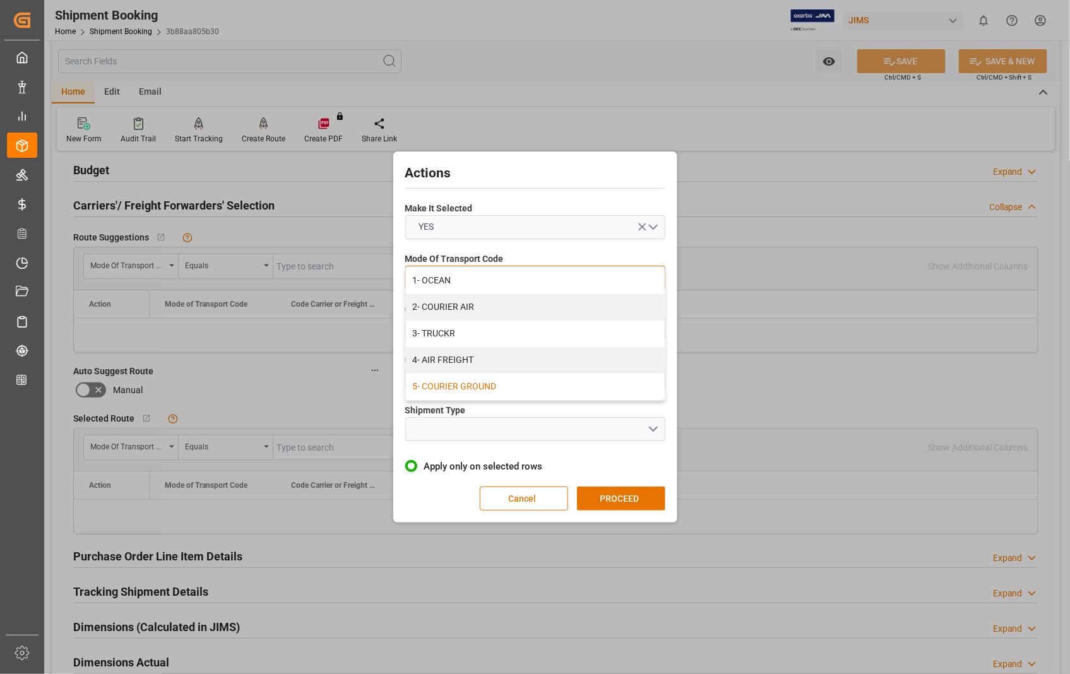
click at [513, 393] on div "5- COURIER GROUND" at bounding box center [535, 387] width 259 height 27
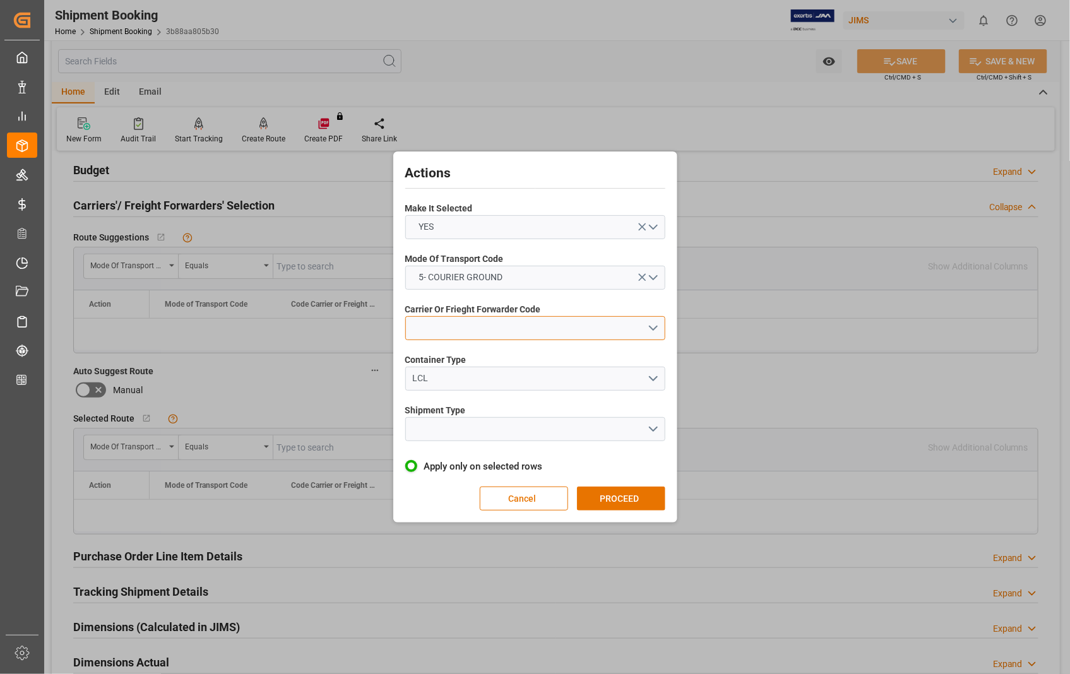
click at [529, 331] on button "open menu" at bounding box center [535, 328] width 260 height 24
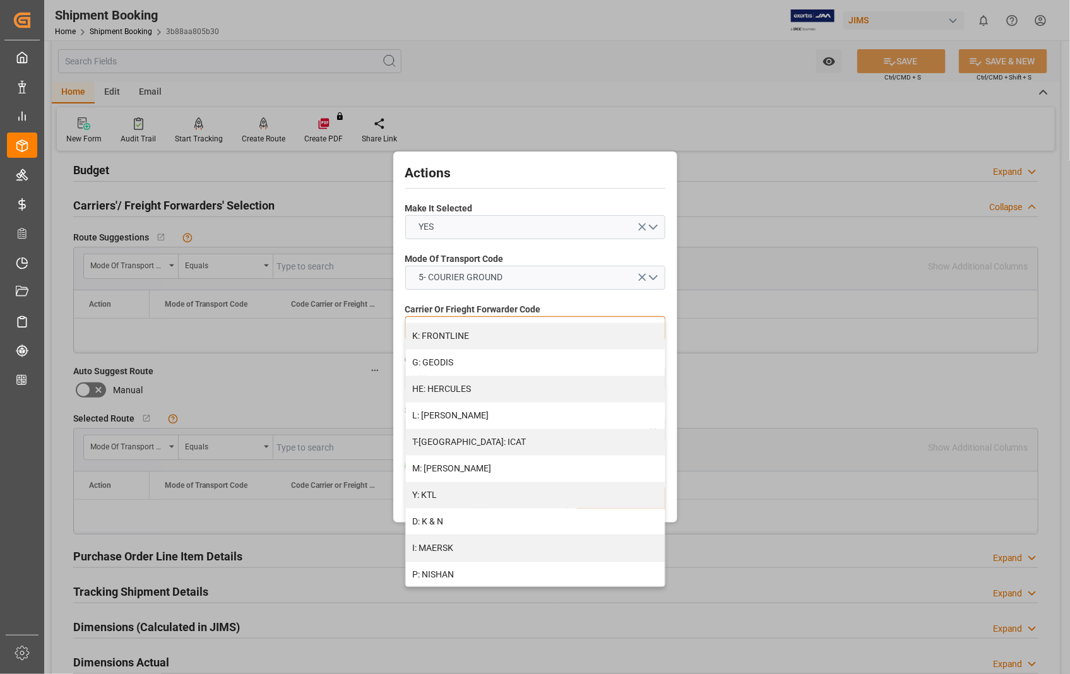
scroll to position [631, 0]
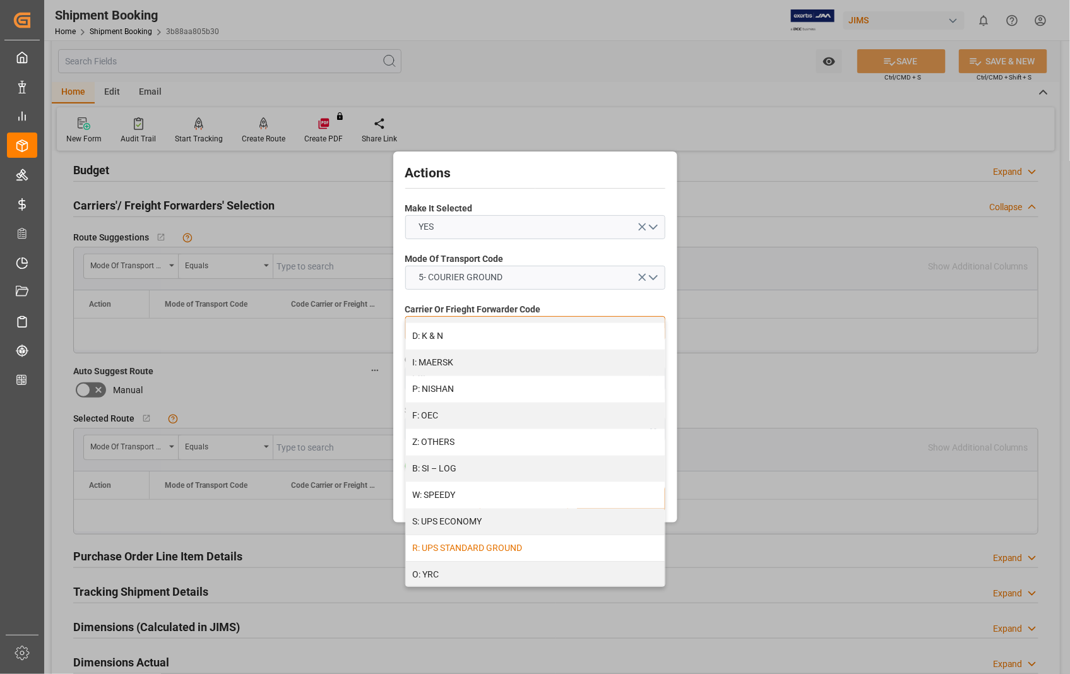
click at [510, 549] on div "R: UPS STANDARD GROUND" at bounding box center [535, 548] width 259 height 27
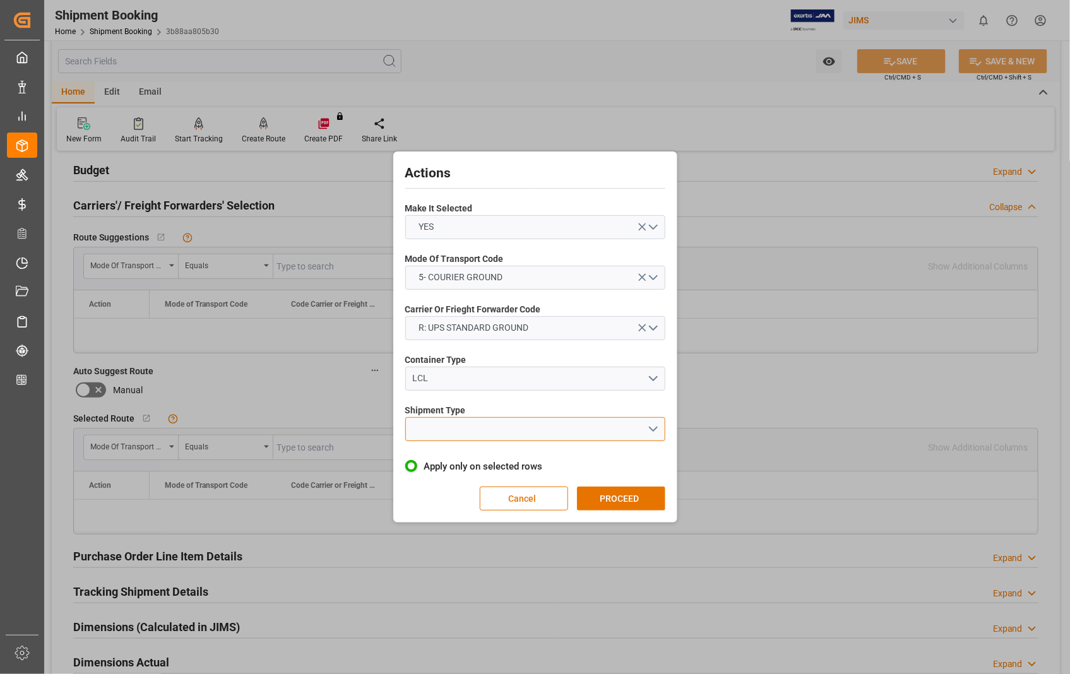
click at [653, 429] on button "open menu" at bounding box center [535, 429] width 260 height 24
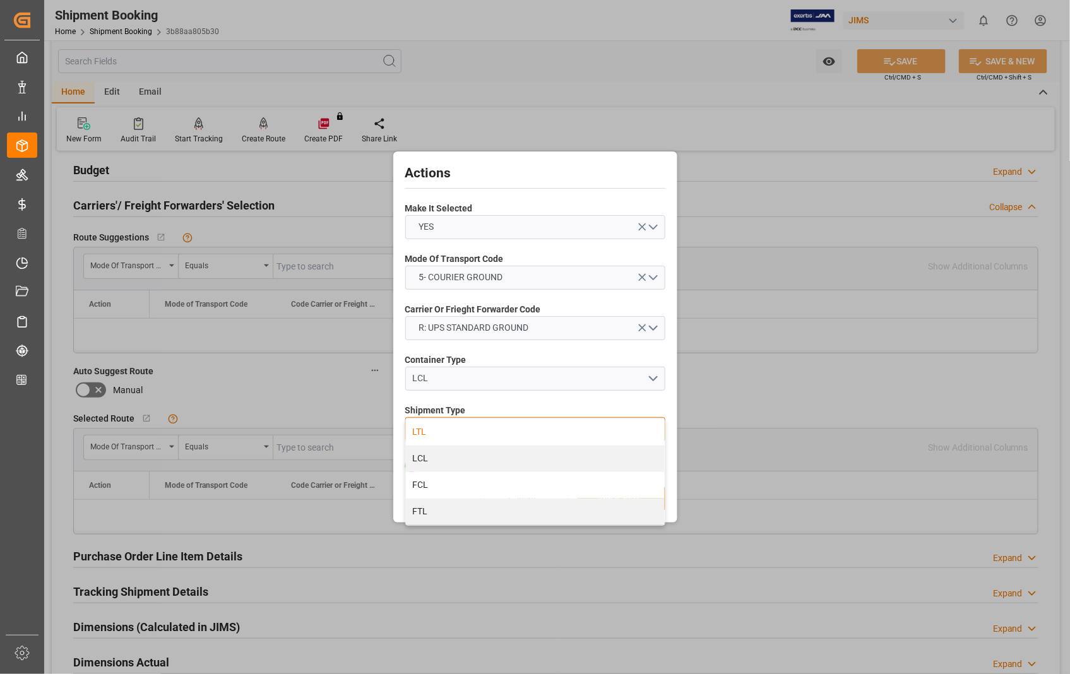
click at [423, 432] on div "LTL" at bounding box center [535, 432] width 259 height 27
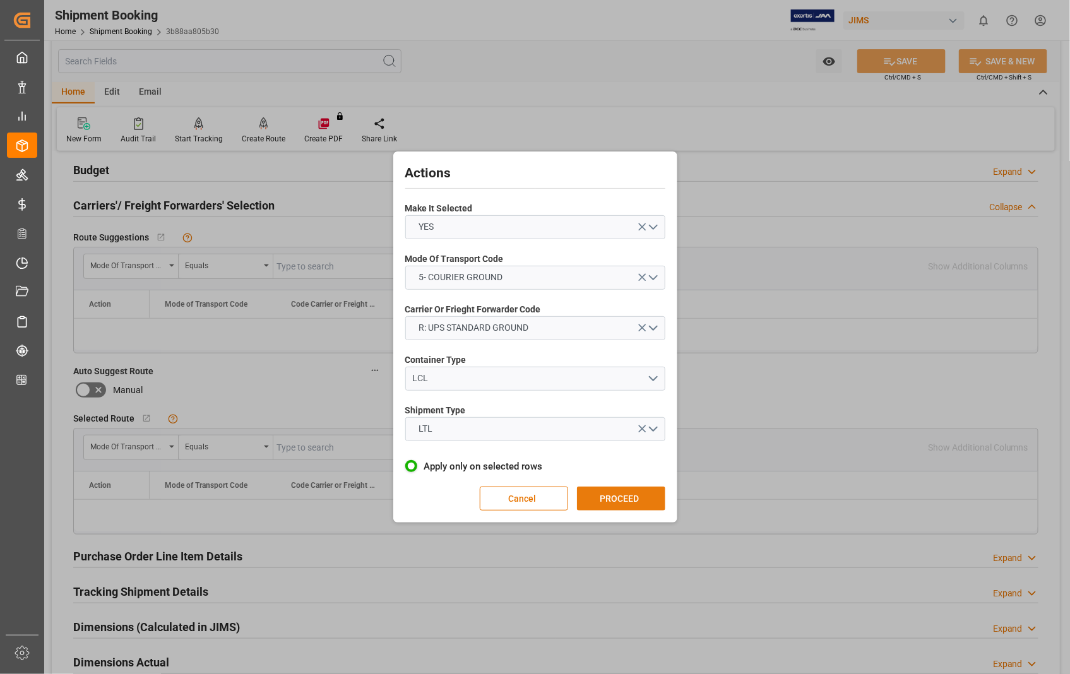
click at [615, 502] on button "PROCEED" at bounding box center [621, 499] width 88 height 24
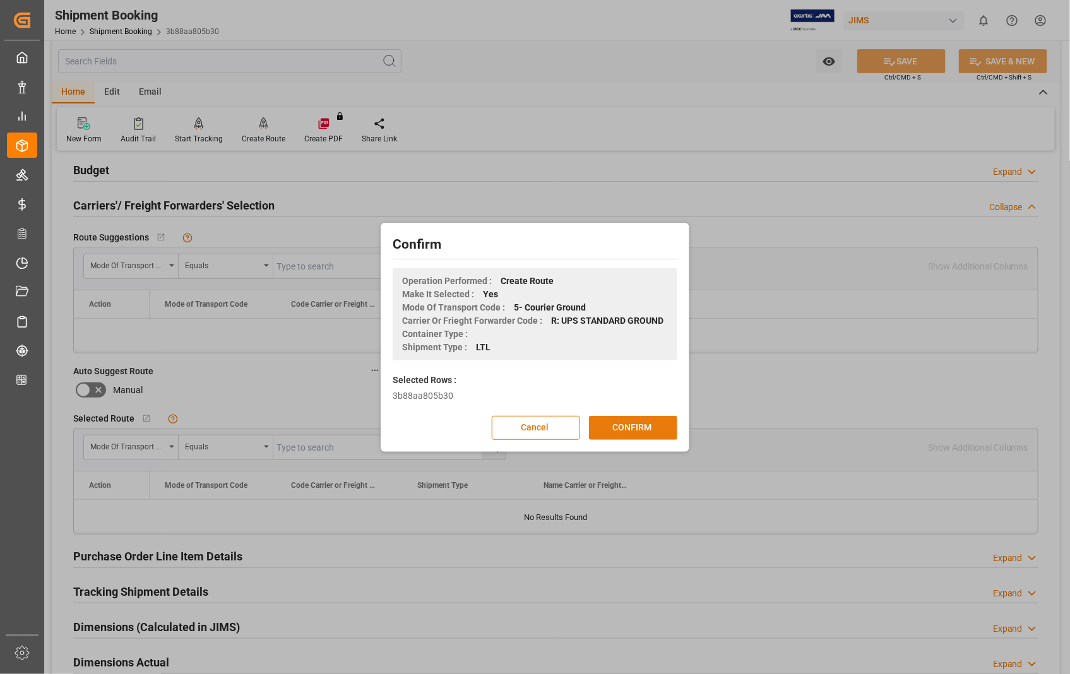
click at [623, 426] on button "CONFIRM" at bounding box center [633, 428] width 88 height 24
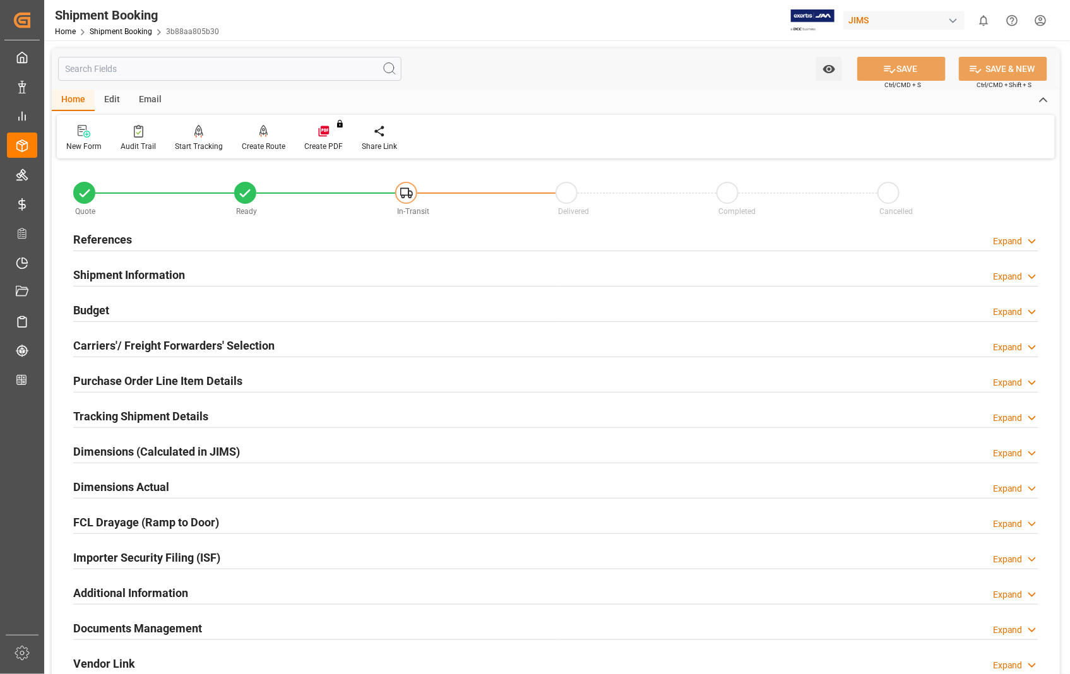
click at [173, 343] on h2 "Carriers'/ Freight Forwarders' Selection" at bounding box center [173, 345] width 201 height 17
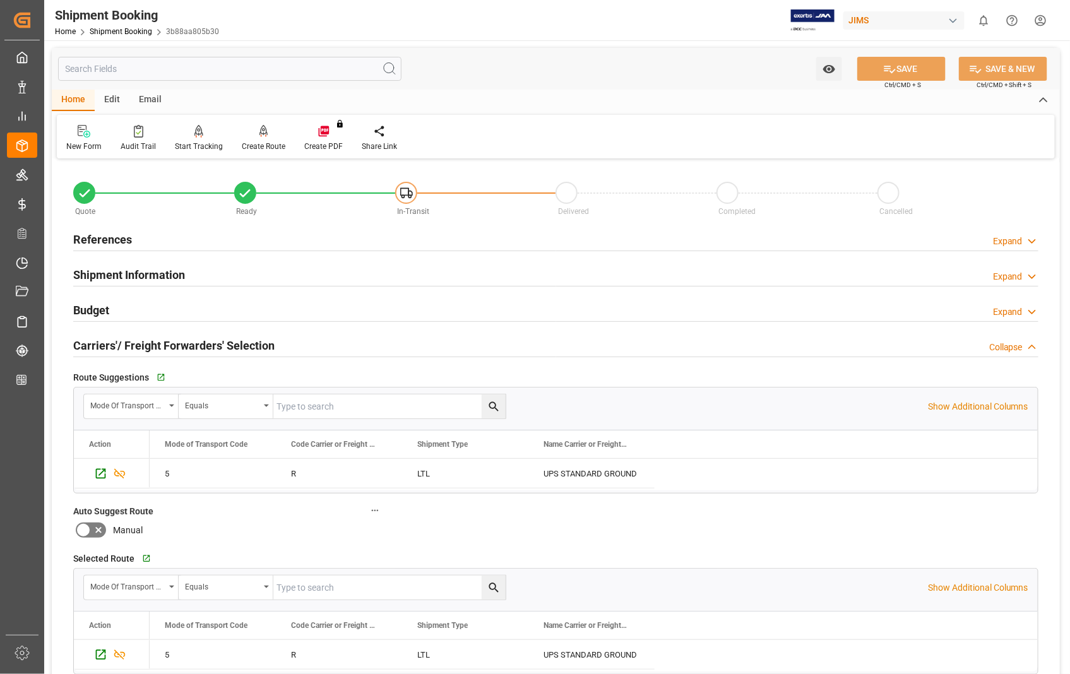
click at [173, 343] on h2 "Carriers'/ Freight Forwarders' Selection" at bounding box center [173, 345] width 201 height 17
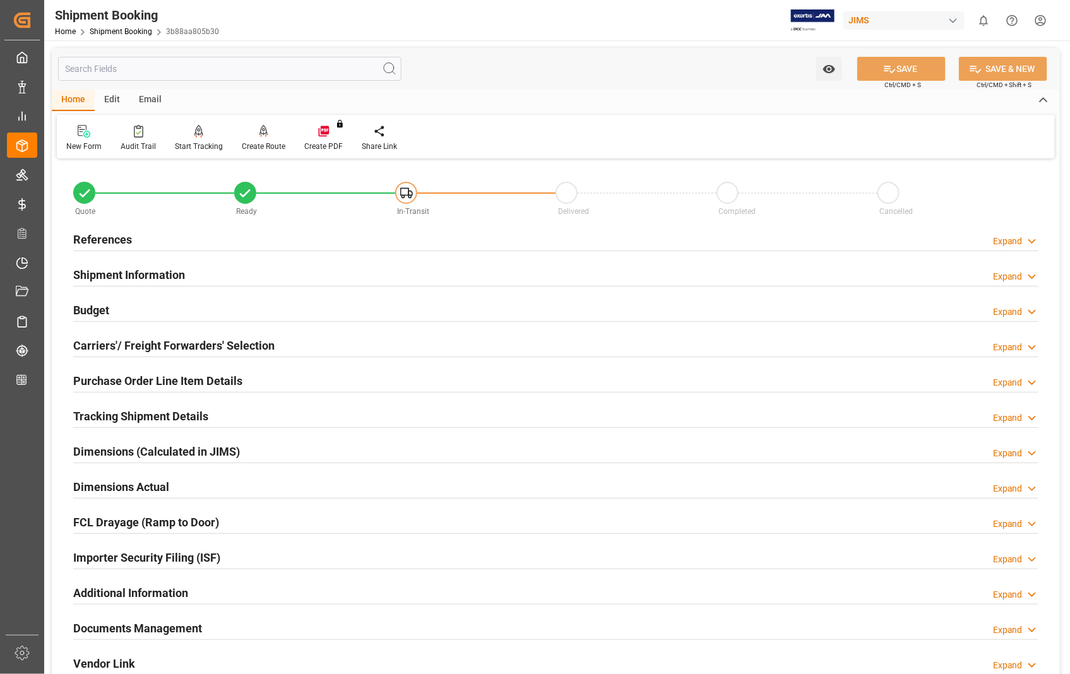
click at [173, 343] on h2 "Carriers'/ Freight Forwarders' Selection" at bounding box center [173, 345] width 201 height 17
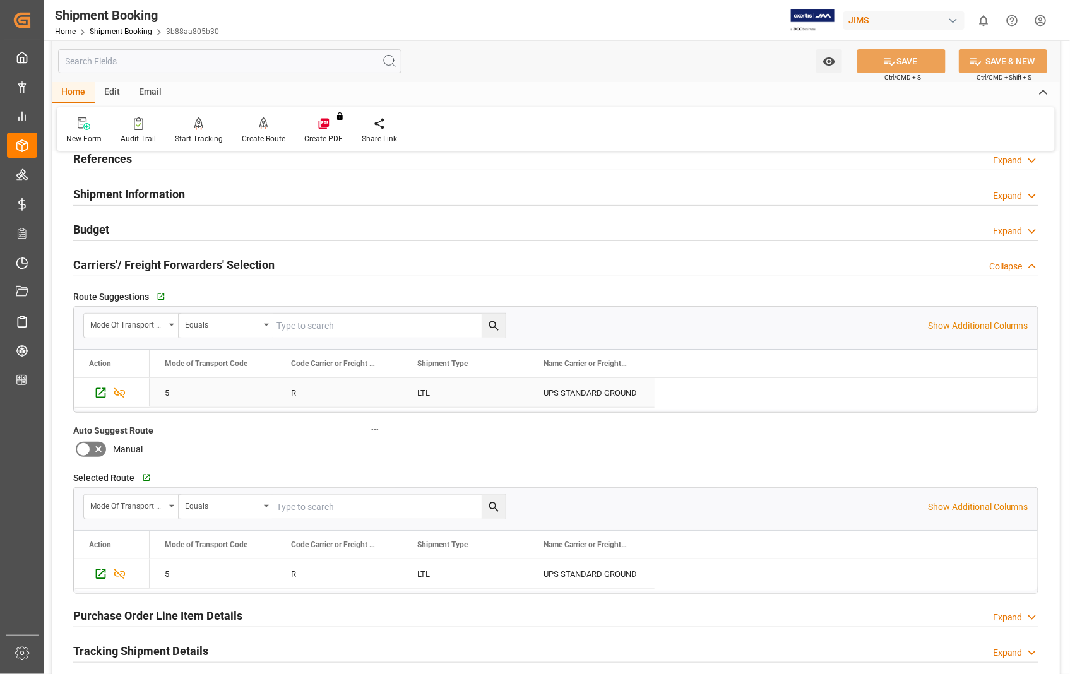
scroll to position [70, 0]
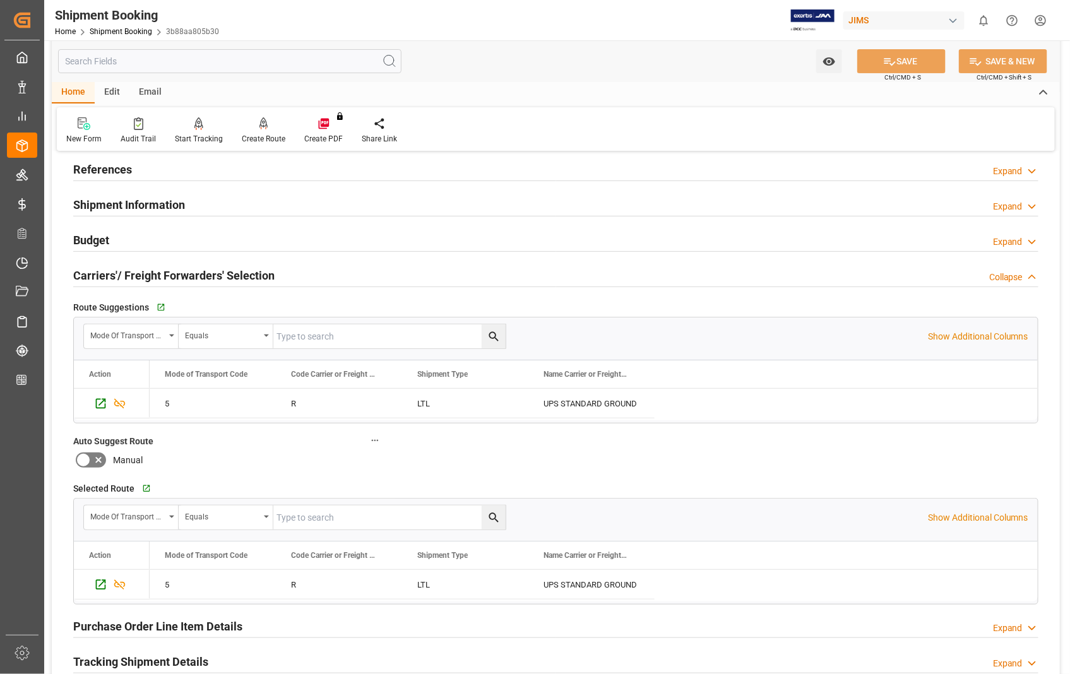
click at [196, 275] on h2 "Carriers'/ Freight Forwarders' Selection" at bounding box center [173, 275] width 201 height 17
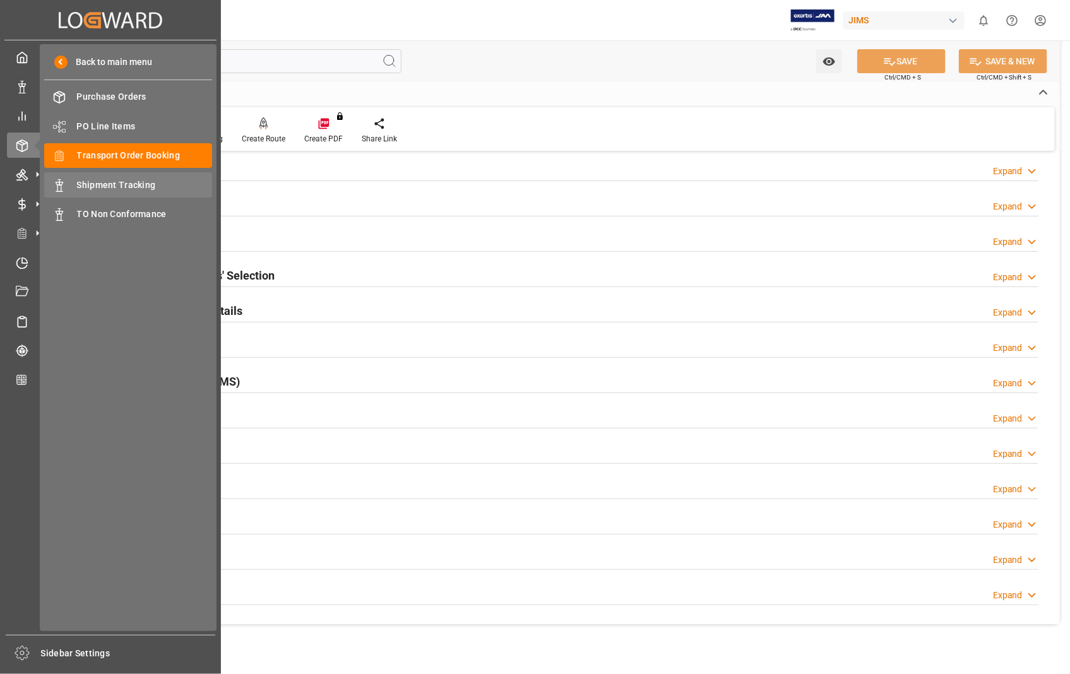
click at [121, 180] on span "Shipment Tracking" at bounding box center [145, 185] width 136 height 13
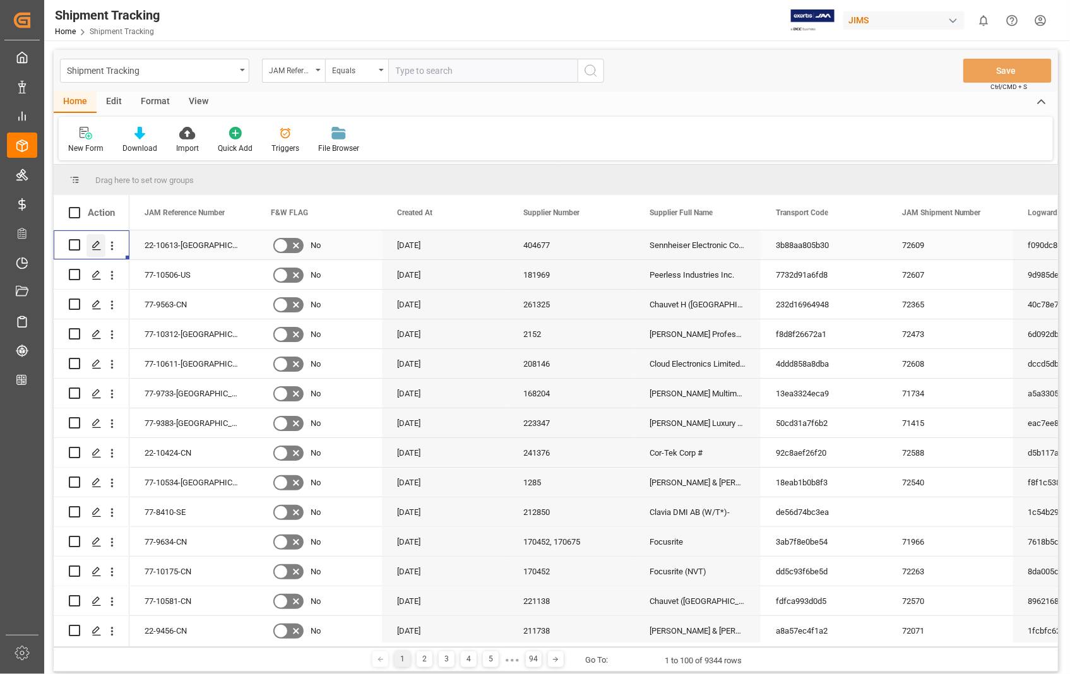
click at [97, 243] on icon "Press SPACE to select this row." at bounding box center [97, 245] width 10 height 10
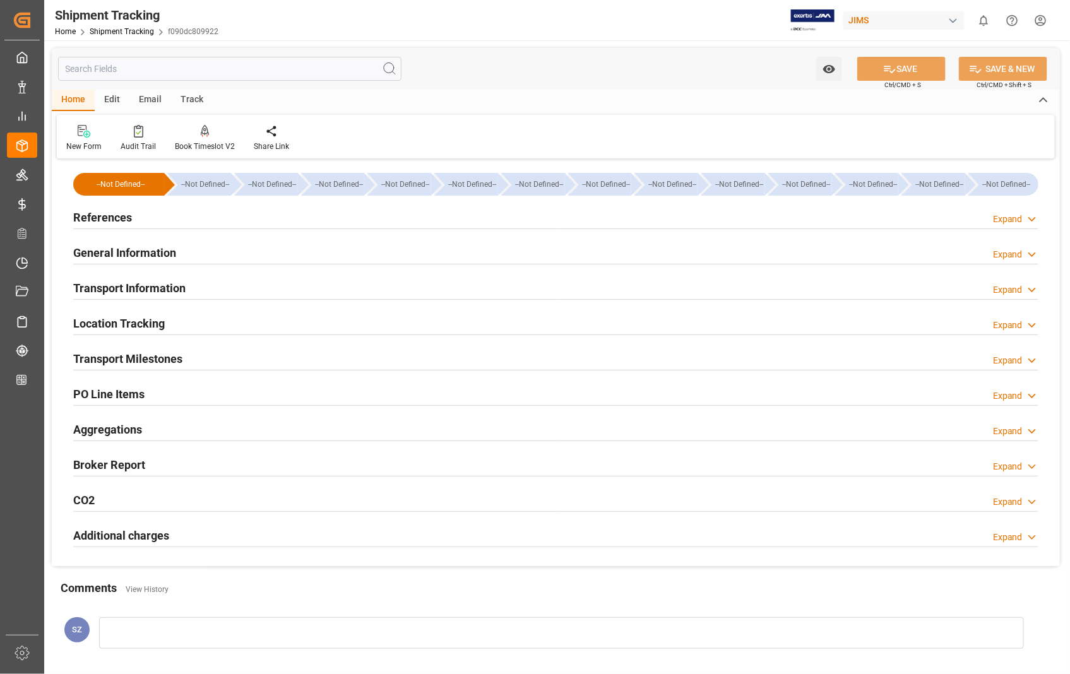
click at [156, 292] on h2 "Transport Information" at bounding box center [129, 288] width 112 height 17
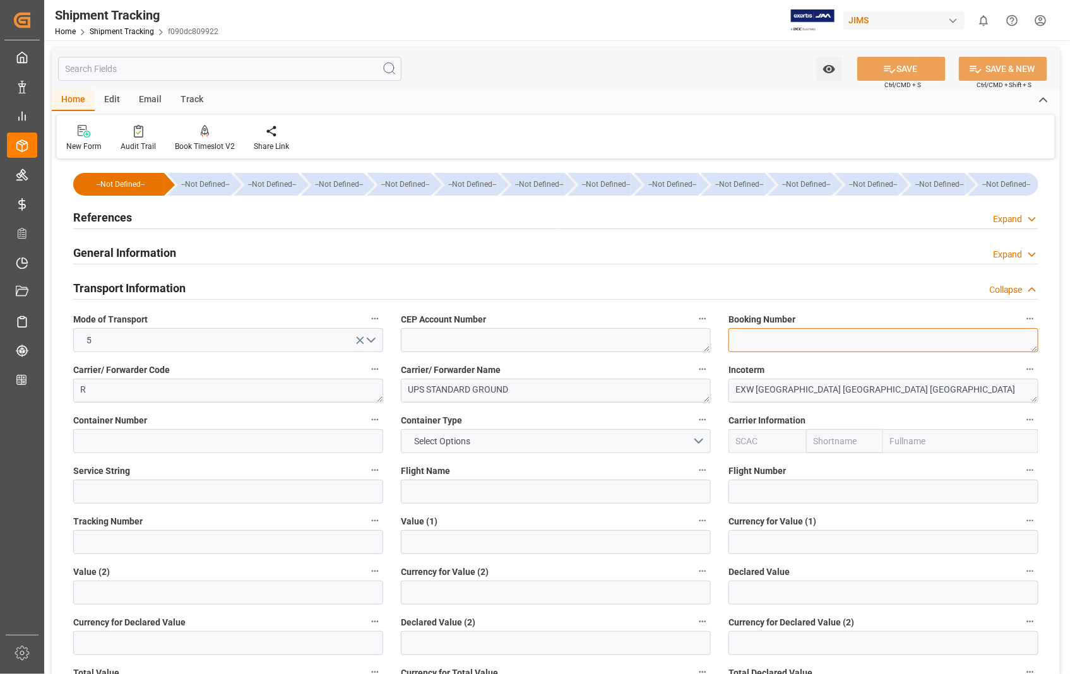
click at [815, 333] on textarea at bounding box center [883, 340] width 310 height 24
paste textarea "1ZA384A60364191128"
type textarea "1ZA384A60364191128"
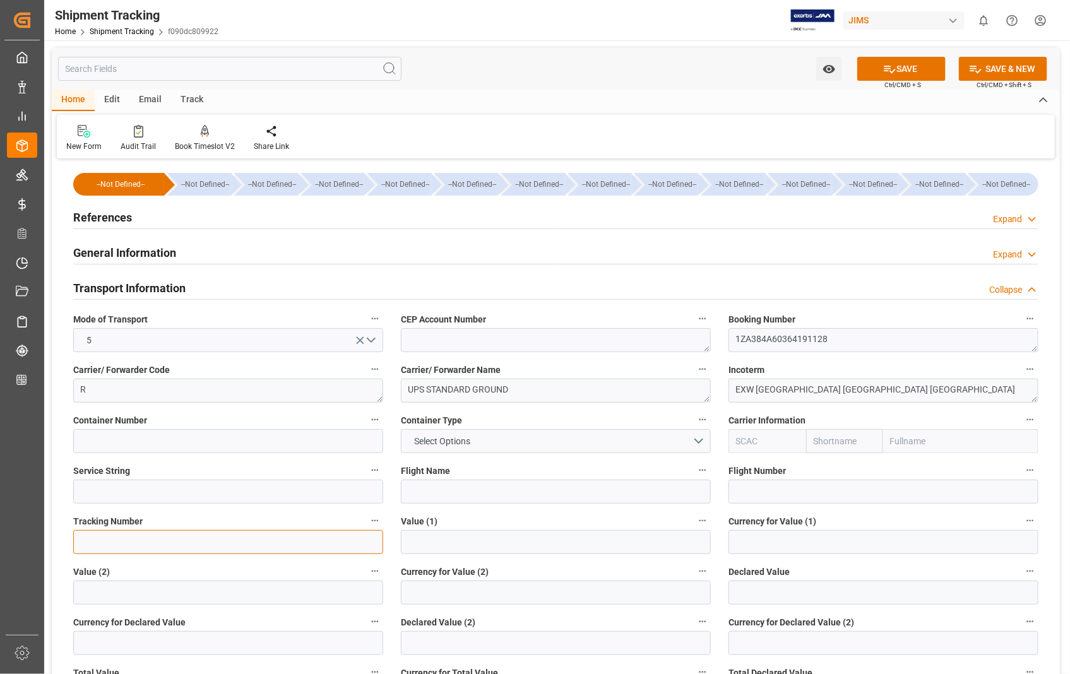
click at [159, 546] on input at bounding box center [228, 542] width 310 height 24
paste input "1ZA384A60364191128"
type input "1ZA384A60364191128"
click at [907, 69] on button "SAVE" at bounding box center [901, 69] width 88 height 24
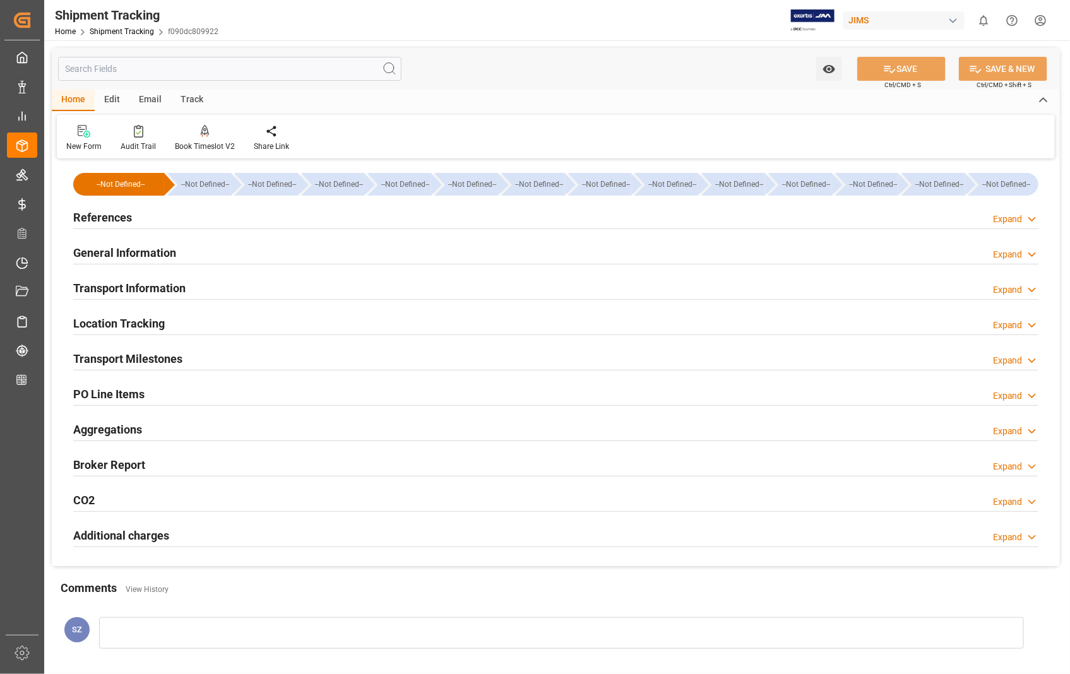
click at [156, 357] on h2 "Transport Milestones" at bounding box center [127, 358] width 109 height 17
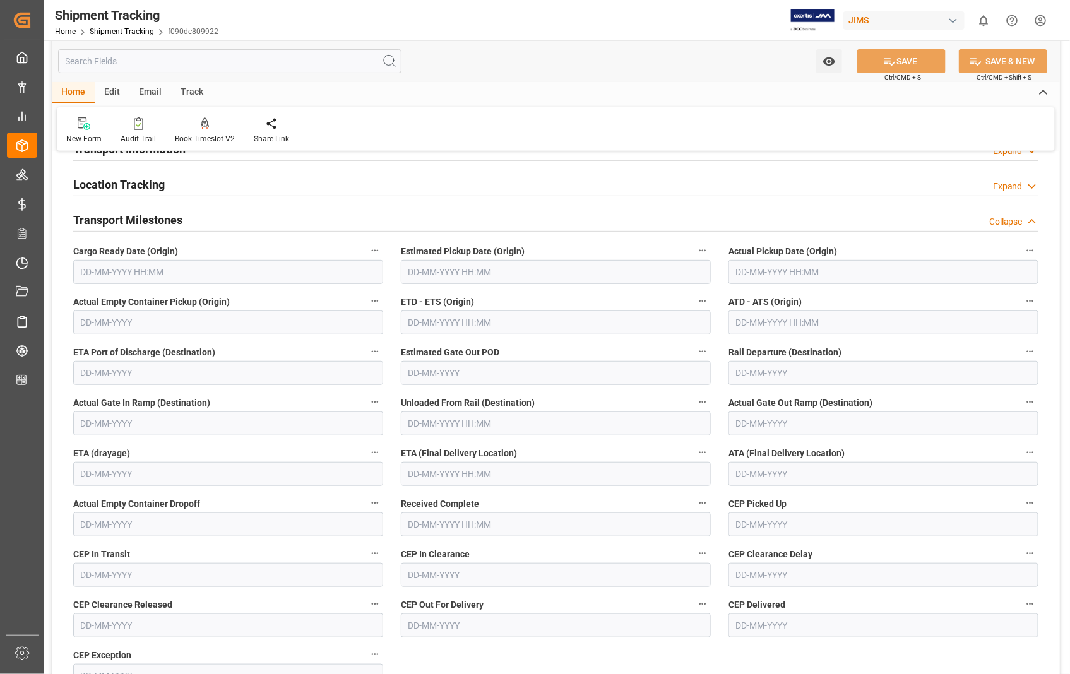
scroll to position [140, 0]
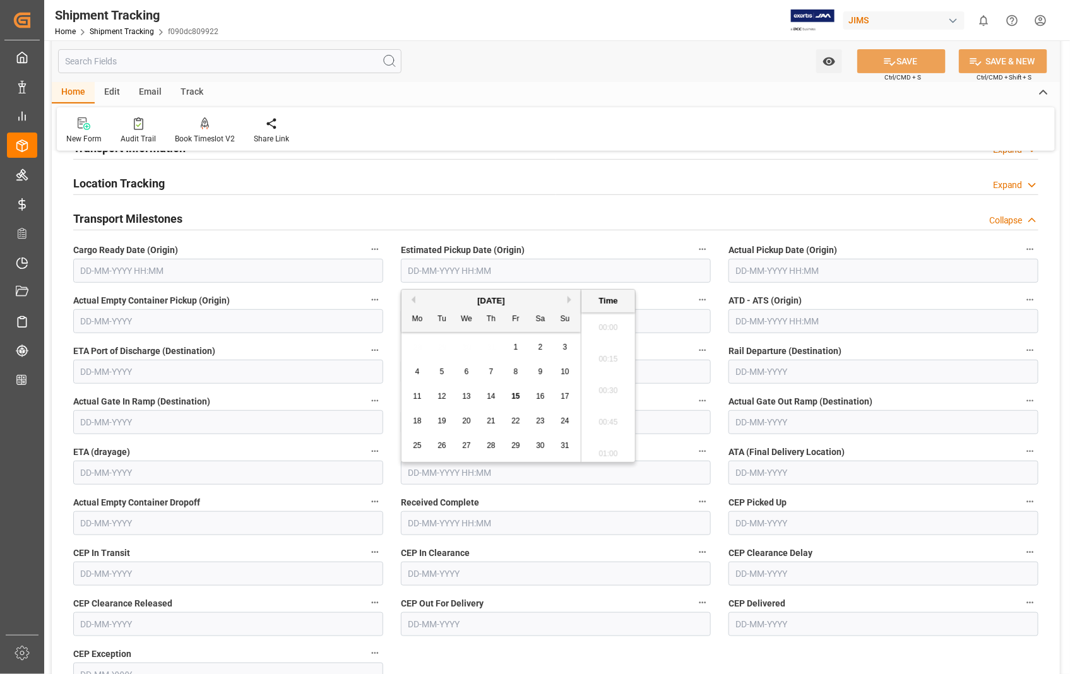
click at [510, 271] on input "text" at bounding box center [556, 271] width 310 height 24
click at [494, 400] on span "14" at bounding box center [491, 396] width 8 height 9
type input "[DATE] 00:00"
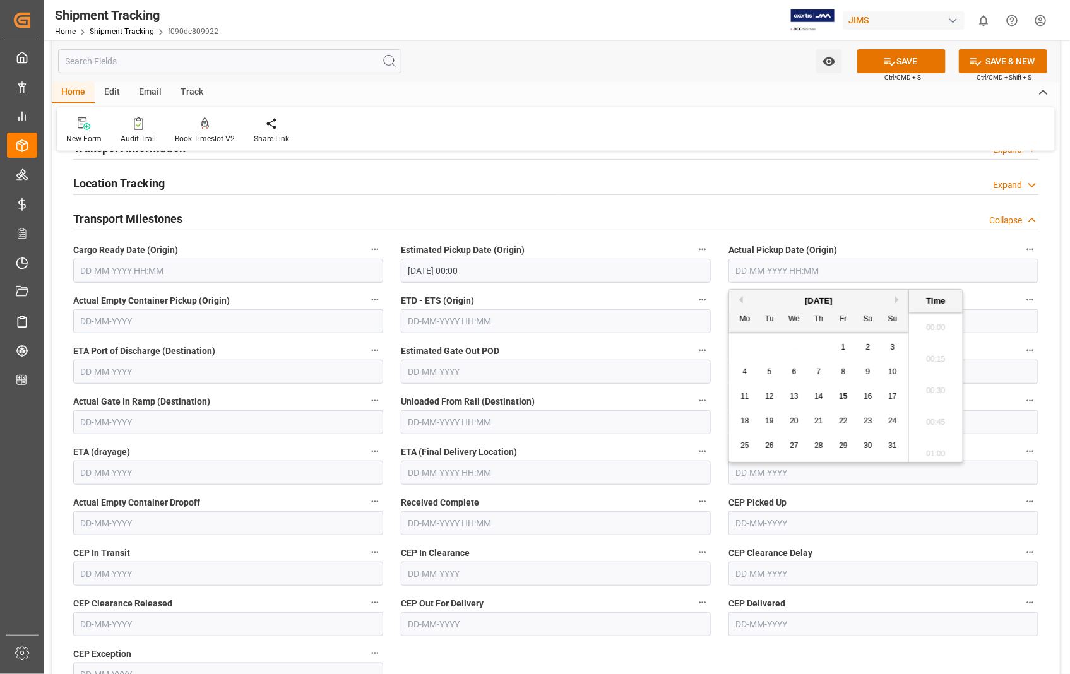
click at [851, 269] on input "text" at bounding box center [883, 271] width 310 height 24
click at [821, 396] on span "14" at bounding box center [818, 396] width 8 height 9
type input "[DATE] 00:00"
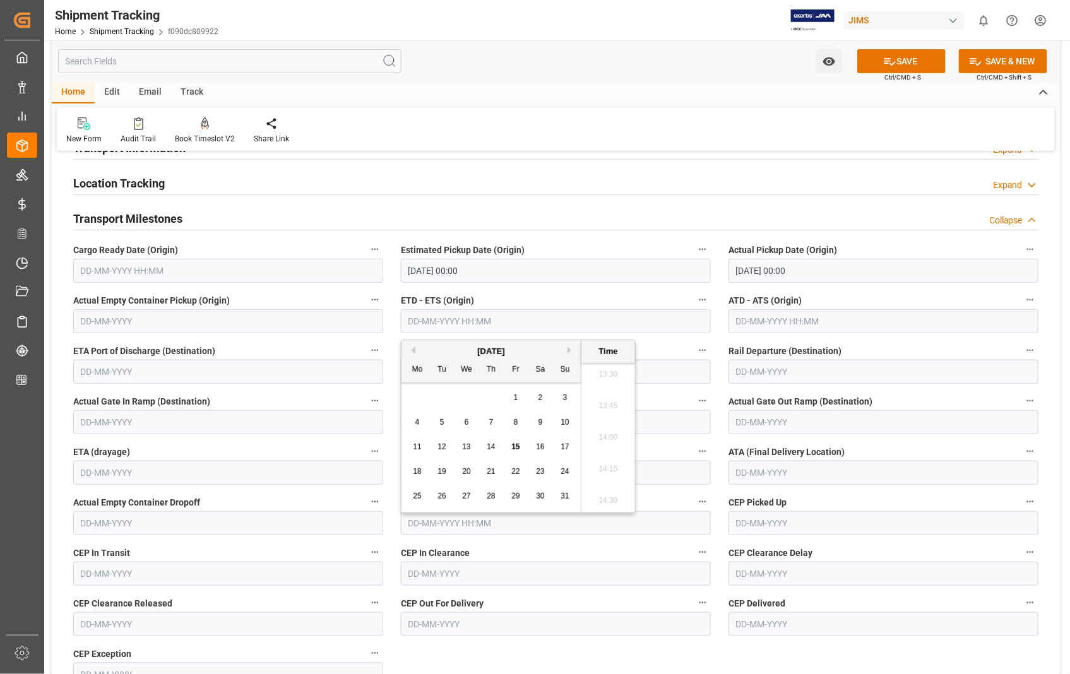
click at [451, 326] on input "text" at bounding box center [556, 321] width 310 height 24
click at [491, 445] on span "14" at bounding box center [491, 446] width 8 height 9
type input "[DATE] 00:00"
click at [846, 327] on input "text" at bounding box center [883, 321] width 310 height 24
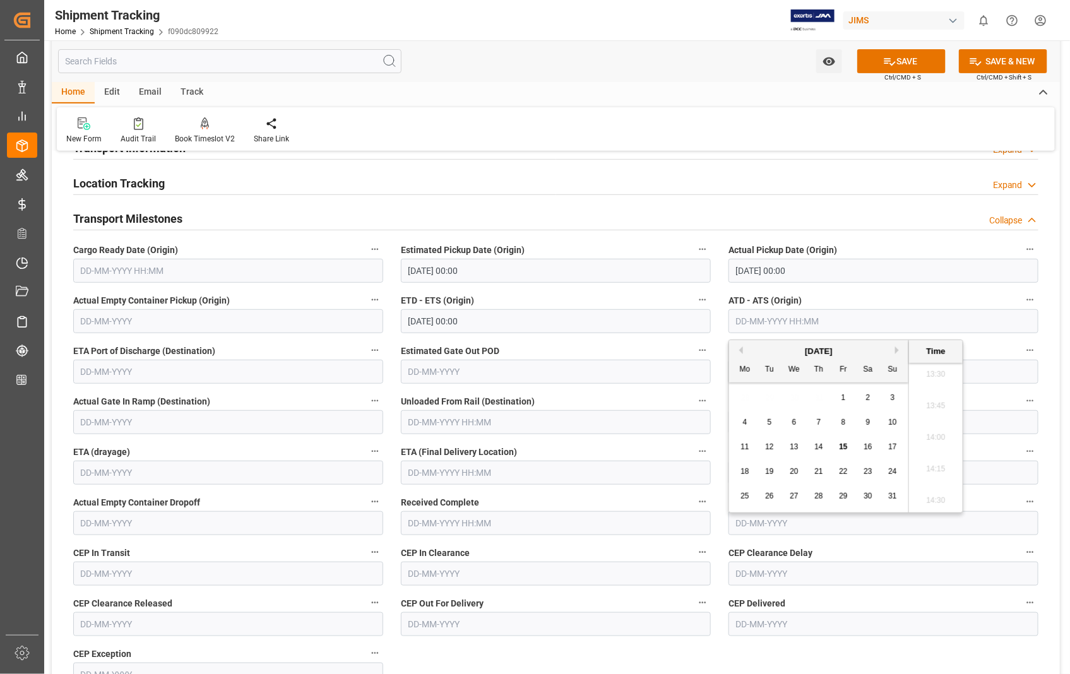
click at [820, 446] on span "14" at bounding box center [818, 446] width 8 height 9
type input "[DATE] 00:00"
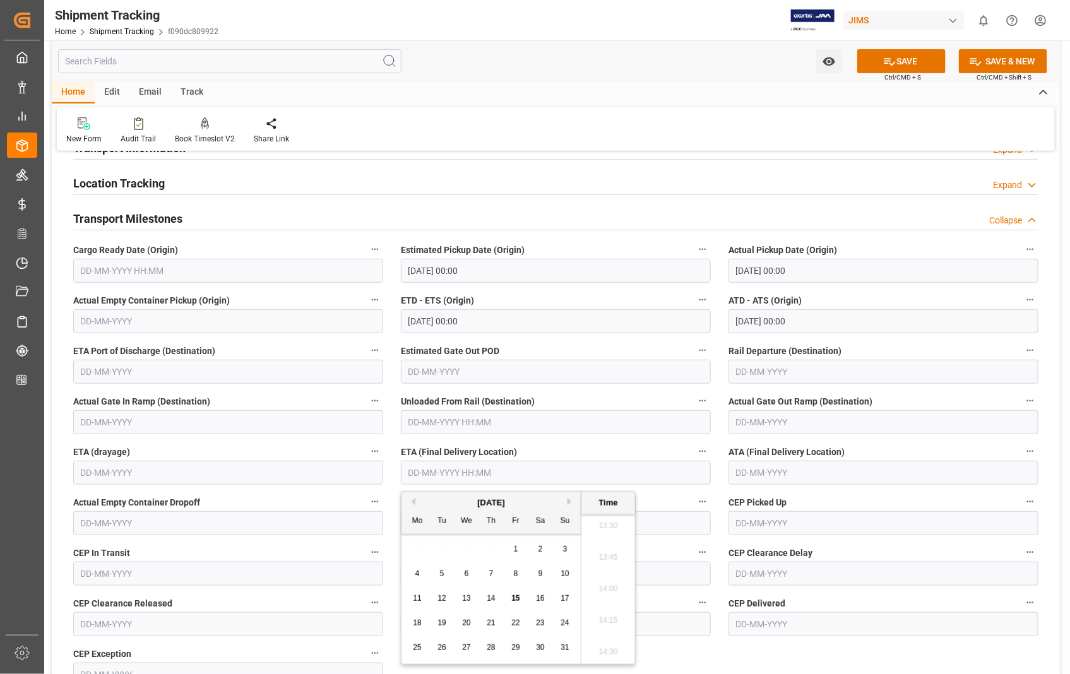
click at [488, 465] on input "text" at bounding box center [556, 473] width 310 height 24
click at [415, 622] on span "18" at bounding box center [417, 622] width 8 height 9
type input "[DATE] 00:00"
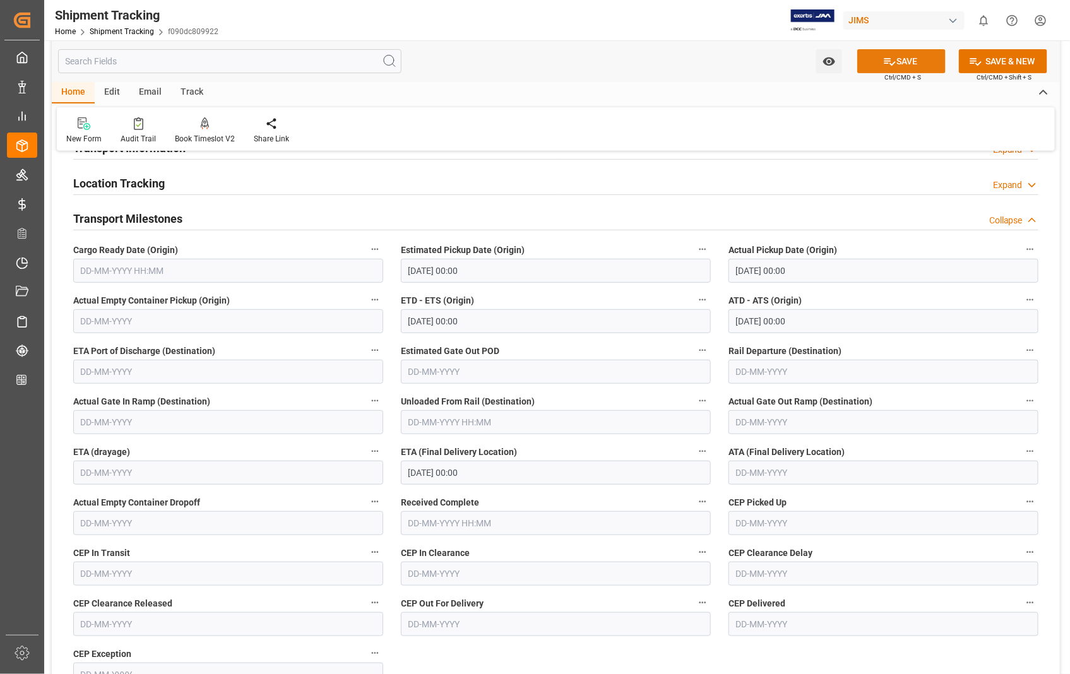
click at [902, 59] on button "SAVE" at bounding box center [901, 61] width 88 height 24
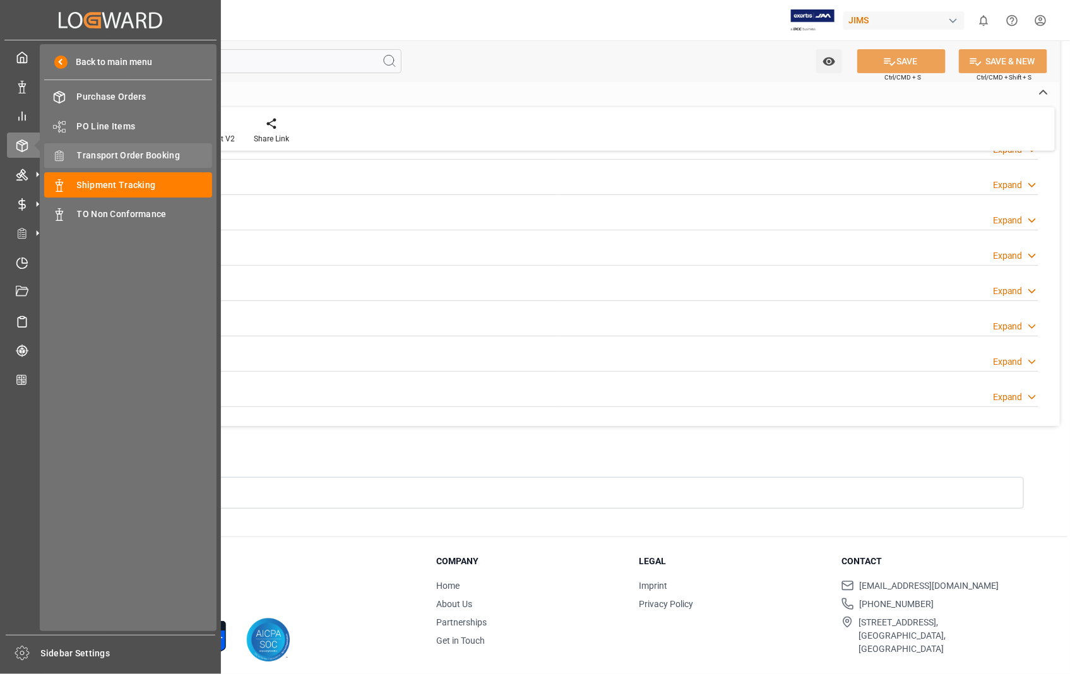
click at [120, 153] on span "Transport Order Booking" at bounding box center [145, 155] width 136 height 13
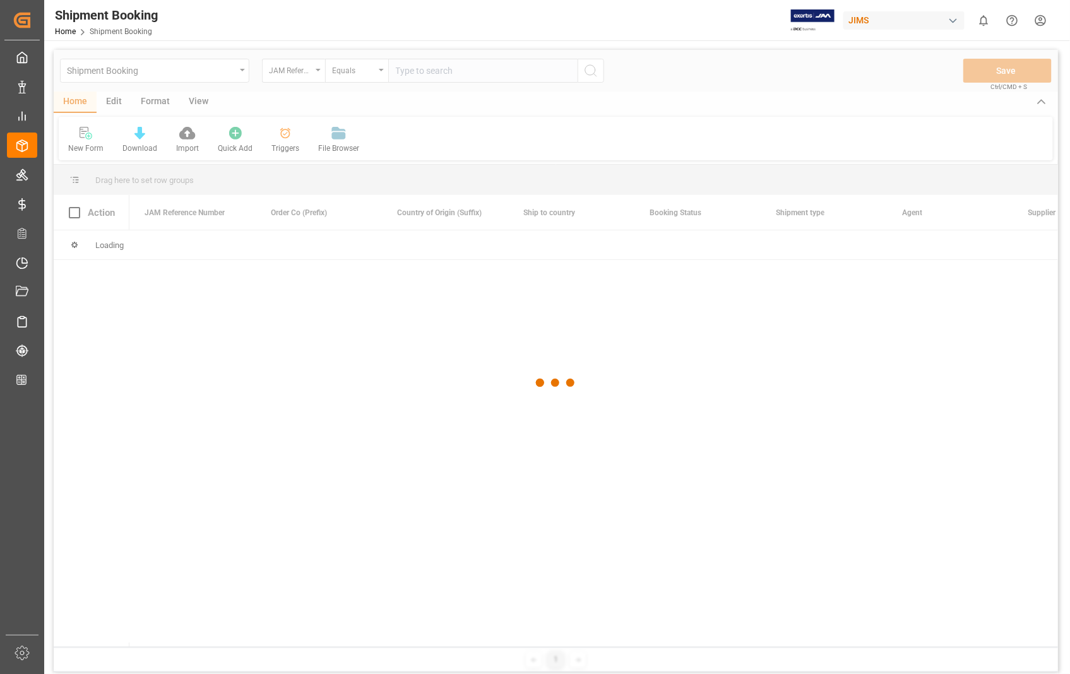
click at [439, 68] on div at bounding box center [556, 383] width 1004 height 666
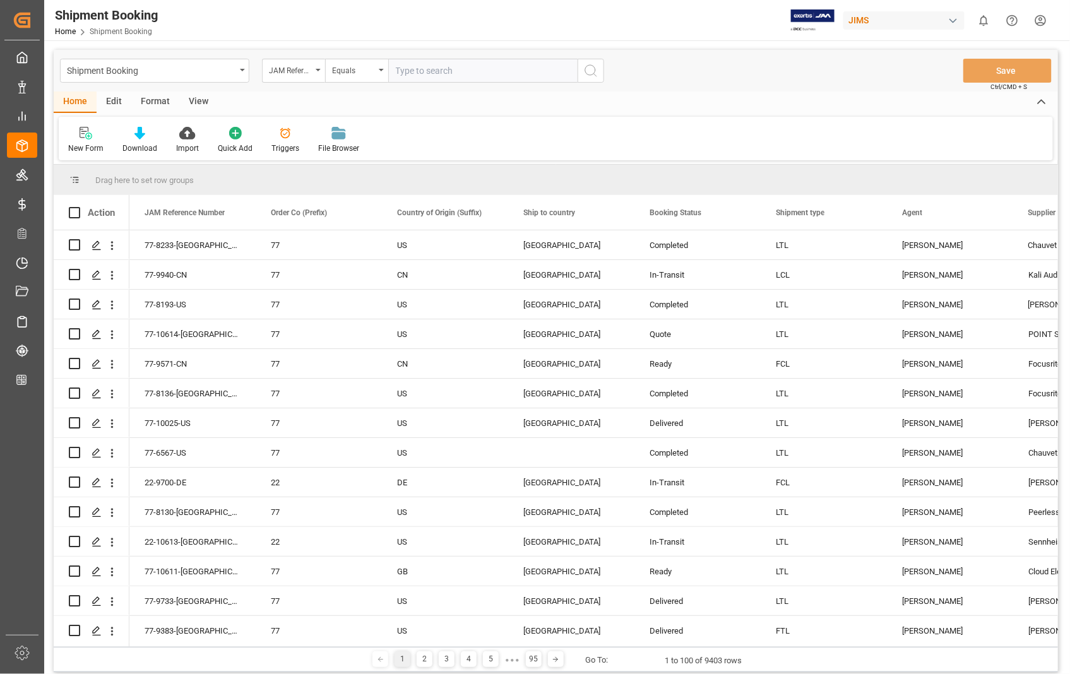
click at [401, 70] on input "text" at bounding box center [482, 71] width 189 height 24
paste input "22-10489-[GEOGRAPHIC_DATA]"
type input "22-10489-[GEOGRAPHIC_DATA]"
click at [584, 68] on icon "search button" at bounding box center [590, 70] width 15 height 15
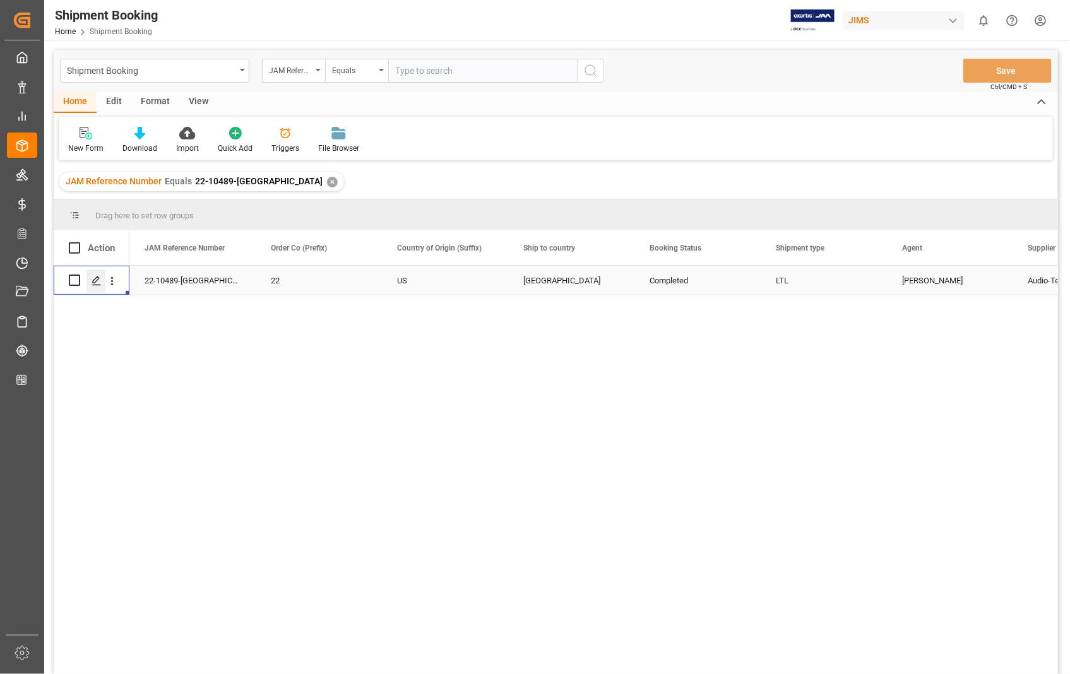
click at [99, 281] on icon "Press SPACE to select this row." at bounding box center [97, 281] width 10 height 10
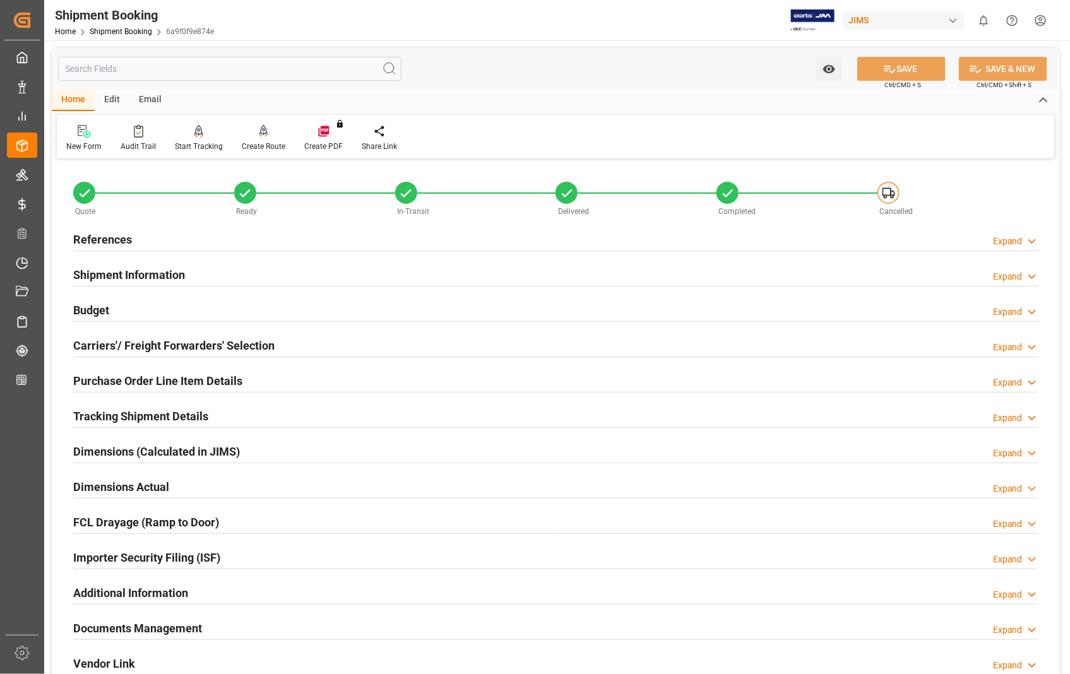
click at [163, 622] on h2 "Documents Management" at bounding box center [137, 628] width 129 height 17
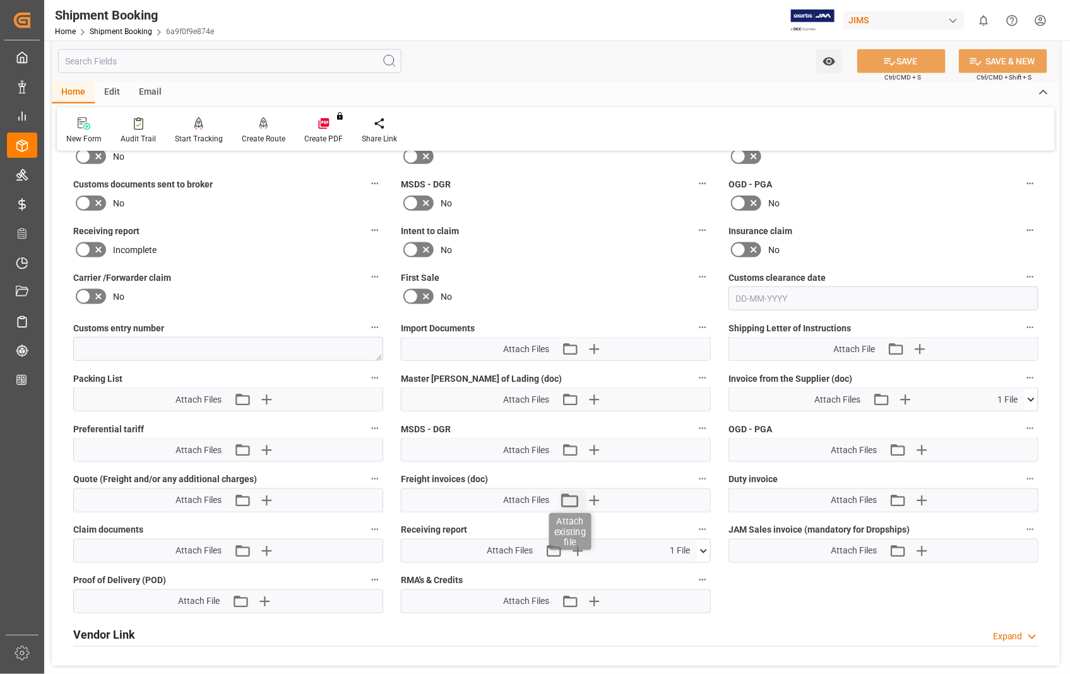
scroll to position [560, 0]
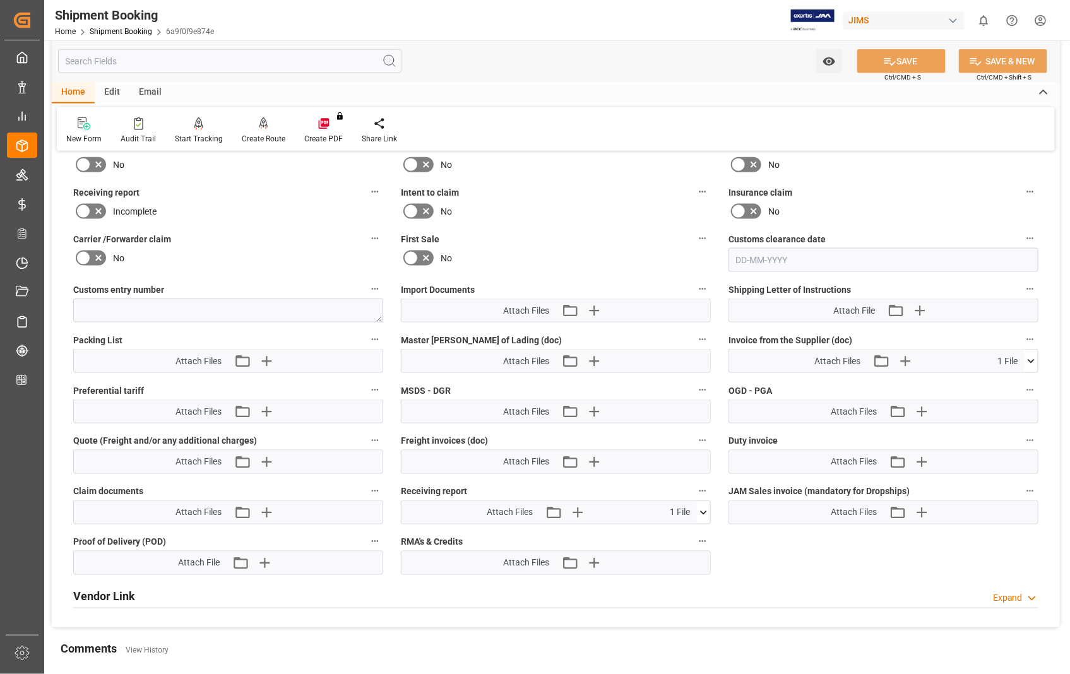
click at [1031, 359] on icon at bounding box center [1030, 361] width 7 height 4
click at [1003, 381] on icon at bounding box center [998, 385] width 10 height 10
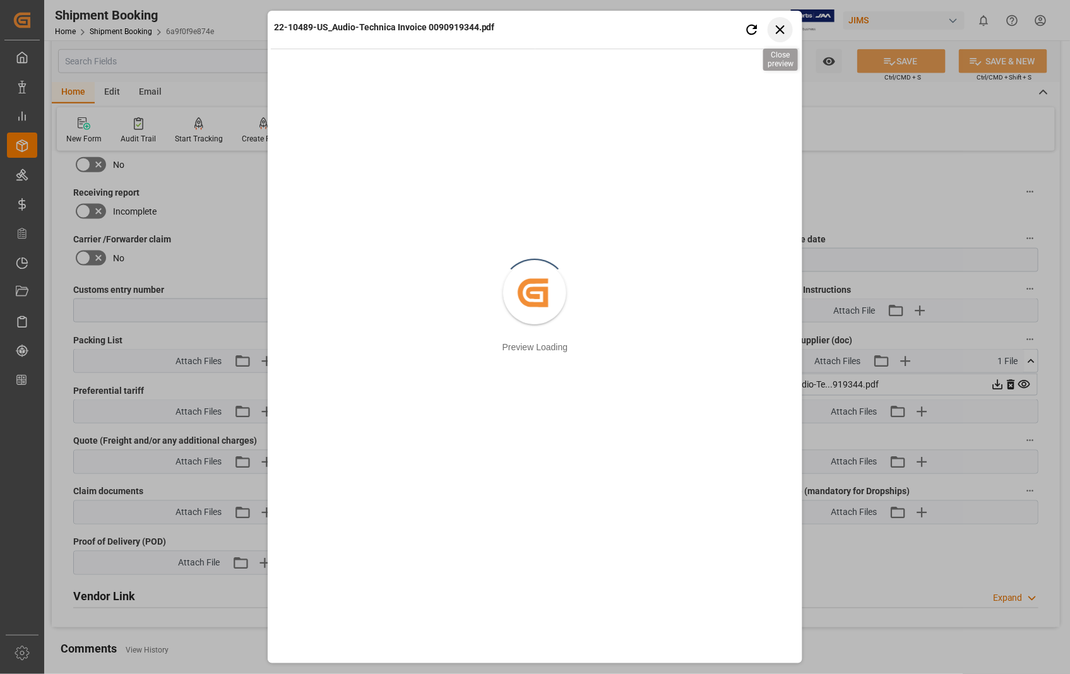
click at [786, 32] on icon "button" at bounding box center [780, 29] width 16 height 16
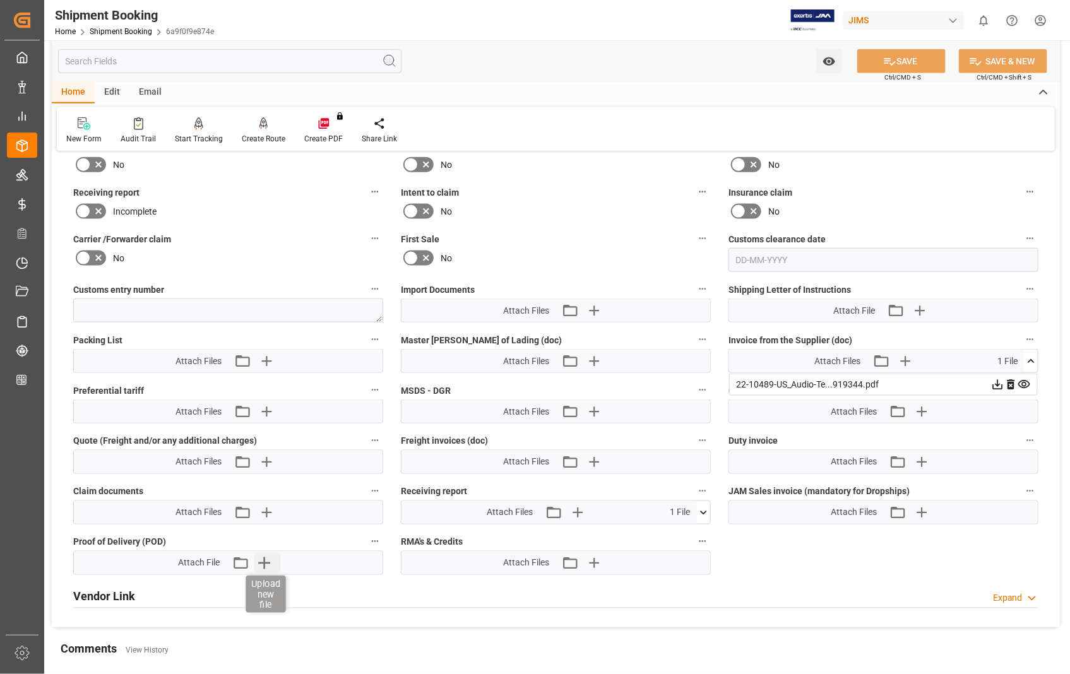
click at [269, 563] on icon "button" at bounding box center [264, 563] width 20 height 20
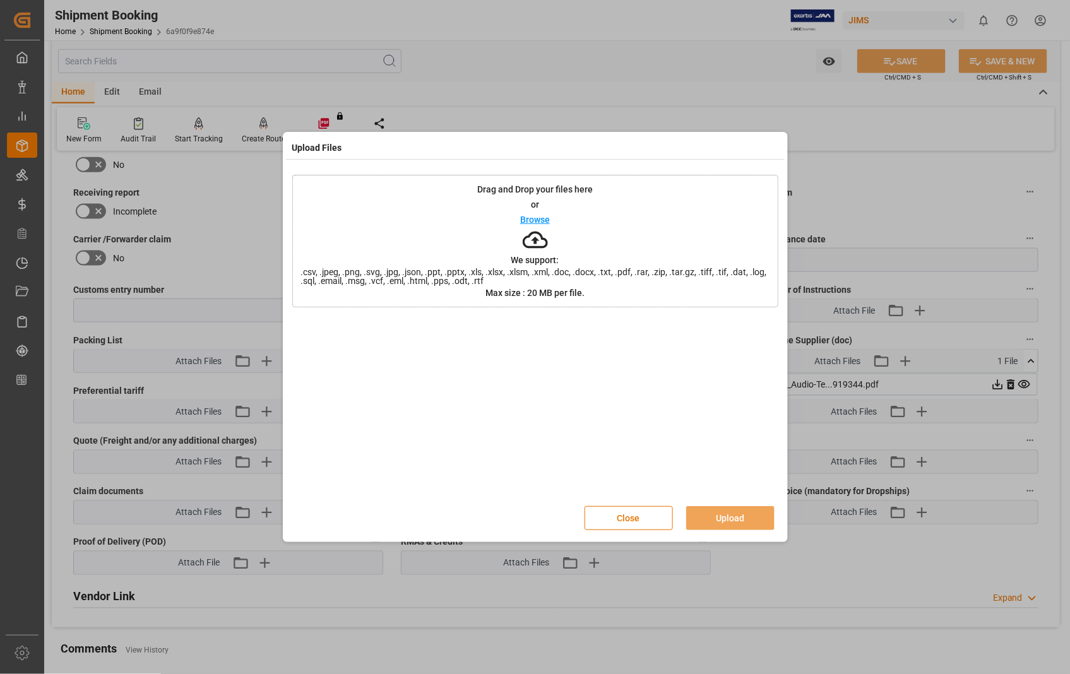
click at [533, 219] on p "Browse" at bounding box center [535, 219] width 30 height 9
click at [625, 514] on button "Close" at bounding box center [628, 518] width 88 height 24
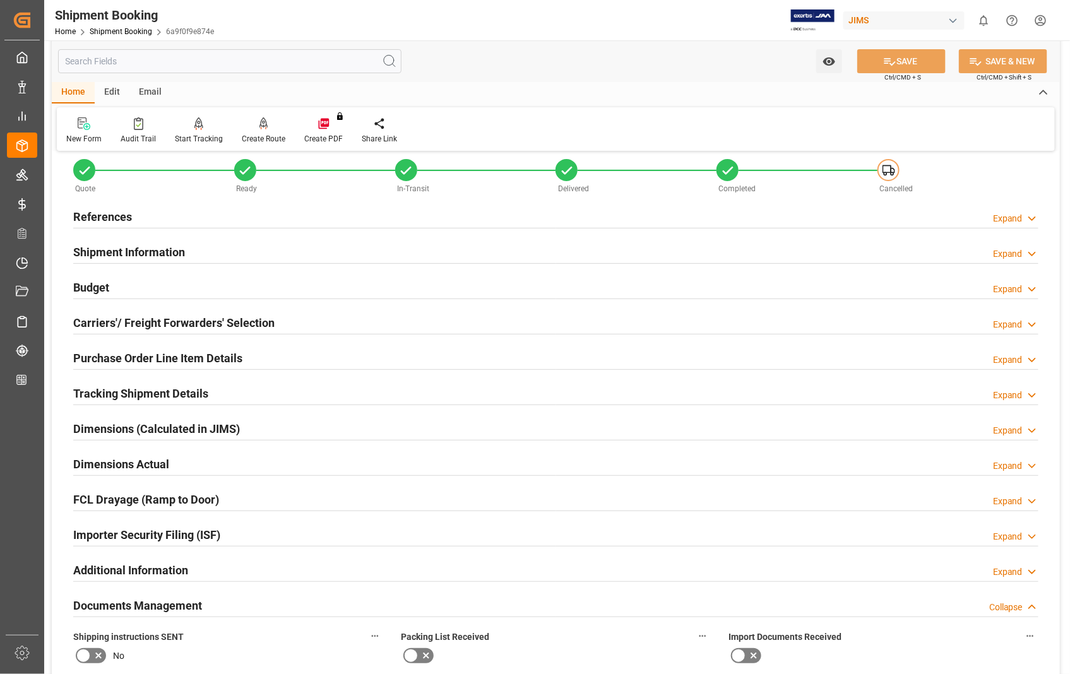
scroll to position [0, 0]
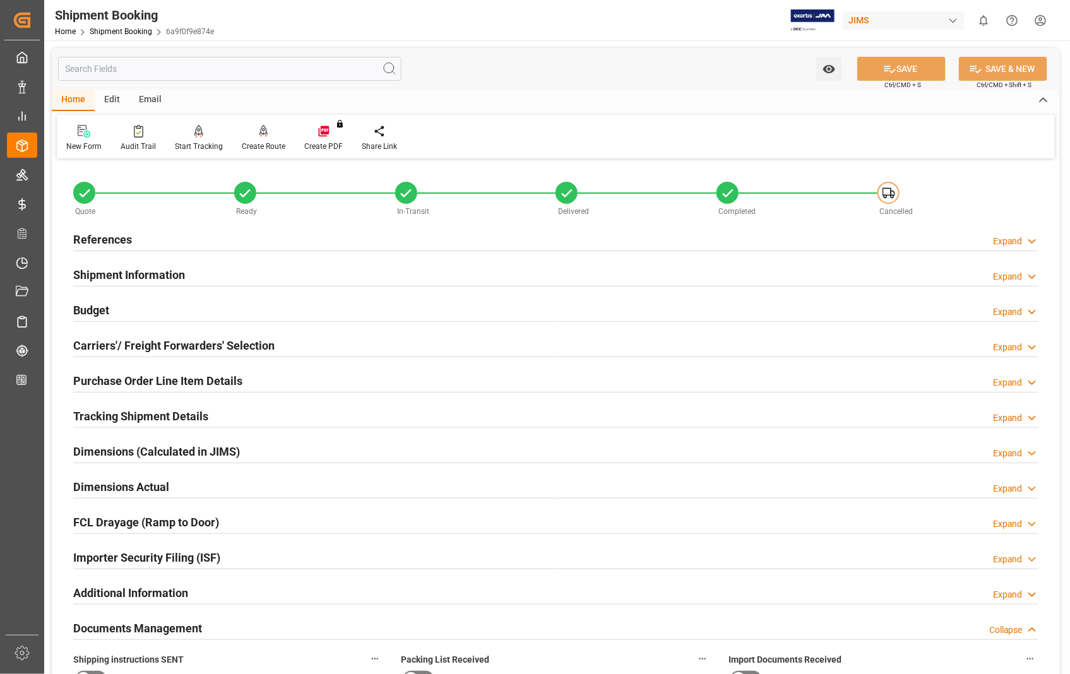
click at [111, 239] on h2 "References" at bounding box center [102, 239] width 59 height 17
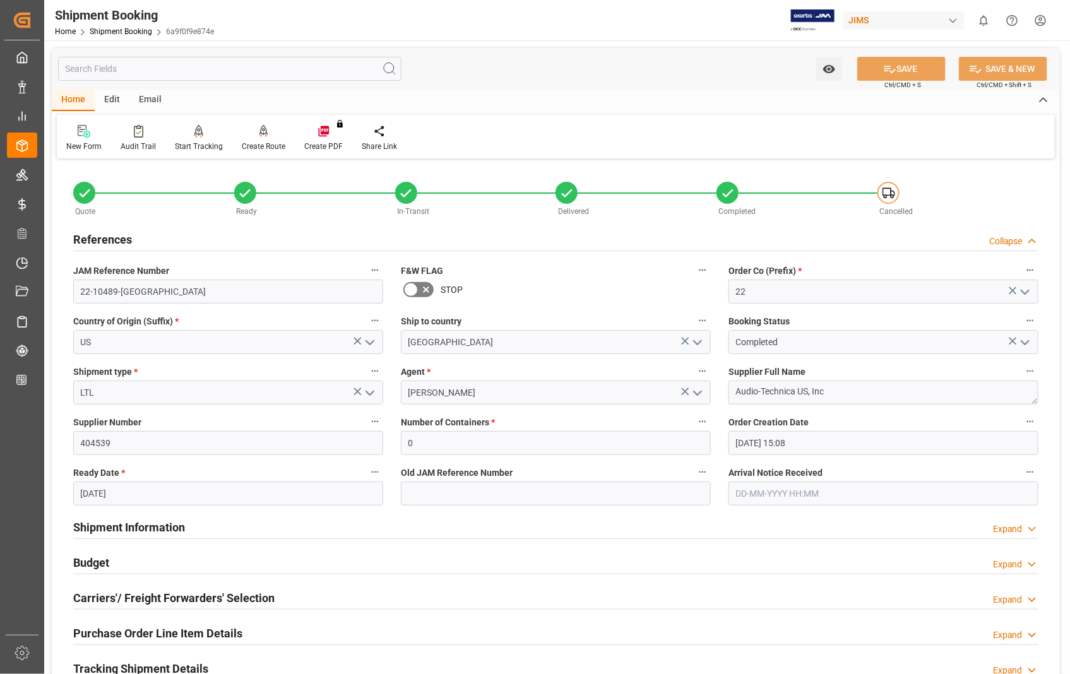
click at [111, 239] on h2 "References" at bounding box center [102, 239] width 59 height 17
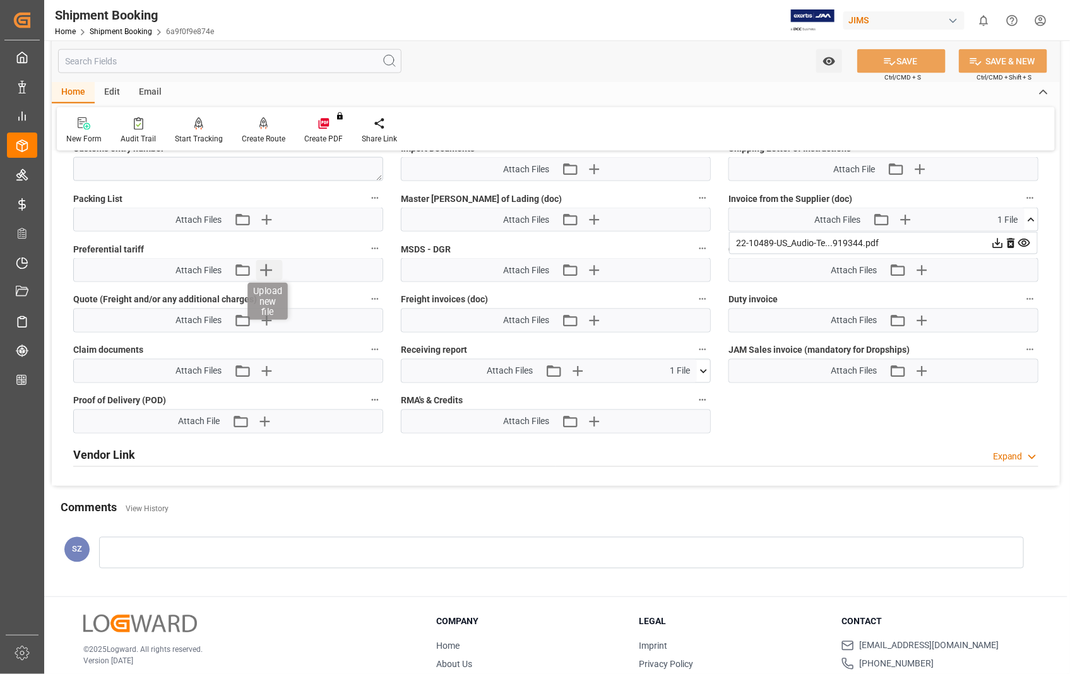
scroll to position [765, 0]
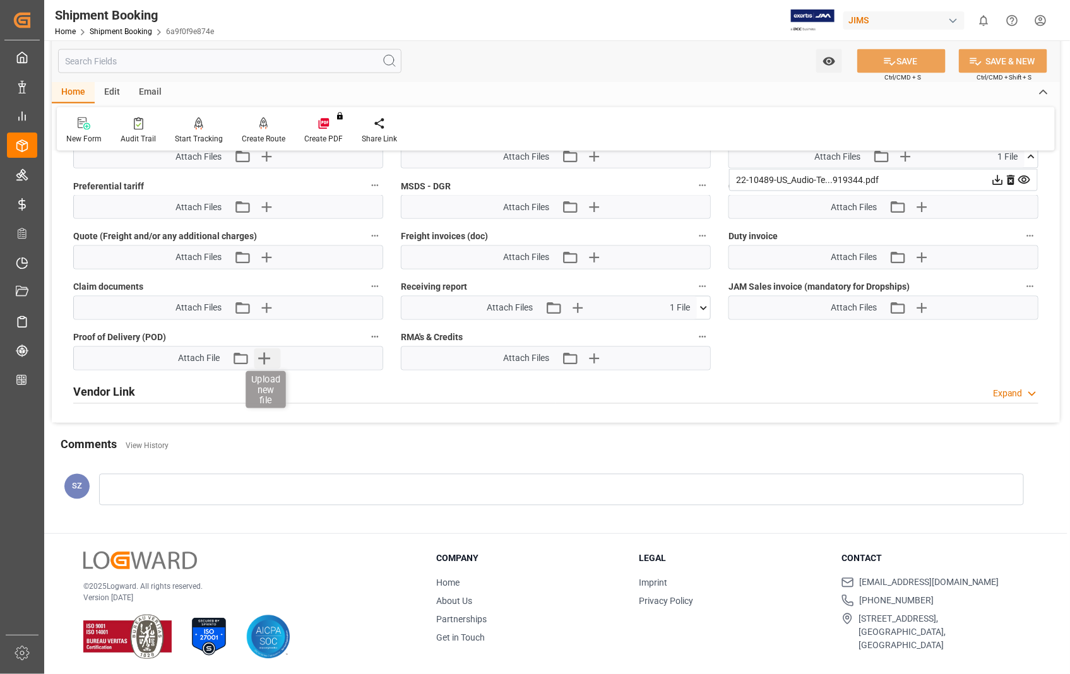
click at [265, 363] on icon "button" at bounding box center [264, 358] width 20 height 20
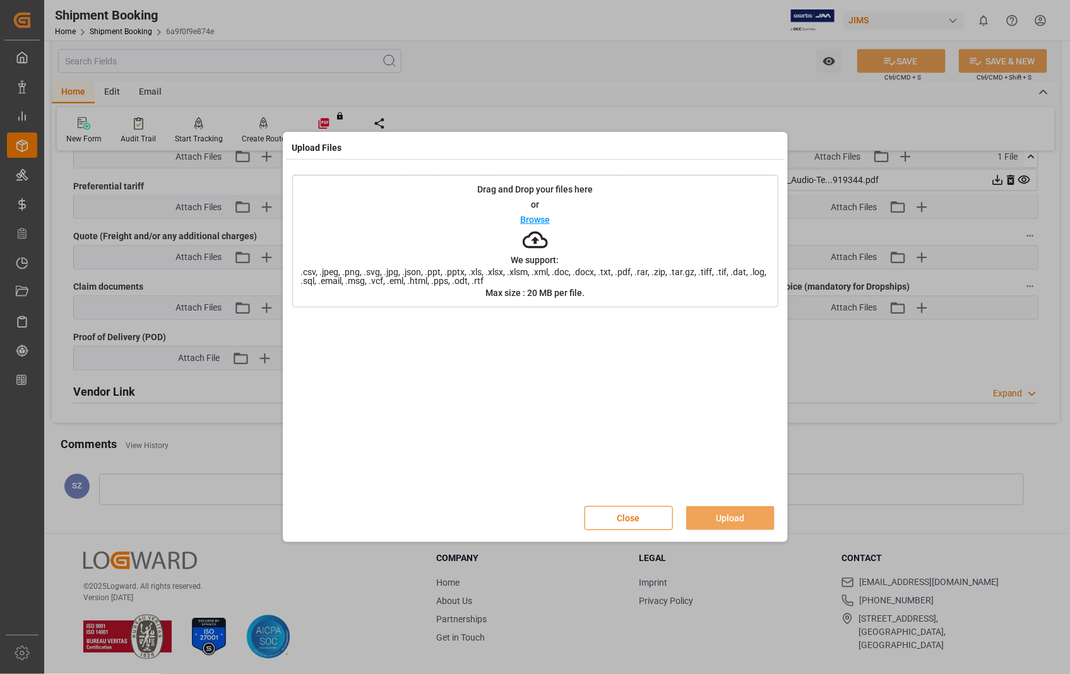
click at [532, 223] on p "Browse" at bounding box center [535, 219] width 30 height 9
click at [724, 516] on button "Upload" at bounding box center [730, 518] width 88 height 24
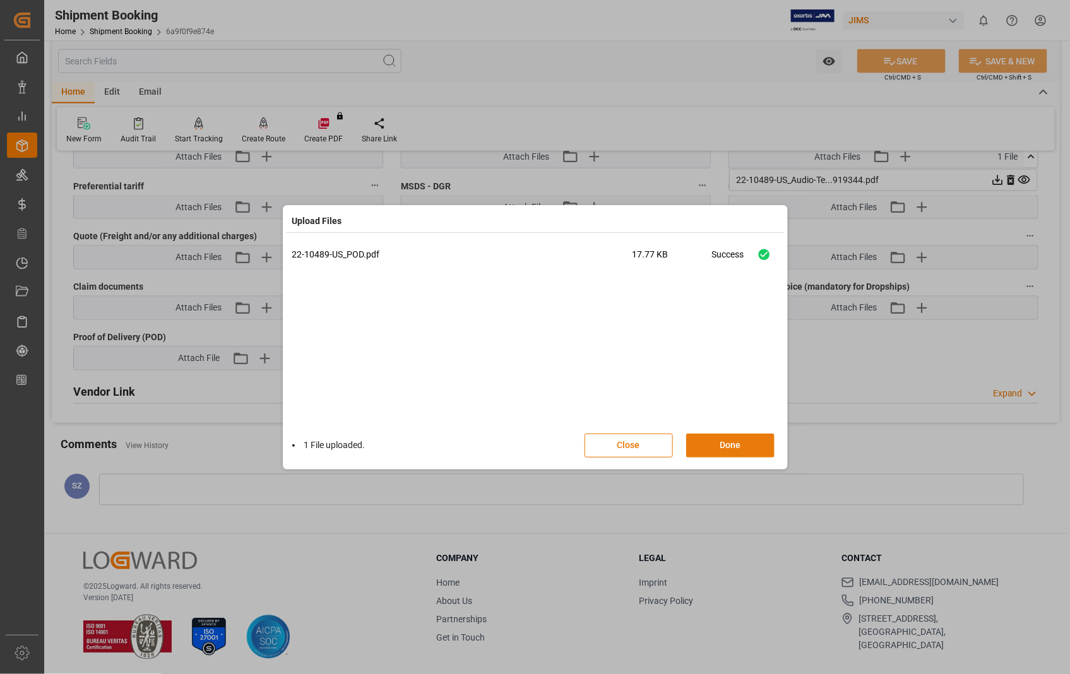
click at [731, 443] on button "Done" at bounding box center [730, 446] width 88 height 24
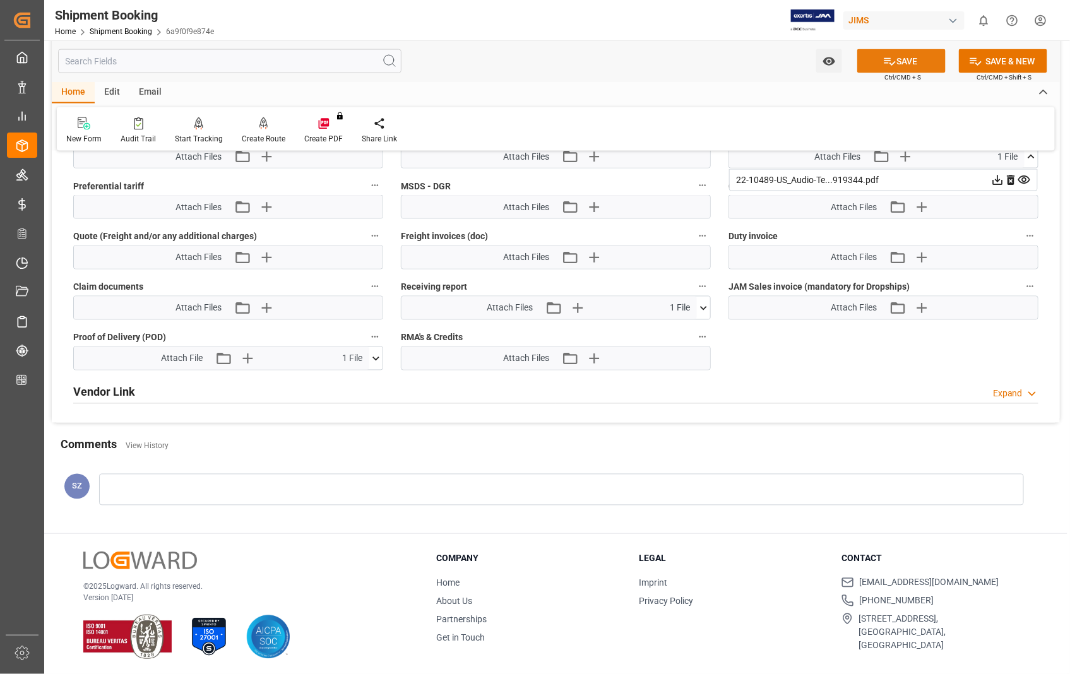
click at [916, 66] on button "SAVE" at bounding box center [901, 61] width 88 height 24
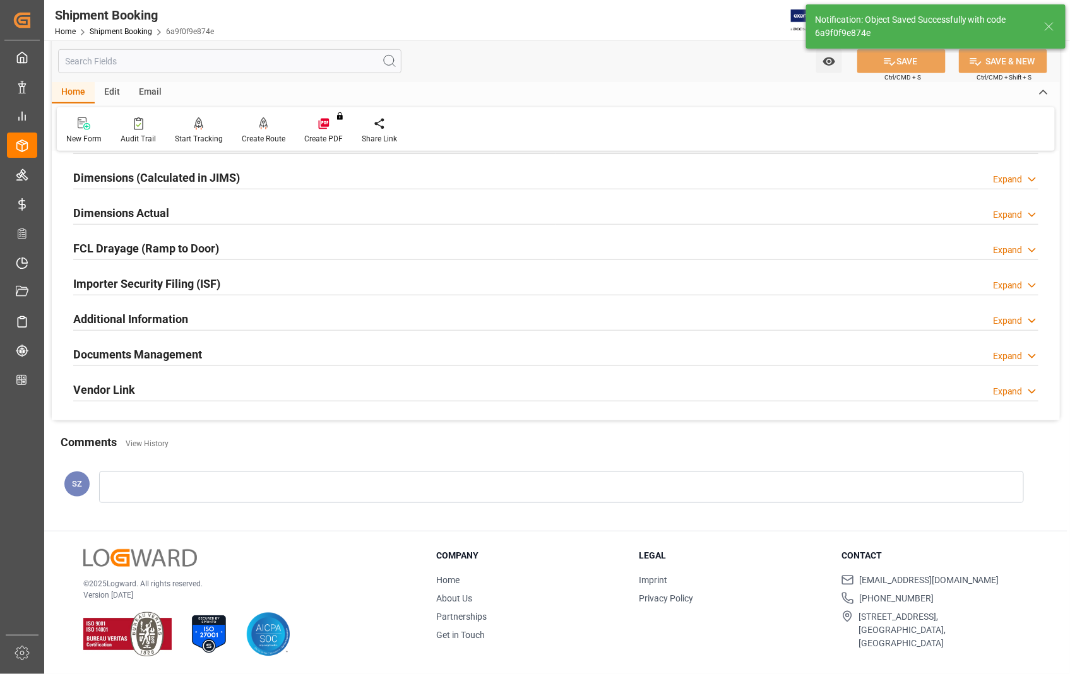
scroll to position [274, 0]
